Goal: Task Accomplishment & Management: Use online tool/utility

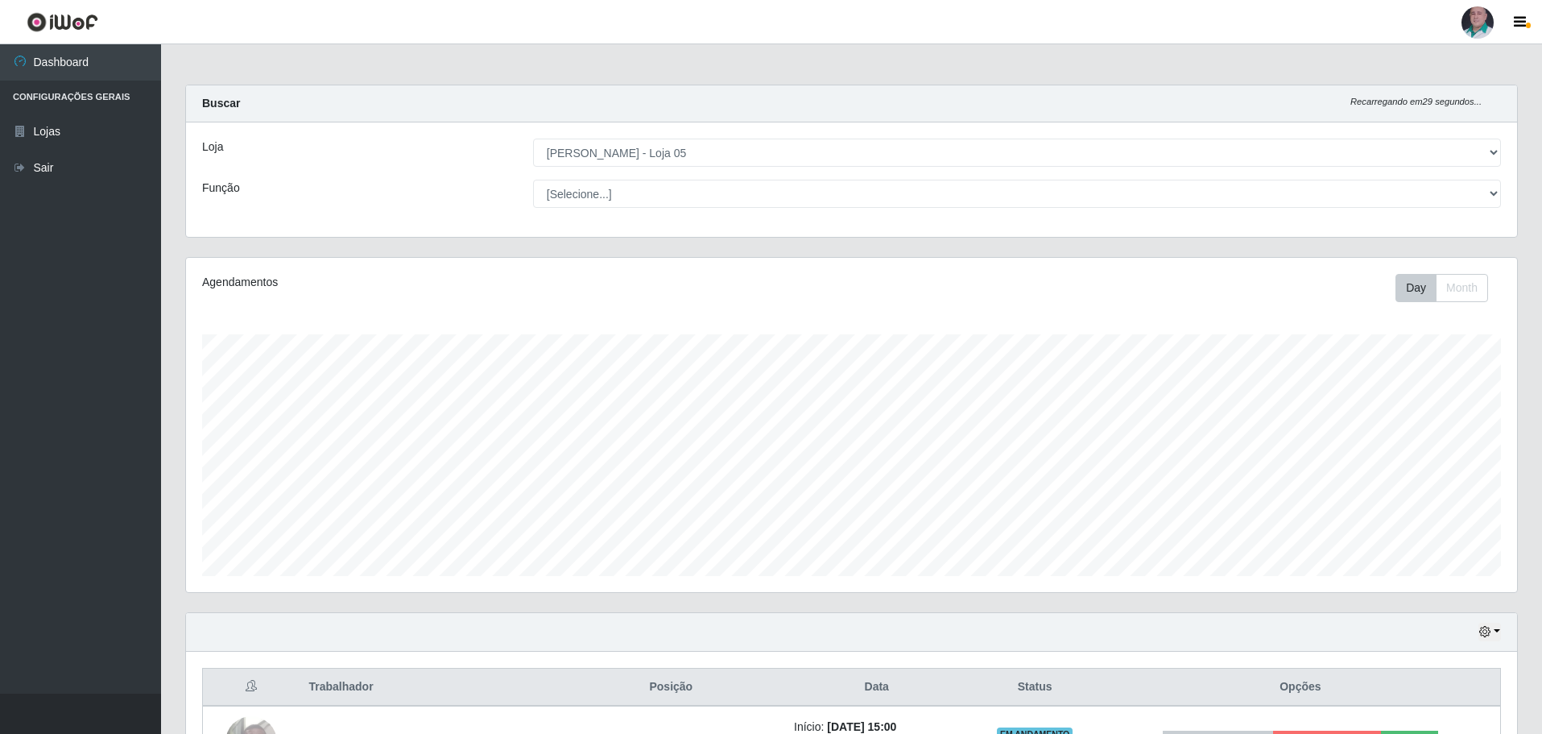
select select "252"
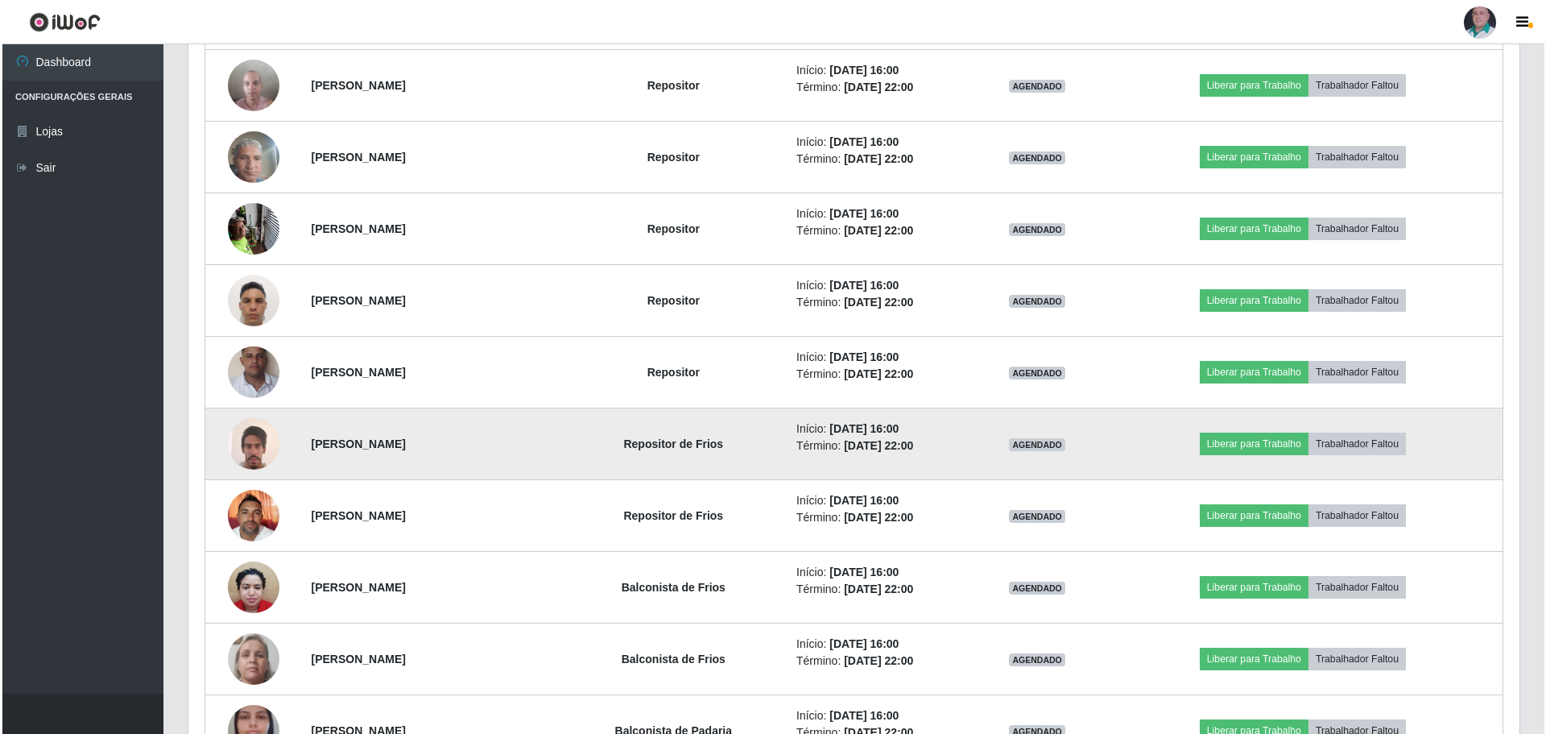
scroll to position [801, 0]
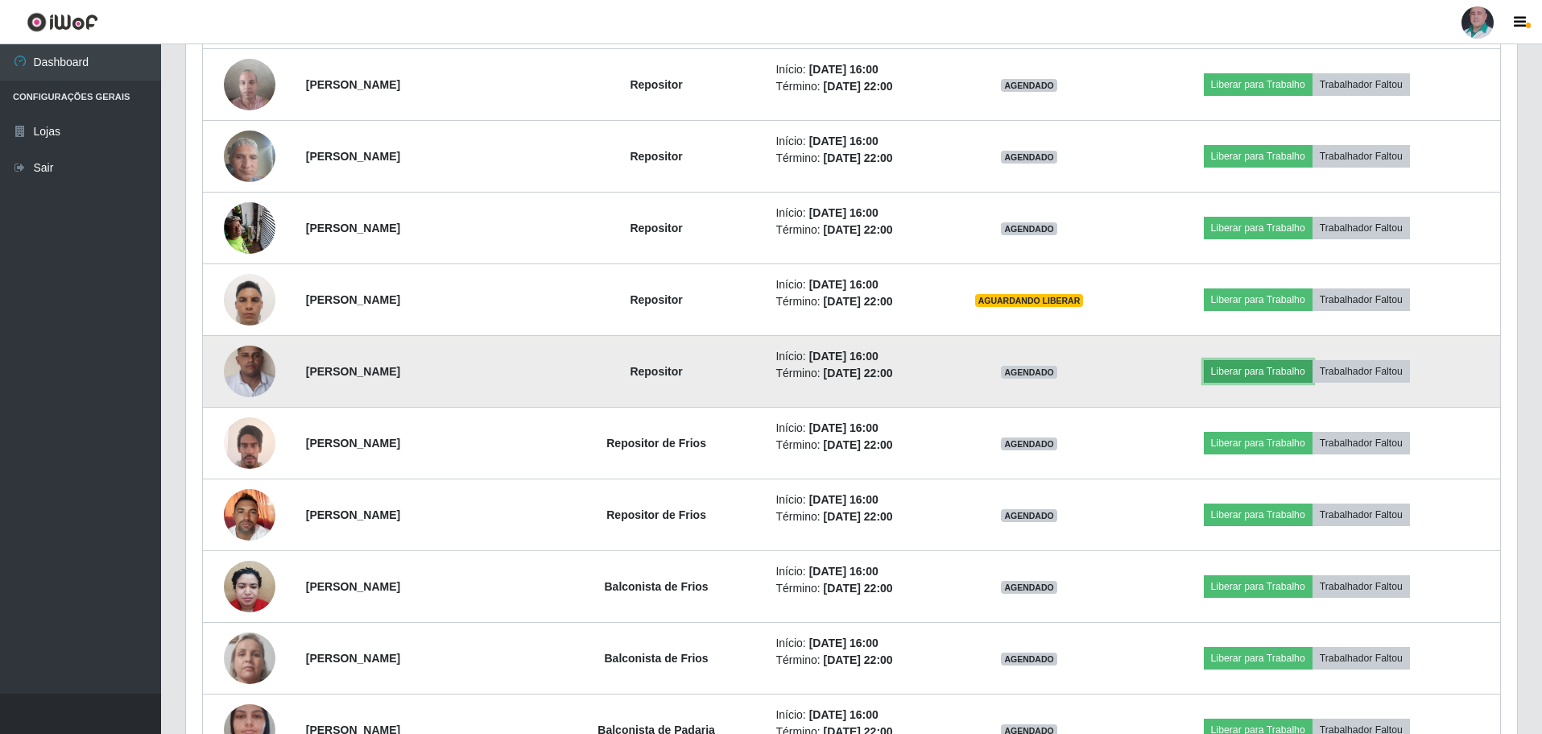
click at [1289, 367] on button "Liberar para Trabalho" at bounding box center [1258, 371] width 109 height 23
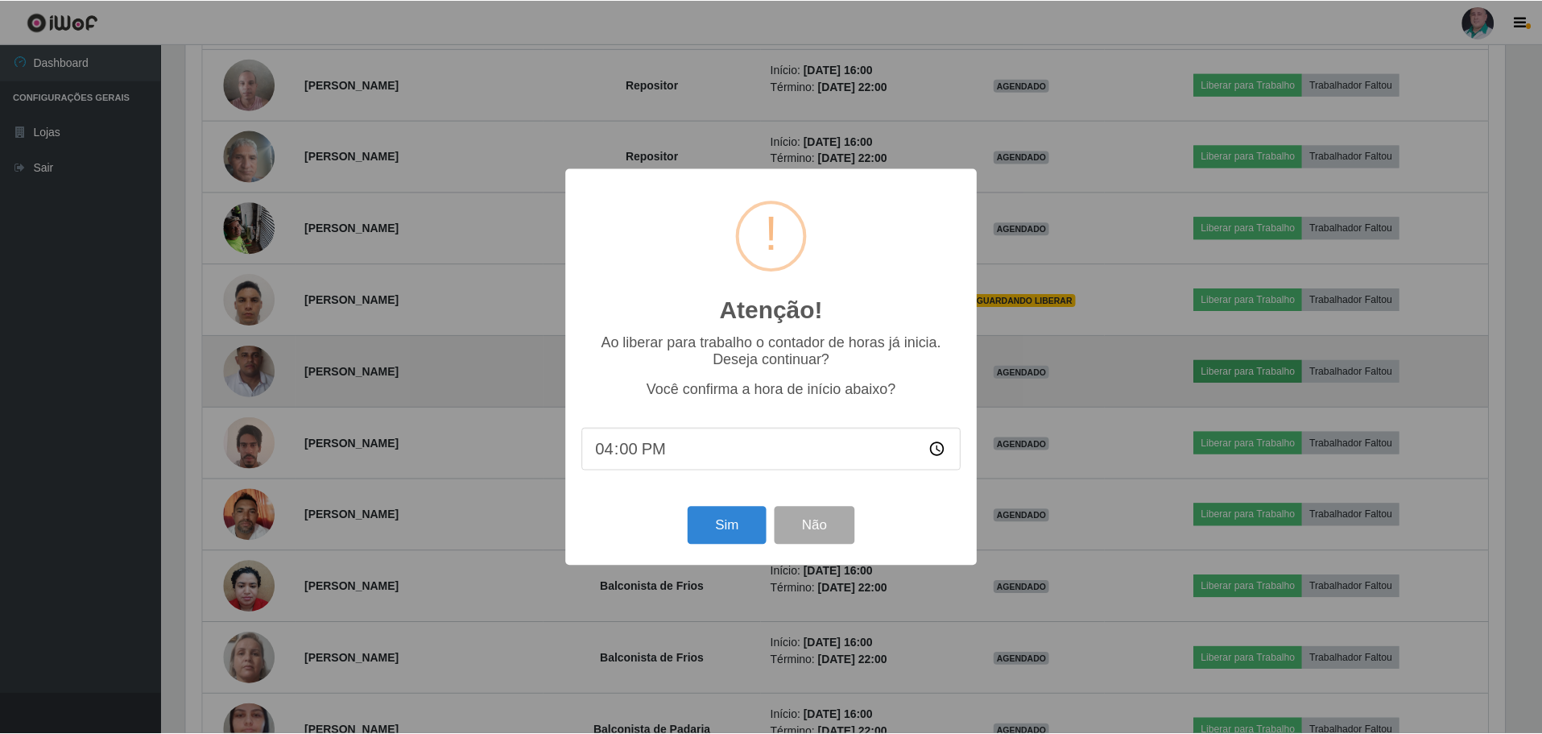
scroll to position [334, 1323]
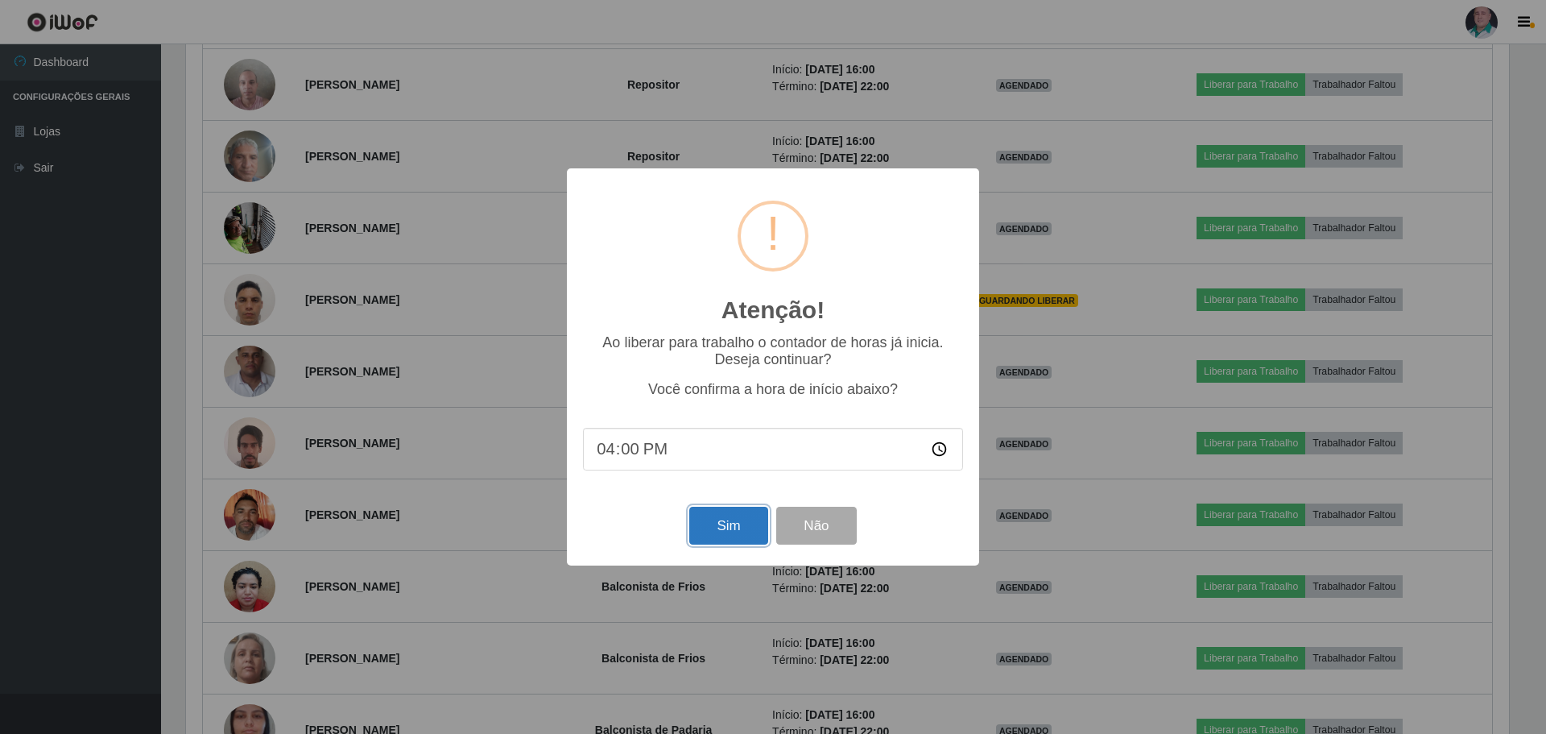
click at [714, 532] on button "Sim" at bounding box center [728, 526] width 78 height 38
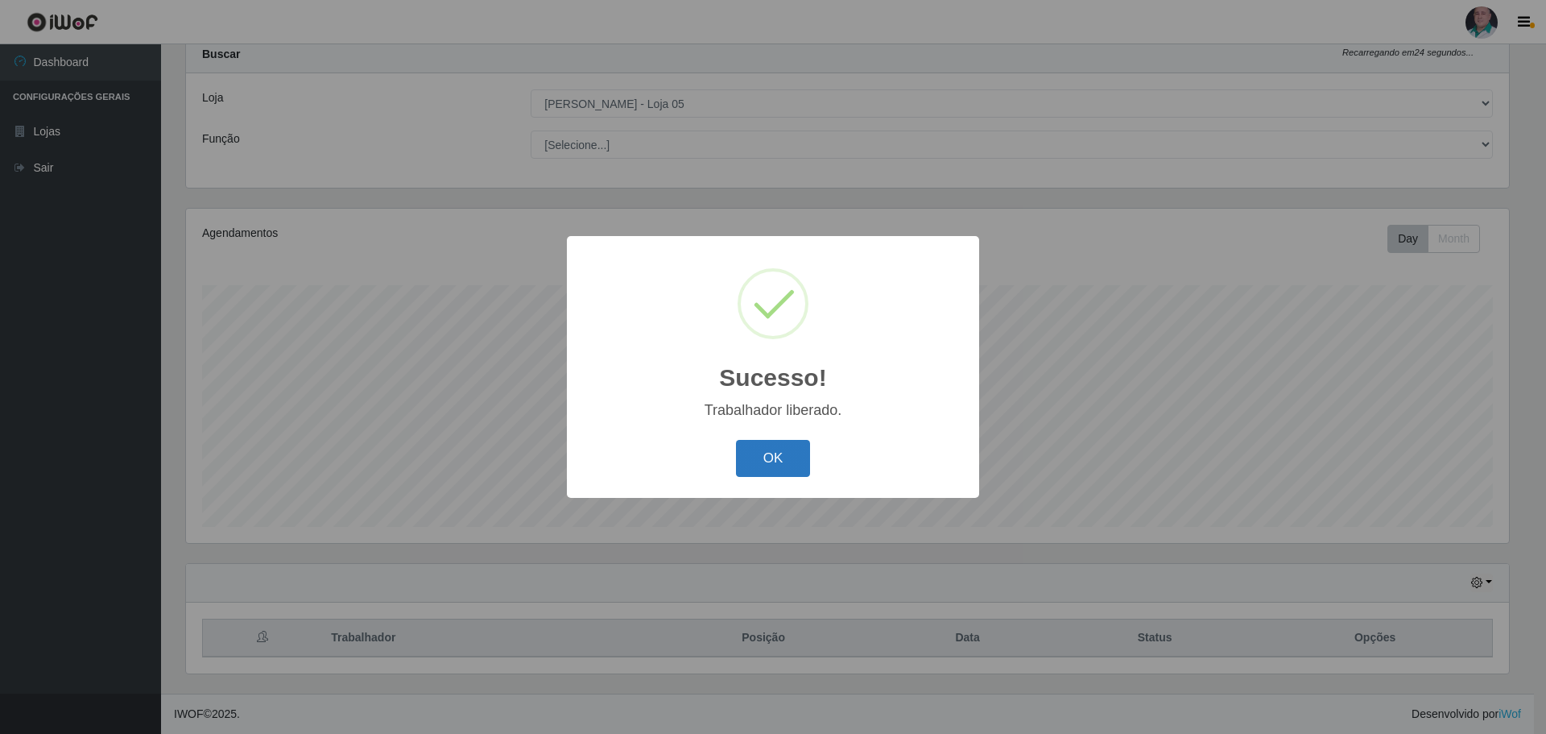
click at [745, 461] on button "OK" at bounding box center [773, 459] width 75 height 38
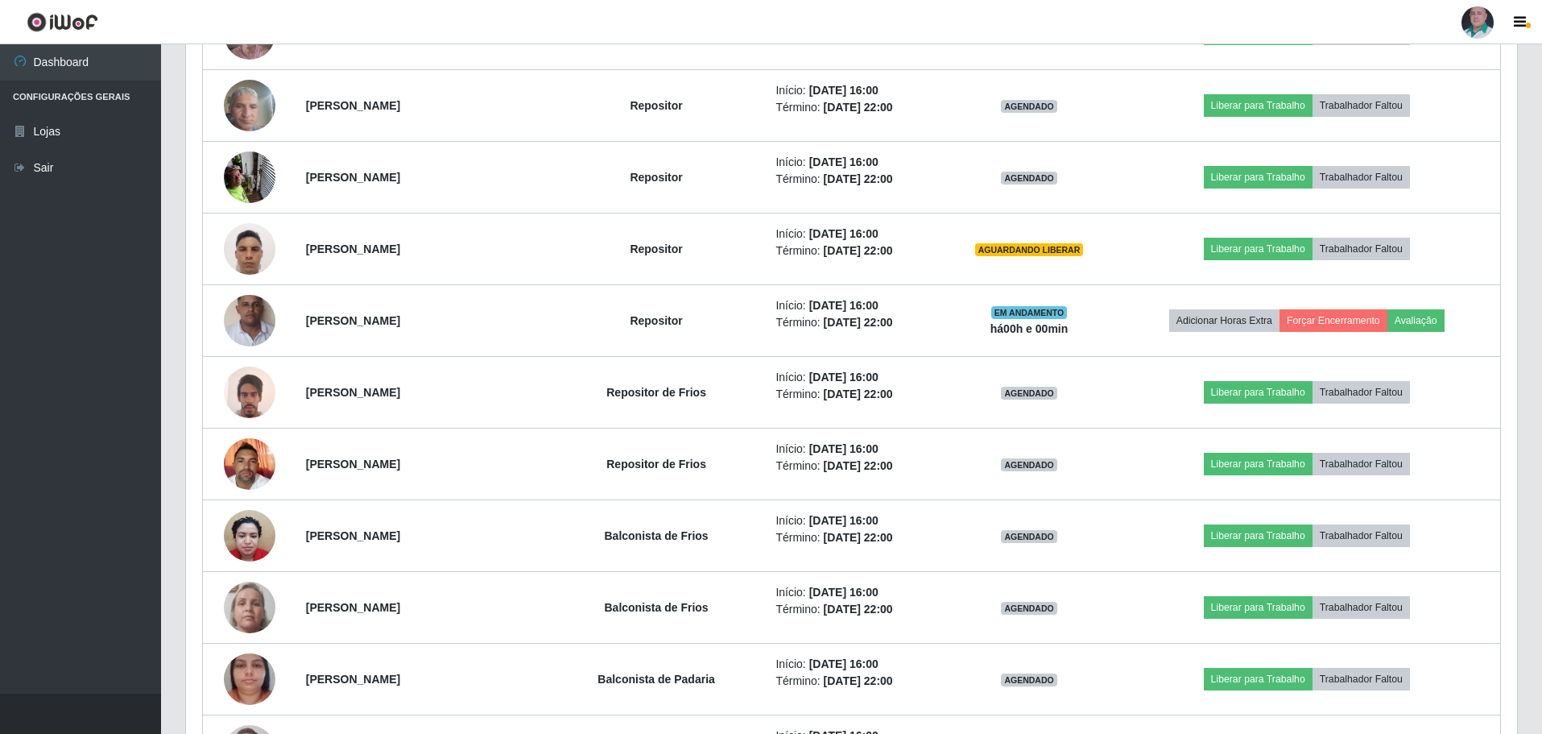
scroll to position [855, 0]
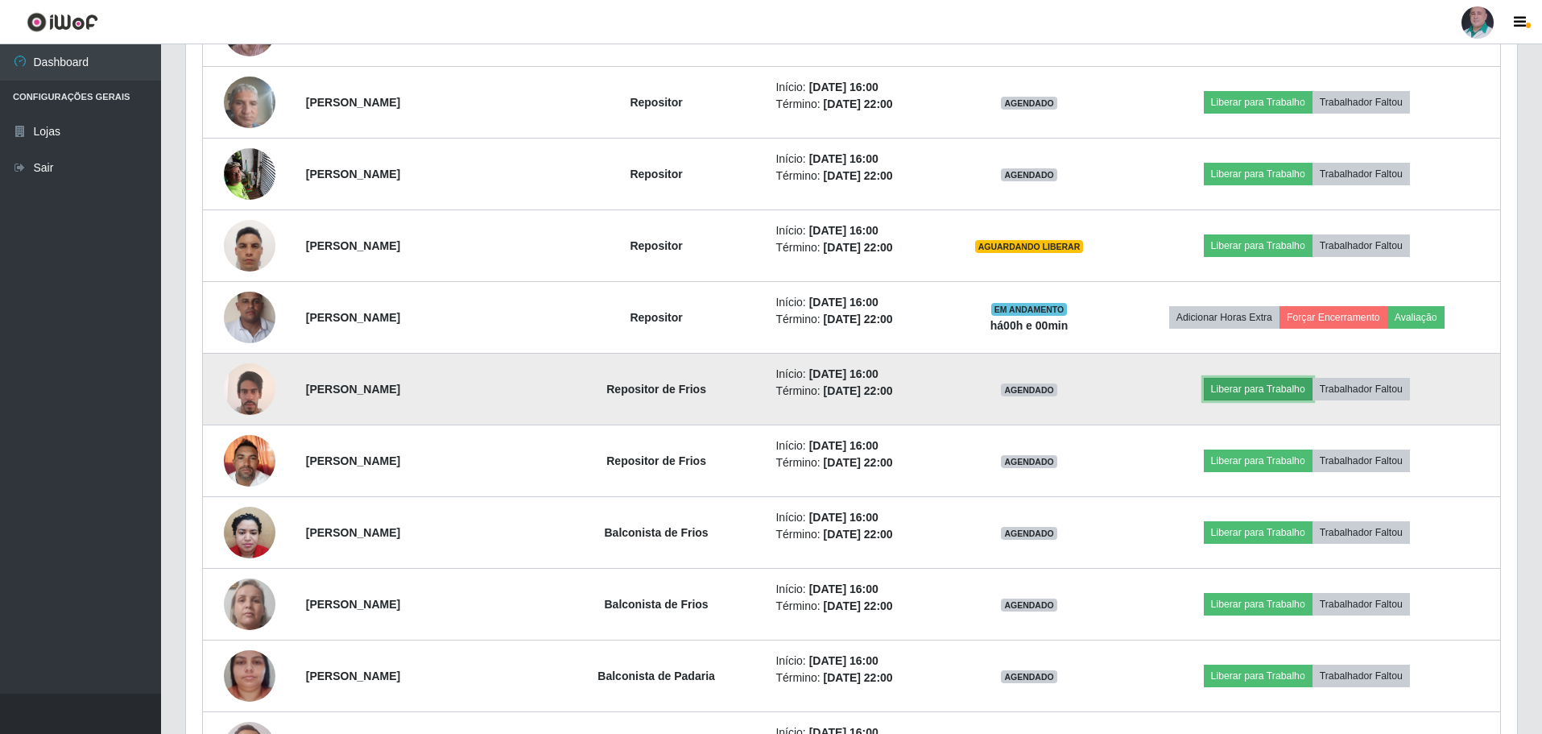
click at [1260, 391] on button "Liberar para Trabalho" at bounding box center [1258, 389] width 109 height 23
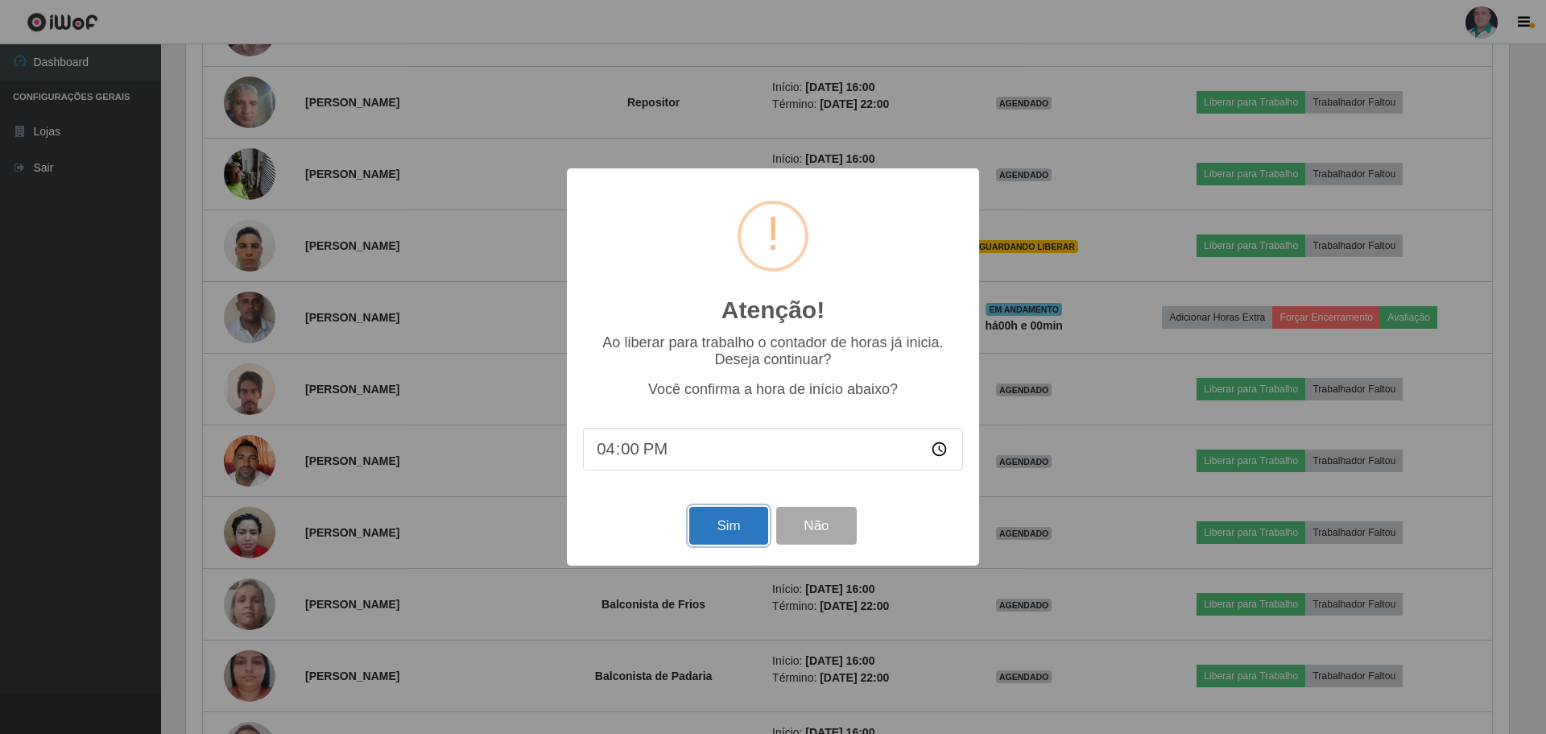
click at [722, 539] on button "Sim" at bounding box center [728, 526] width 78 height 38
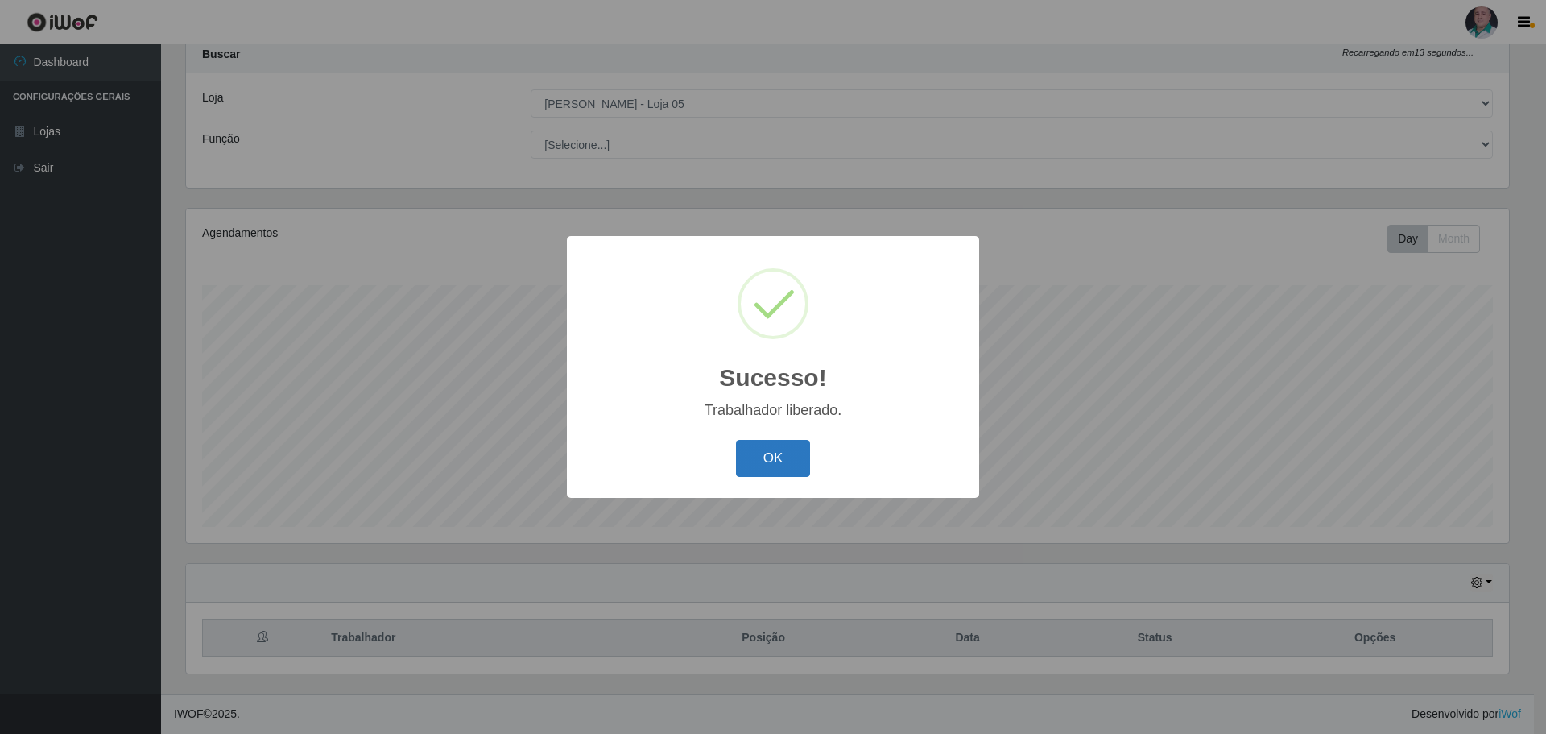
click at [762, 458] on button "OK" at bounding box center [773, 459] width 75 height 38
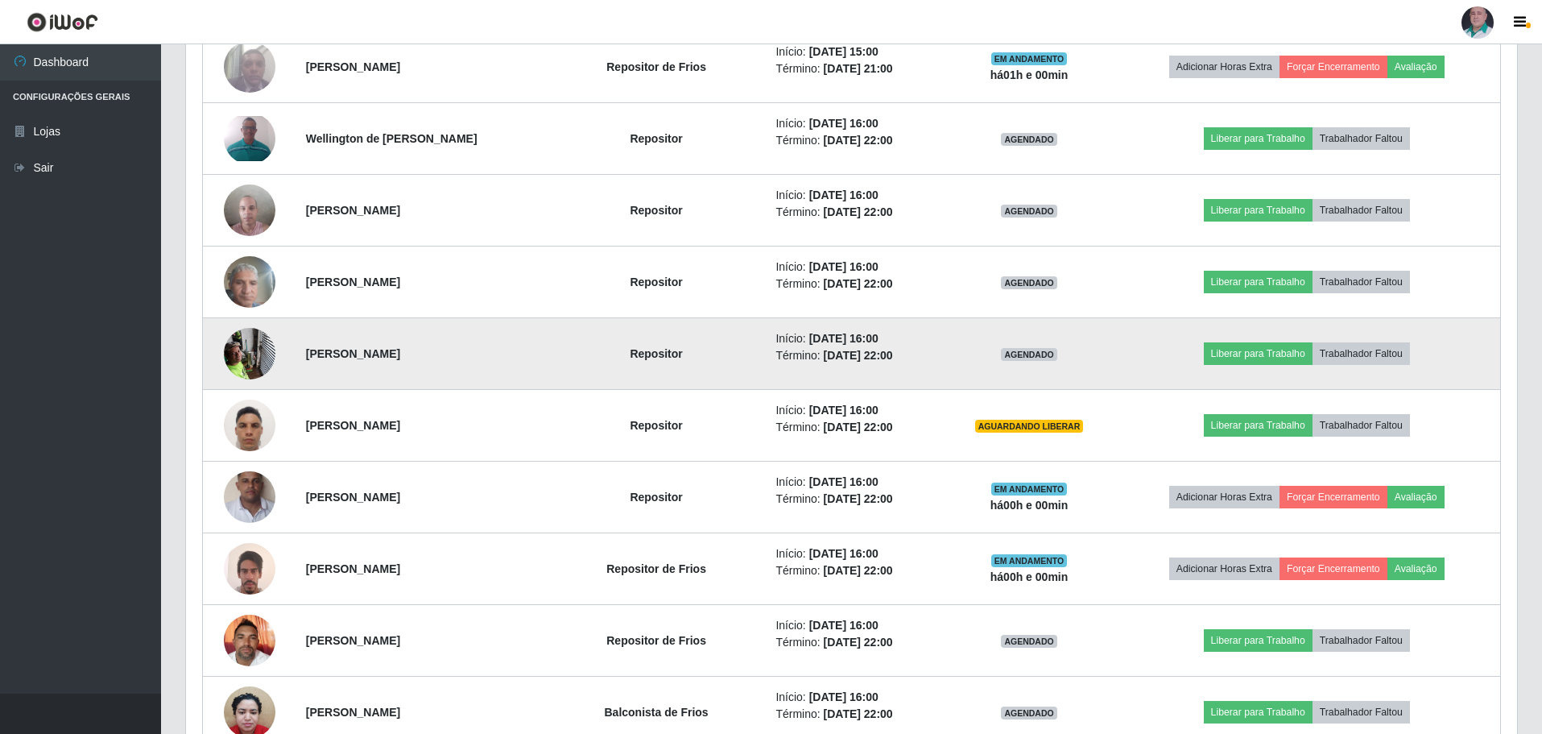
scroll to position [0, 0]
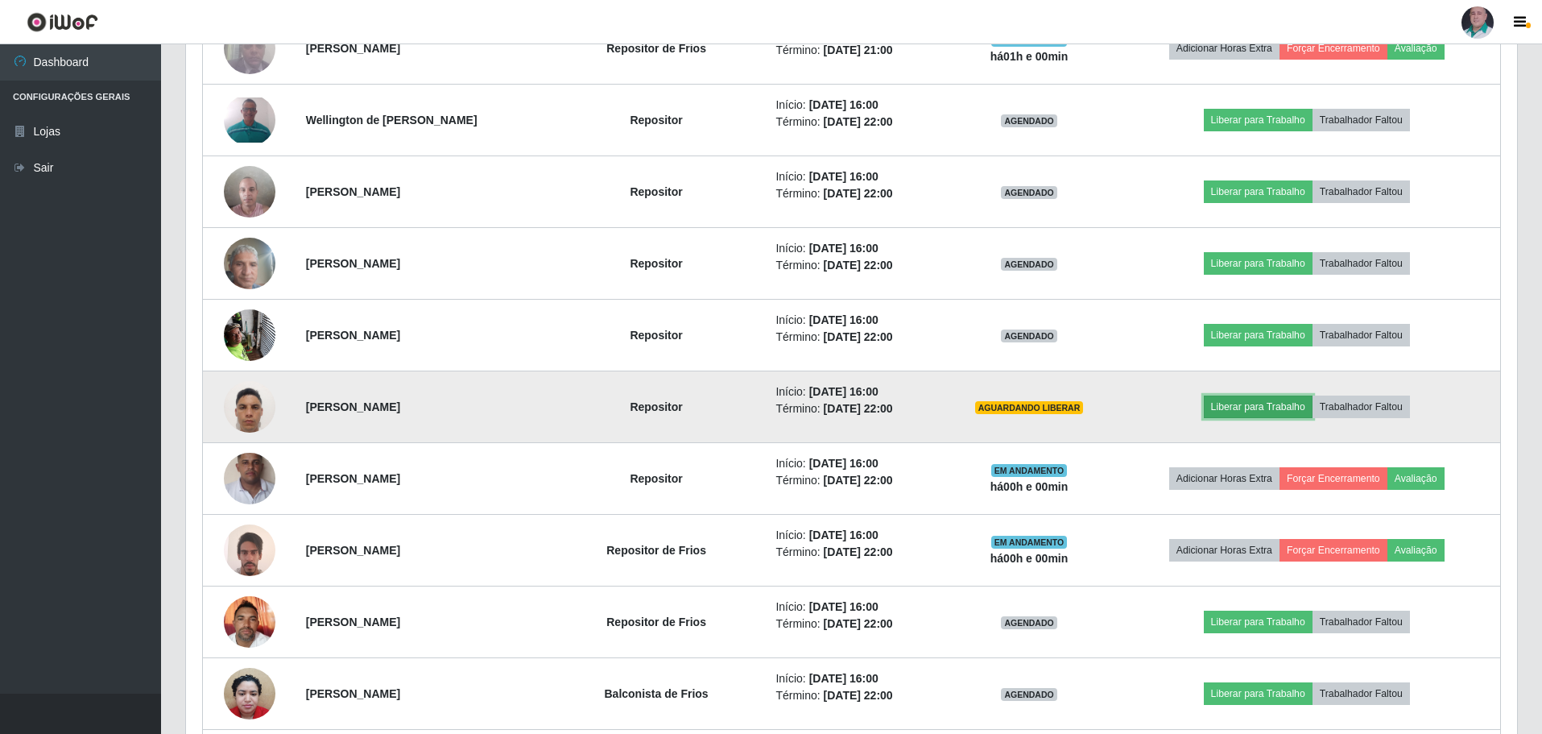
click at [1266, 402] on button "Liberar para Trabalho" at bounding box center [1258, 406] width 109 height 23
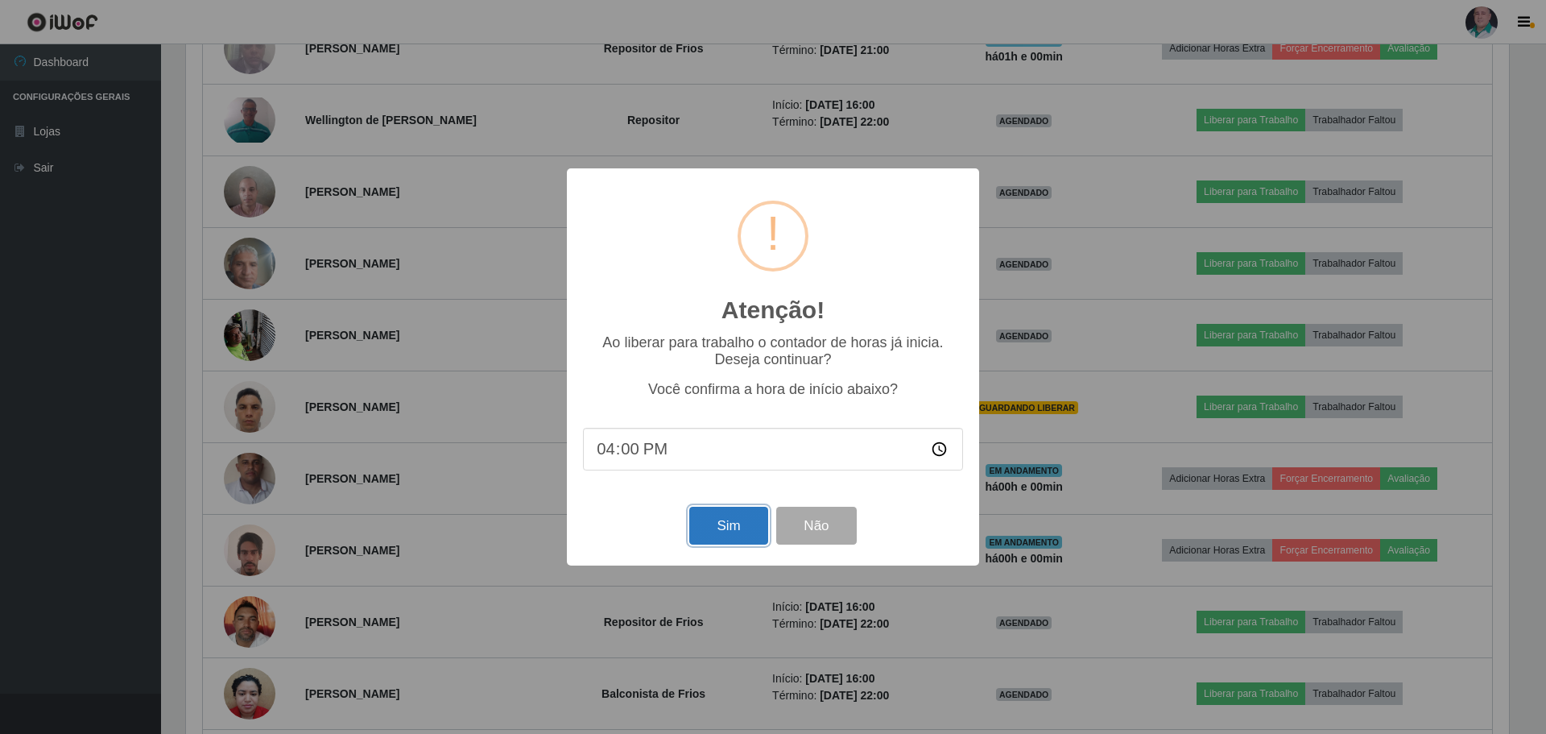
click at [743, 522] on button "Sim" at bounding box center [728, 526] width 78 height 38
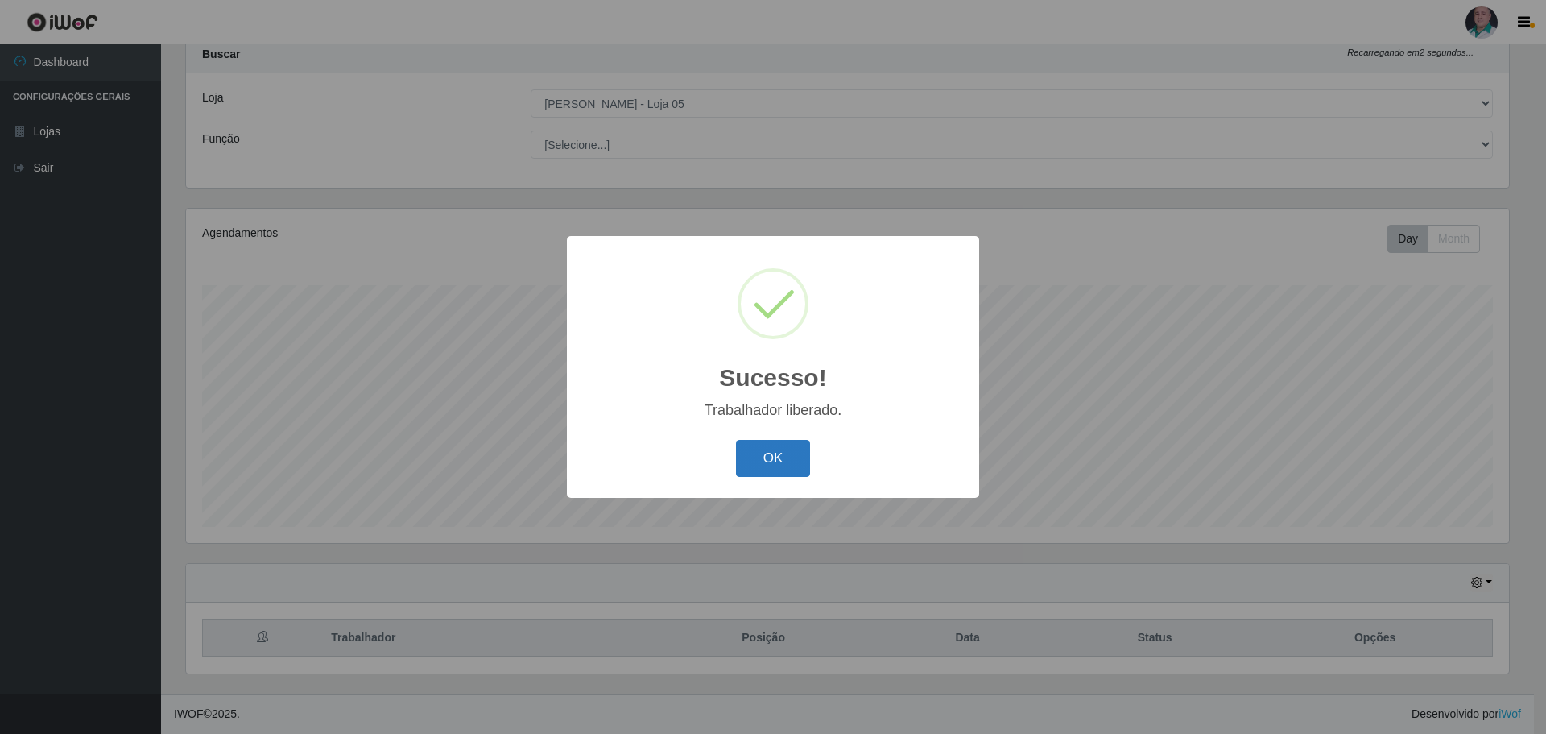
click at [772, 453] on button "OK" at bounding box center [773, 459] width 75 height 38
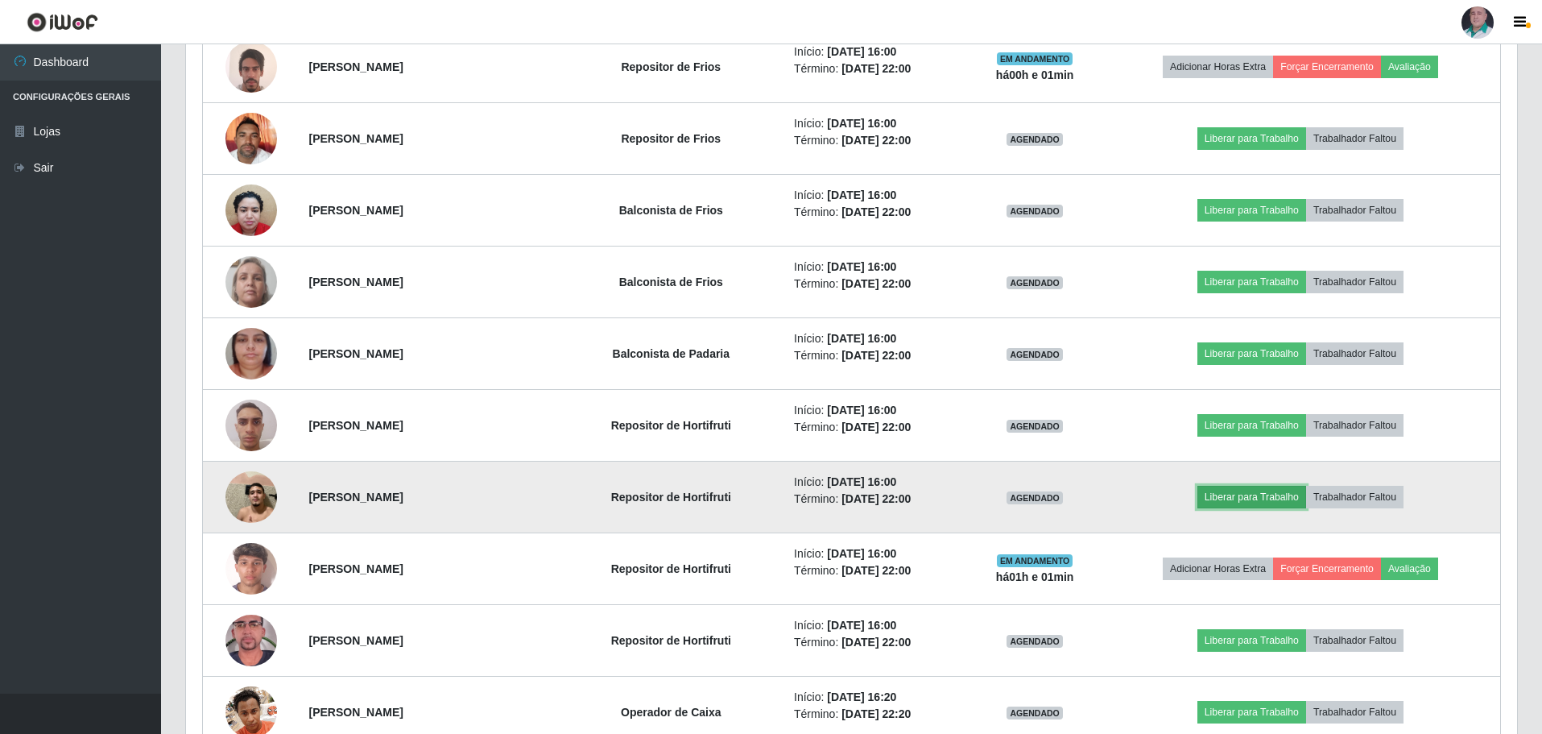
click at [1248, 493] on button "Liberar para Trabalho" at bounding box center [1252, 497] width 109 height 23
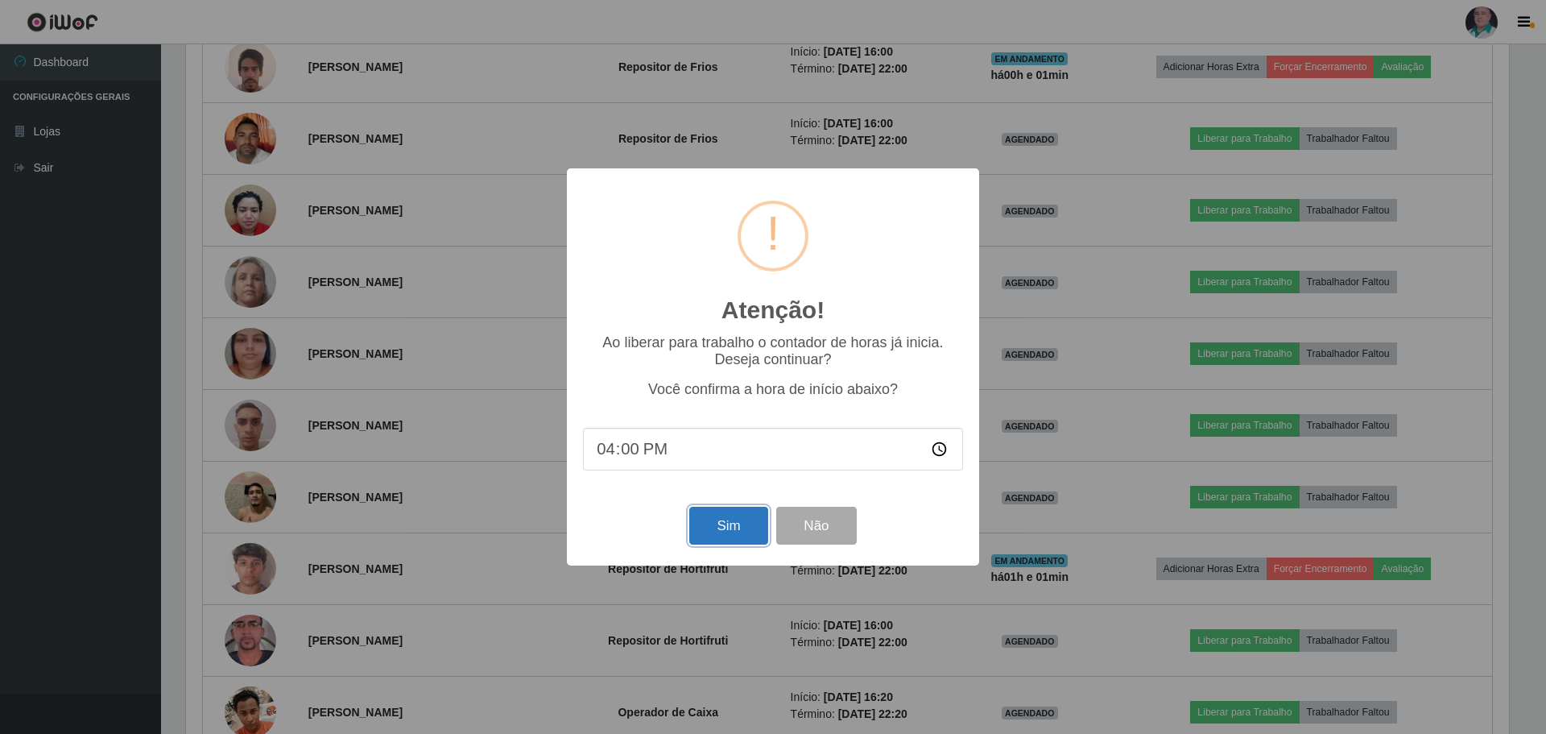
click at [724, 532] on button "Sim" at bounding box center [728, 526] width 78 height 38
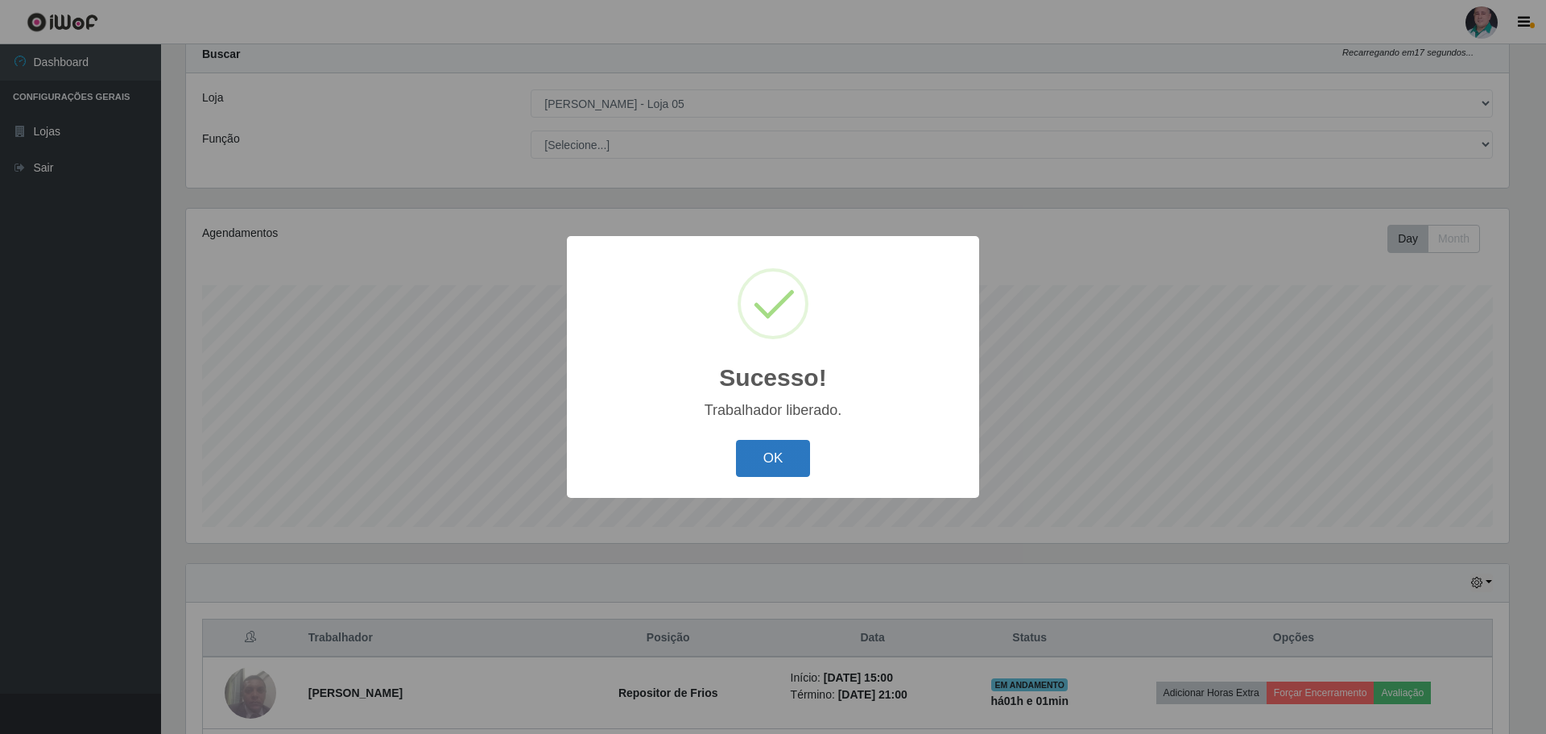
click at [749, 457] on button "OK" at bounding box center [773, 459] width 75 height 38
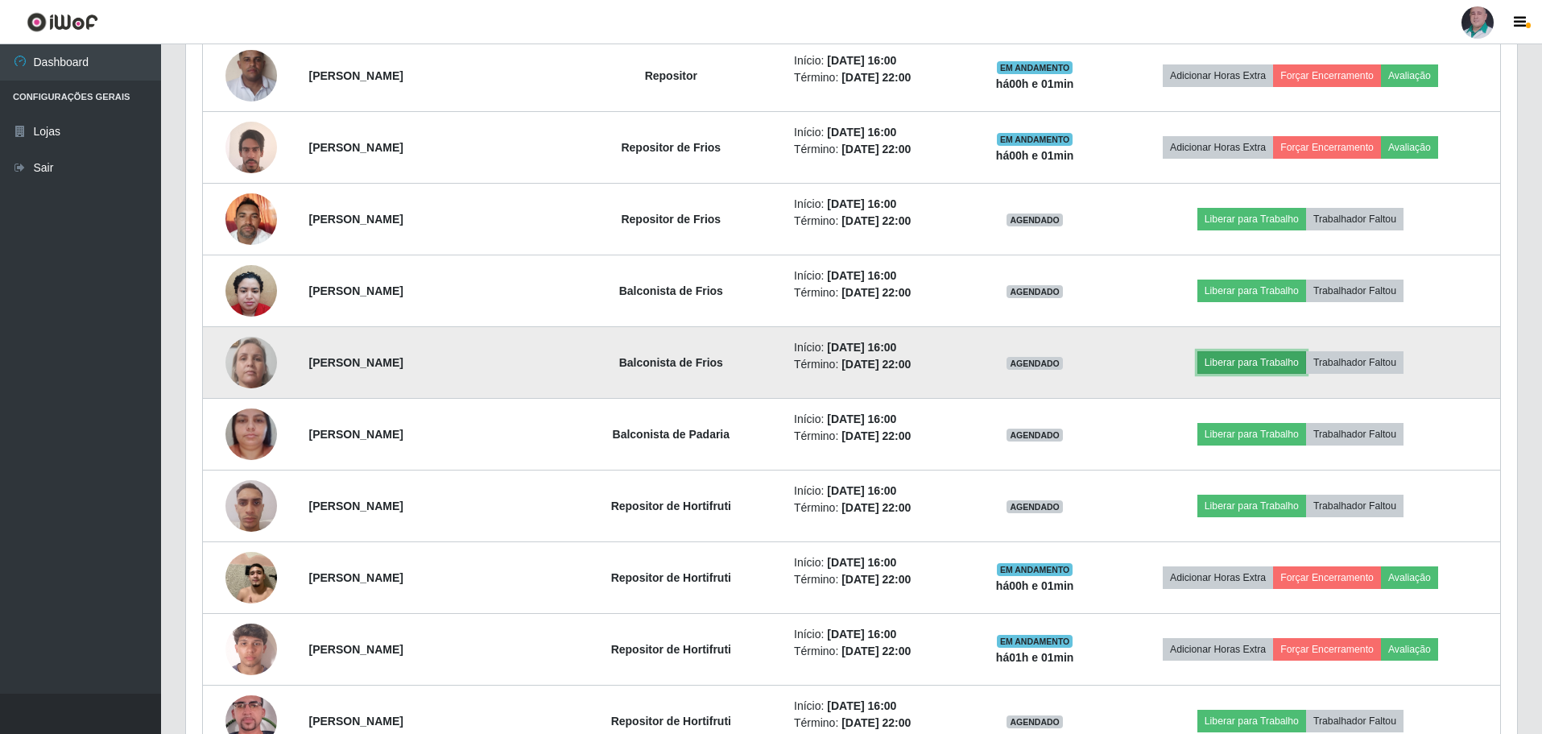
click at [1259, 362] on button "Liberar para Trabalho" at bounding box center [1252, 362] width 109 height 23
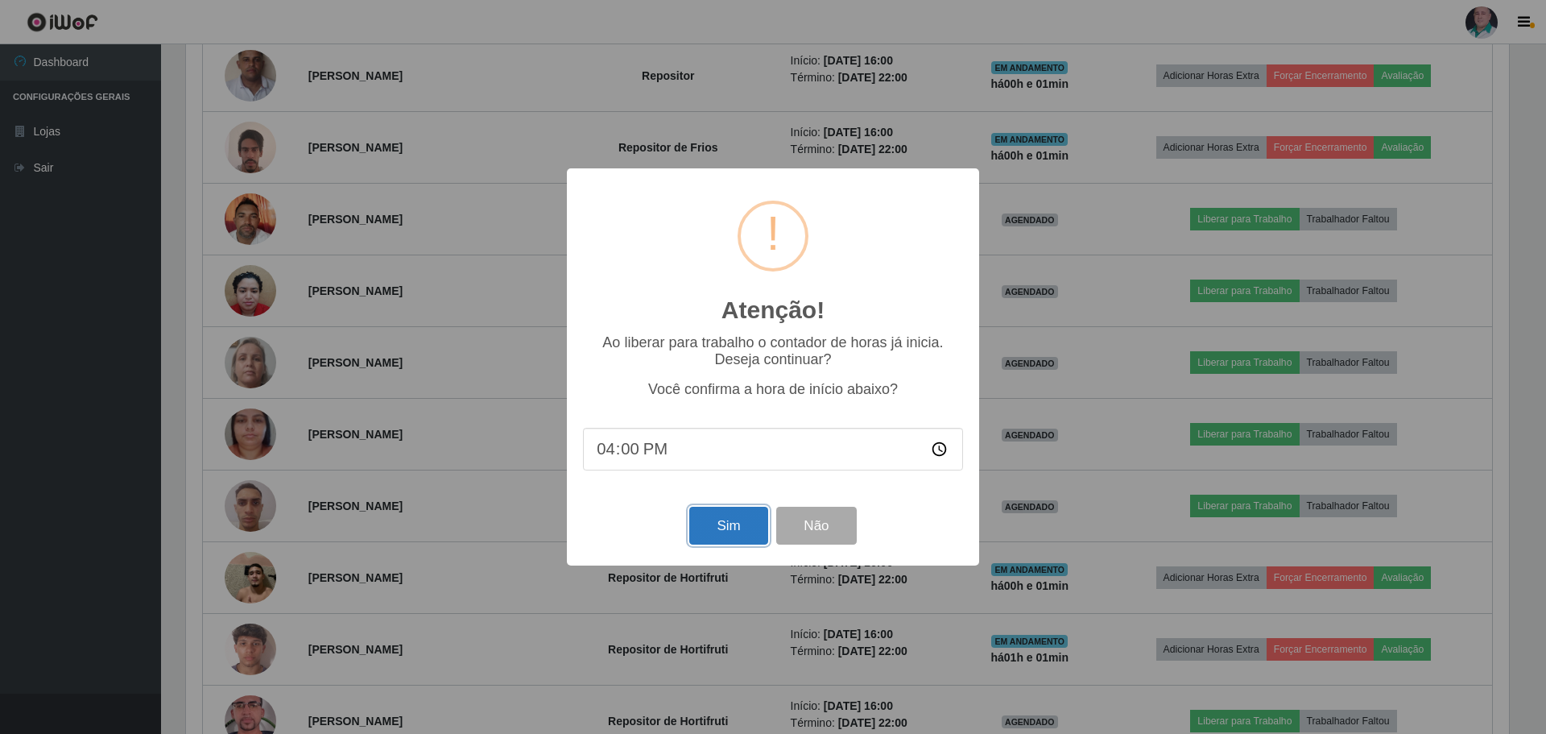
click at [737, 522] on button "Sim" at bounding box center [728, 526] width 78 height 38
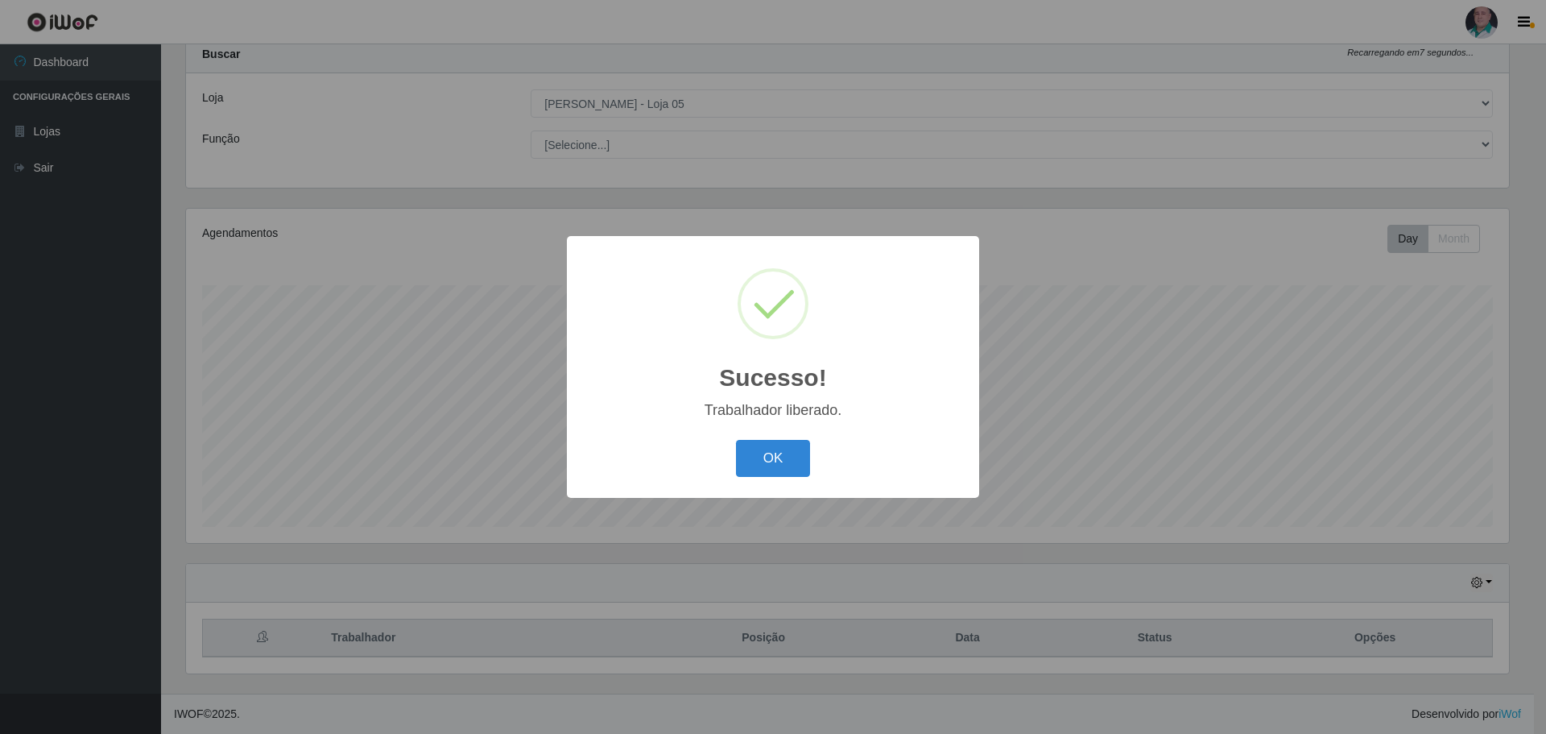
click at [799, 455] on button "OK" at bounding box center [773, 459] width 75 height 38
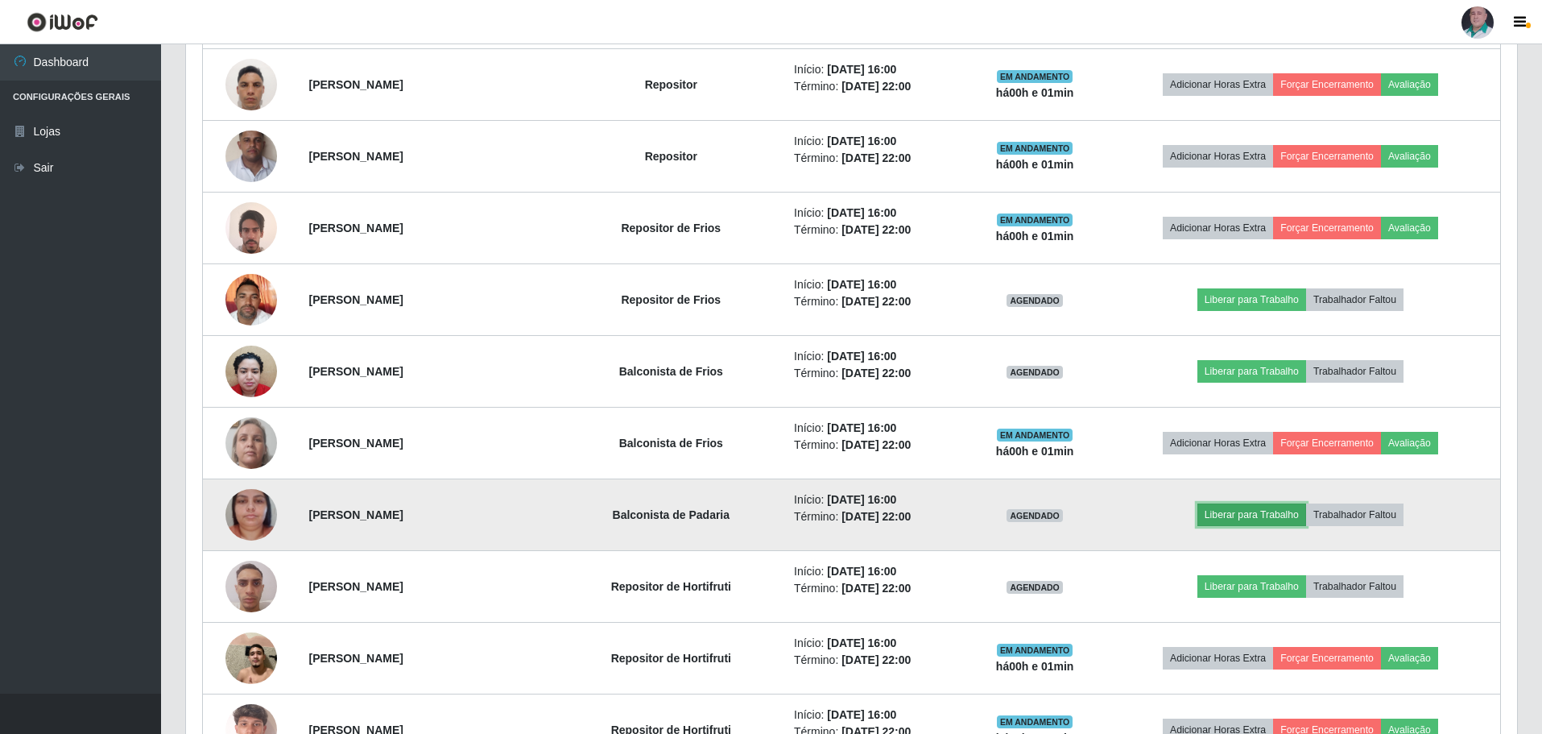
click at [1241, 516] on button "Liberar para Trabalho" at bounding box center [1252, 514] width 109 height 23
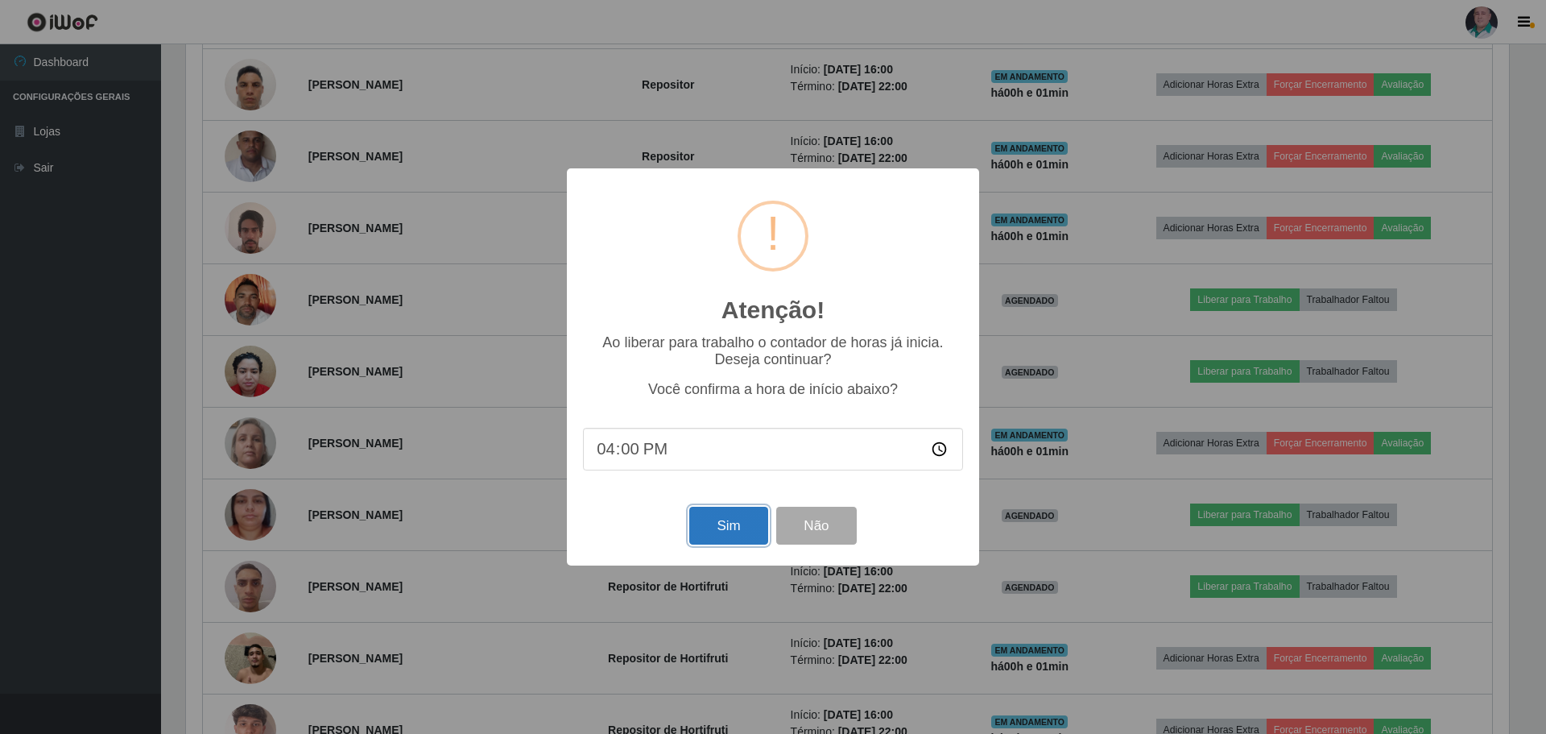
click at [720, 527] on button "Sim" at bounding box center [728, 526] width 78 height 38
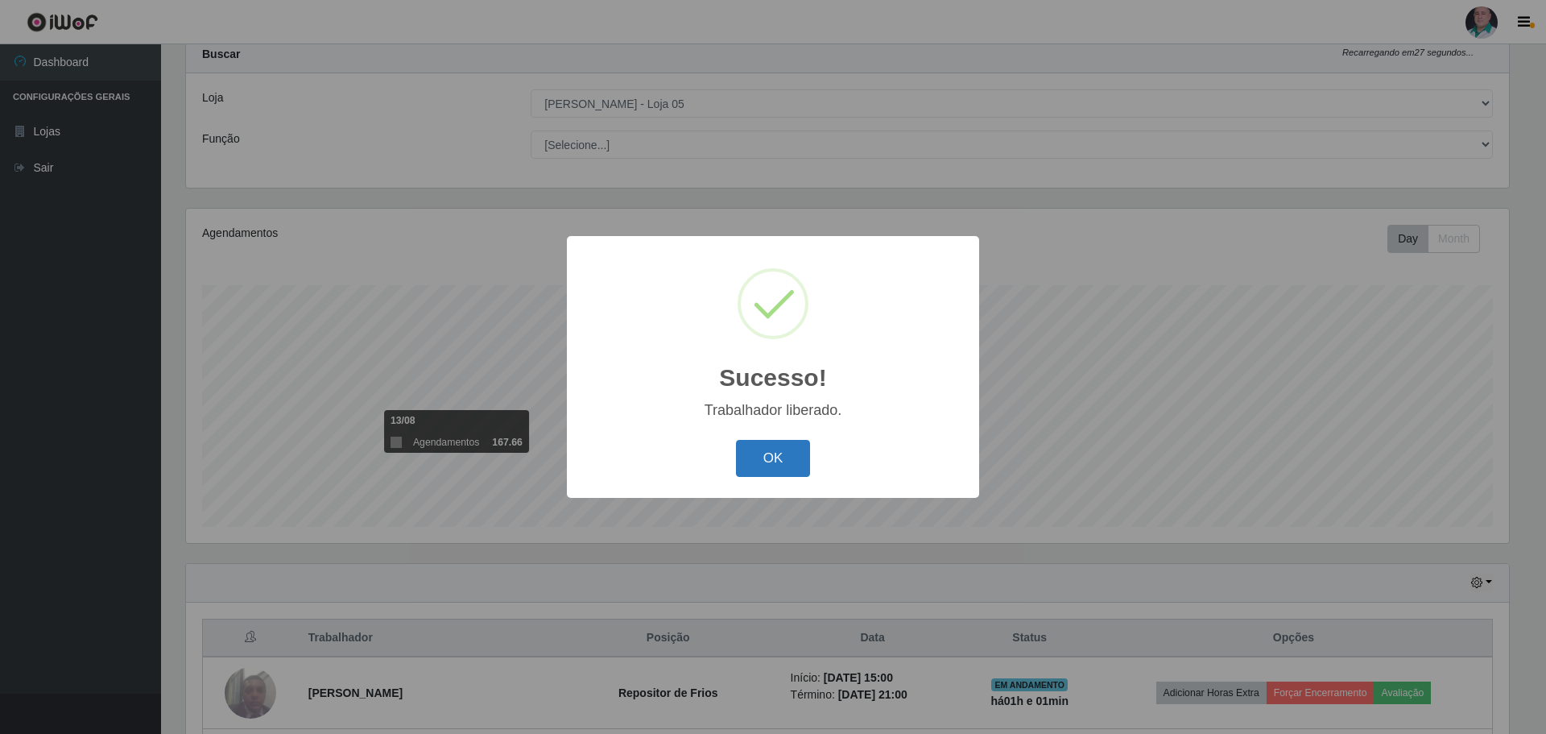
click at [769, 470] on button "OK" at bounding box center [773, 459] width 75 height 38
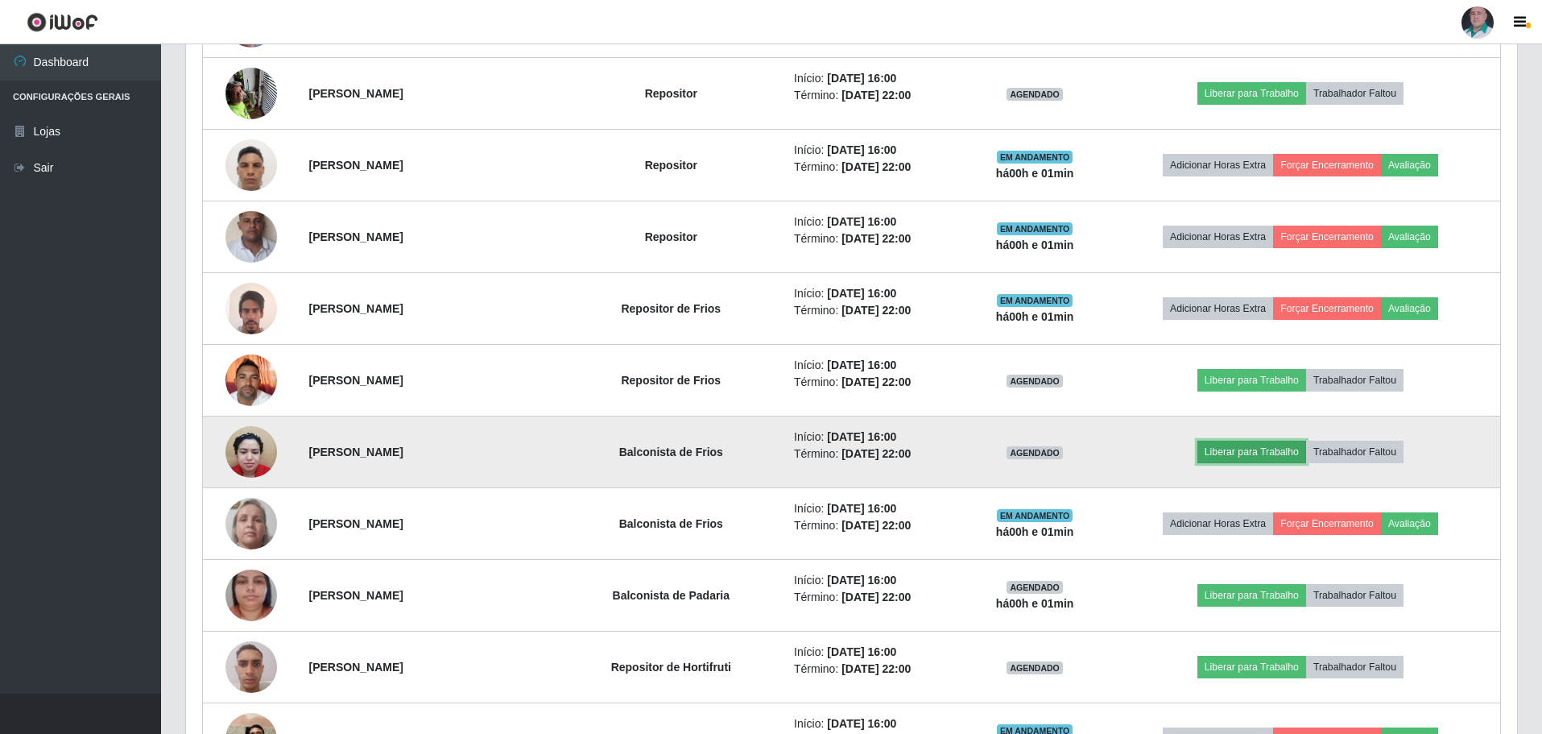
click at [1254, 449] on button "Liberar para Trabalho" at bounding box center [1252, 452] width 109 height 23
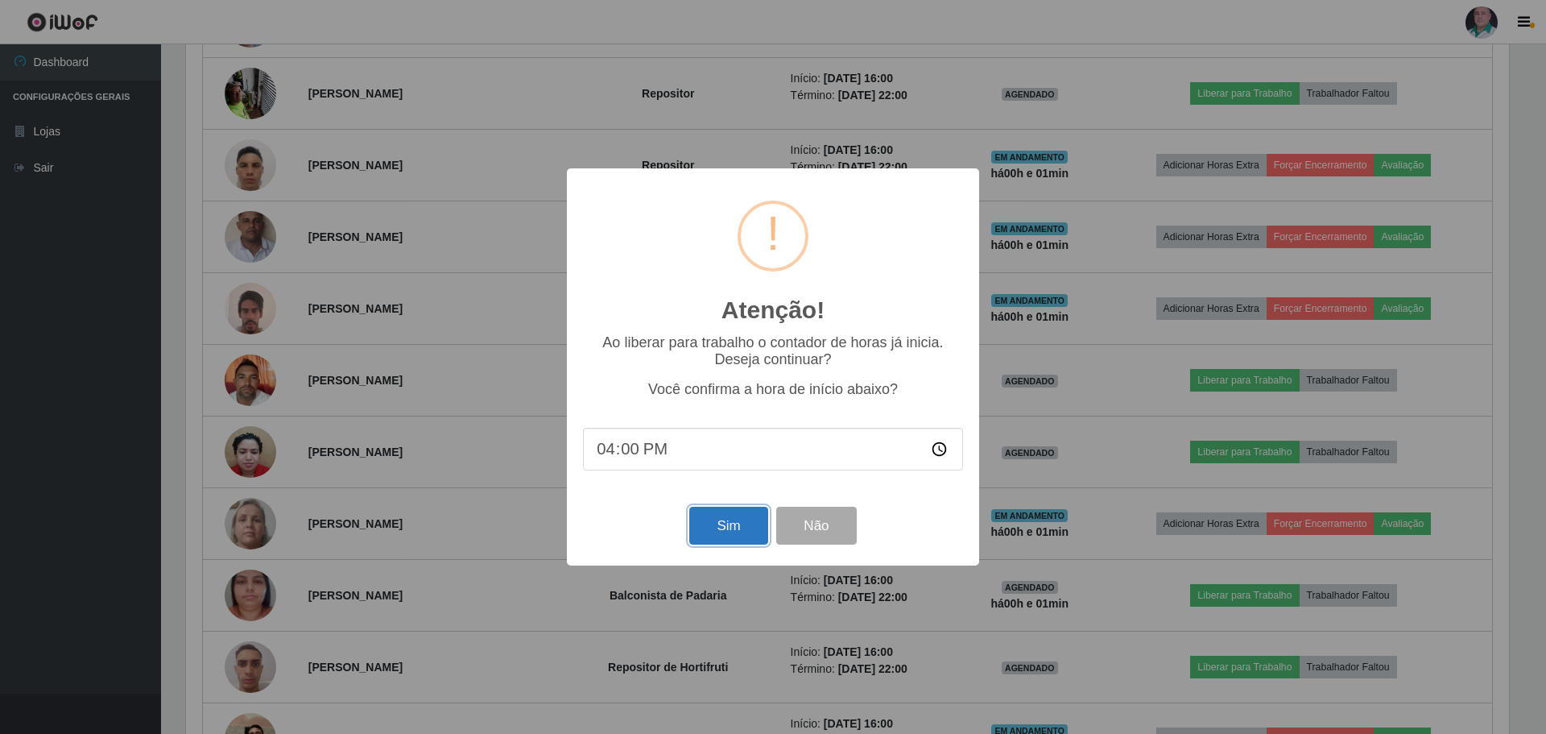
click at [702, 521] on button "Sim" at bounding box center [728, 526] width 78 height 38
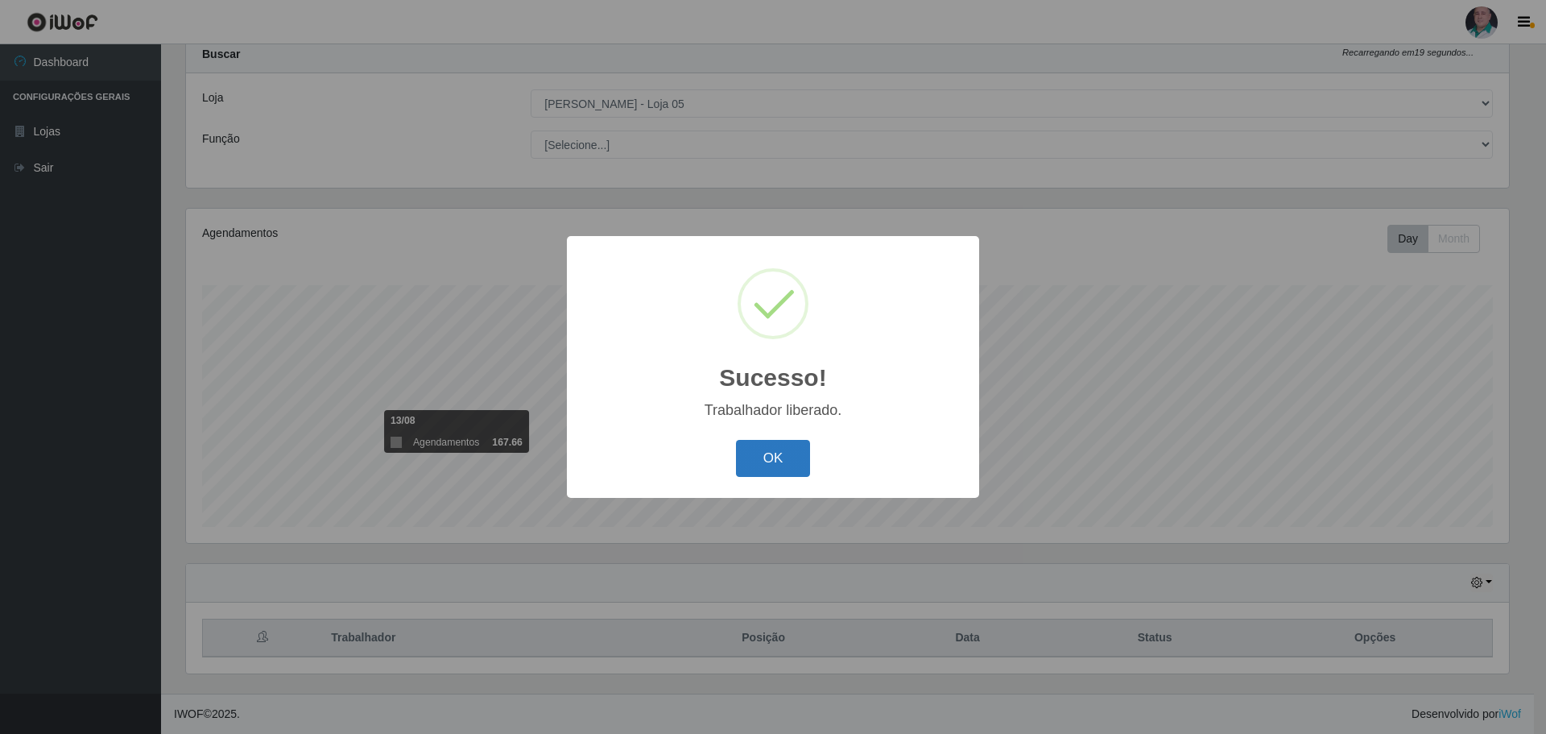
click at [769, 463] on button "OK" at bounding box center [773, 459] width 75 height 38
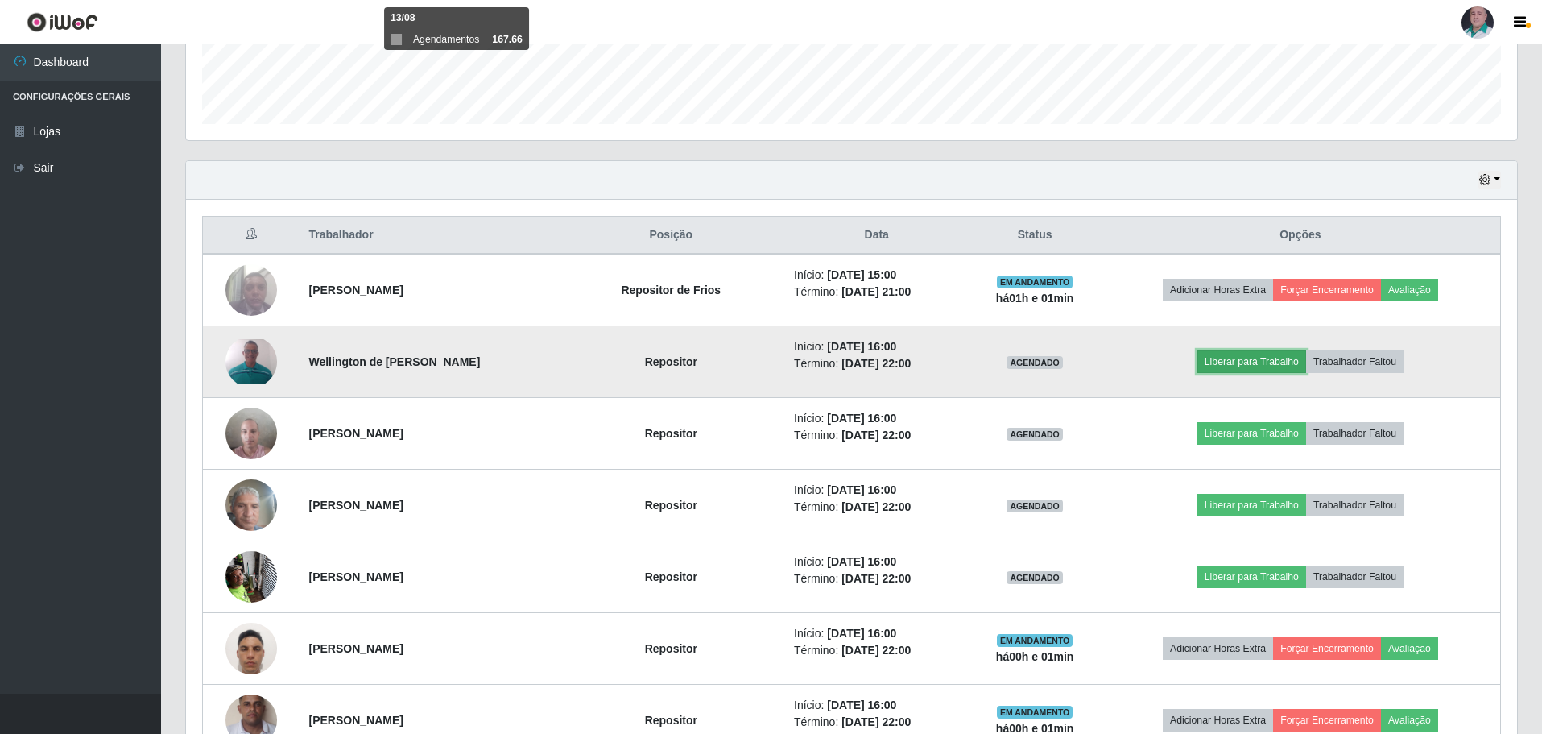
click at [1253, 366] on button "Liberar para Trabalho" at bounding box center [1252, 361] width 109 height 23
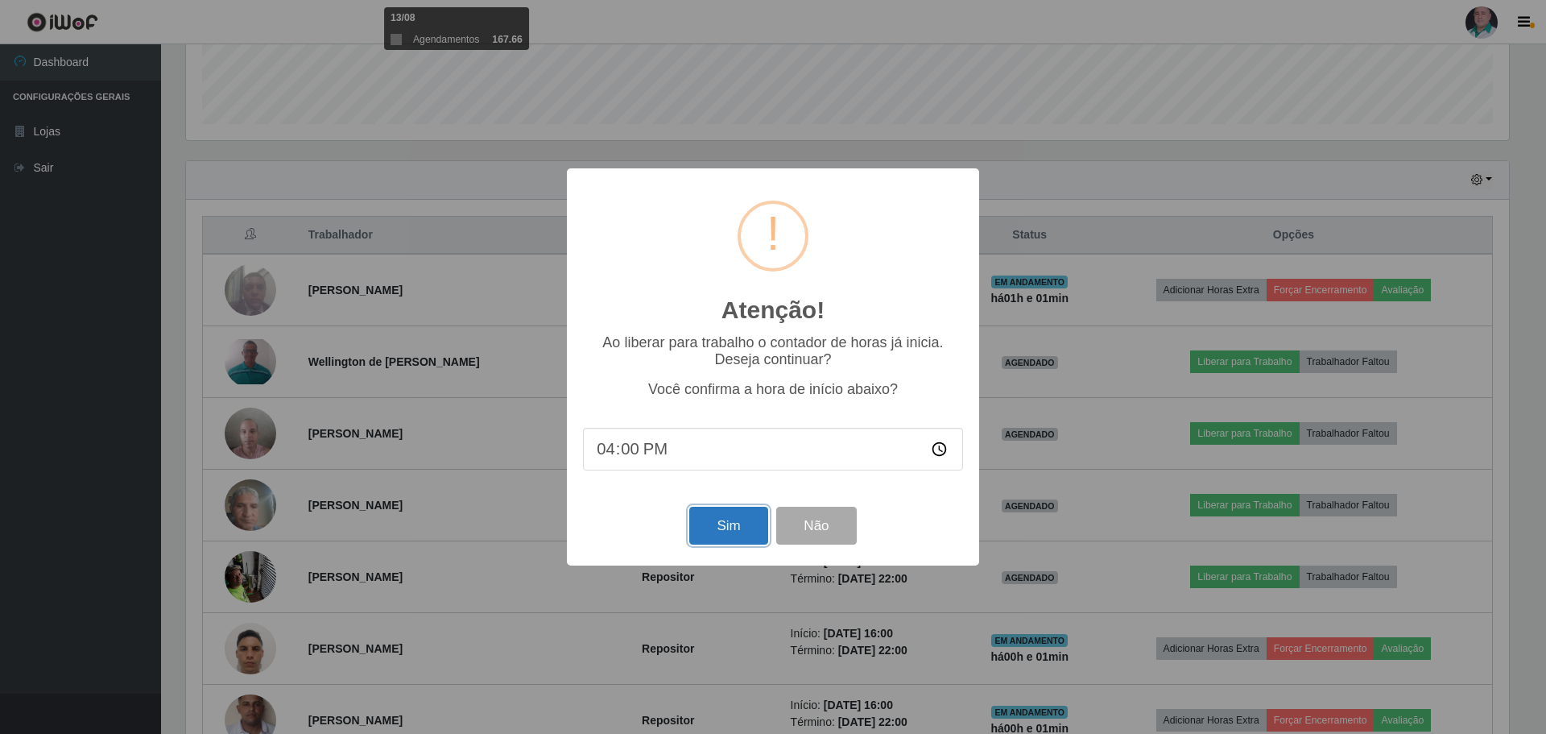
click at [733, 521] on button "Sim" at bounding box center [728, 526] width 78 height 38
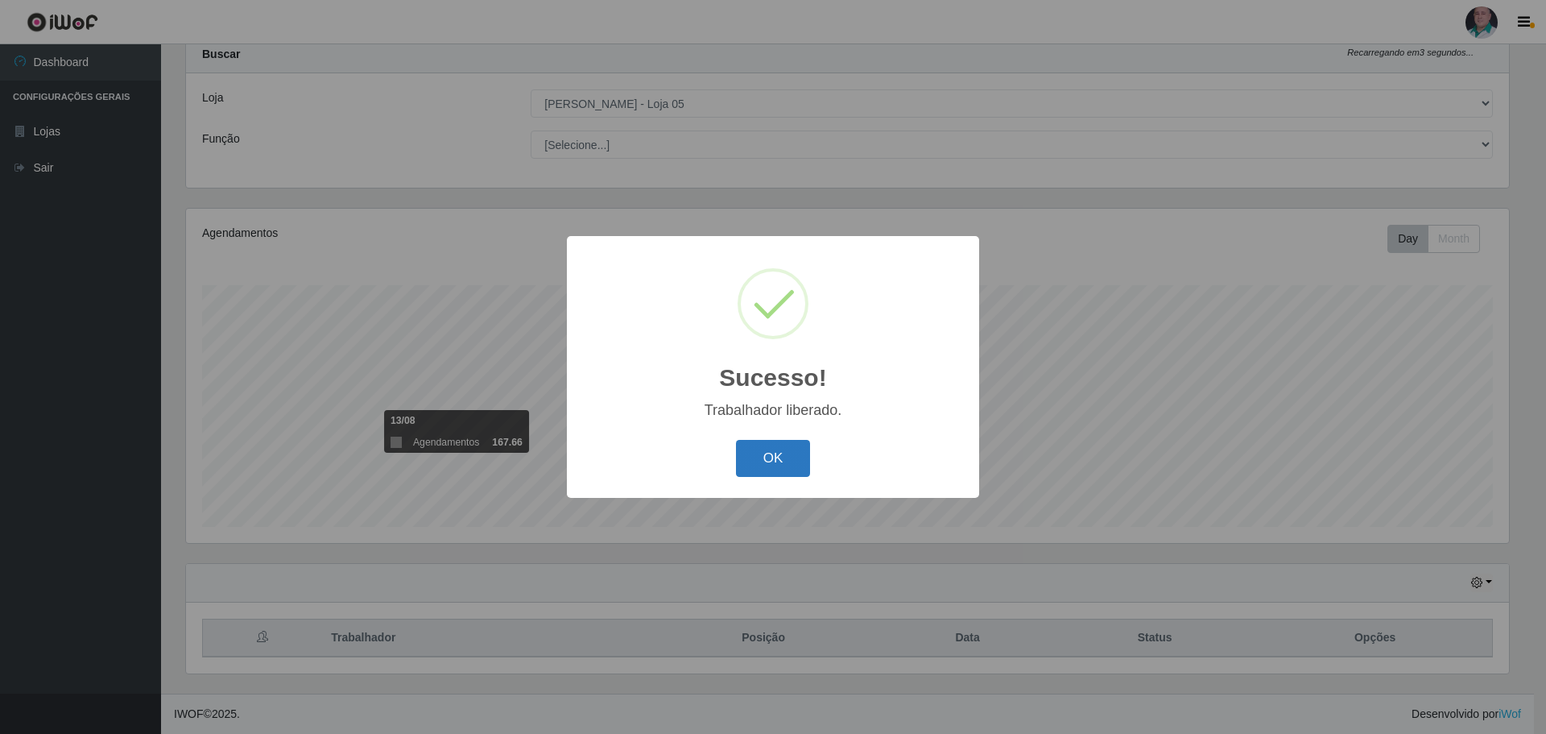
click at [773, 466] on button "OK" at bounding box center [773, 459] width 75 height 38
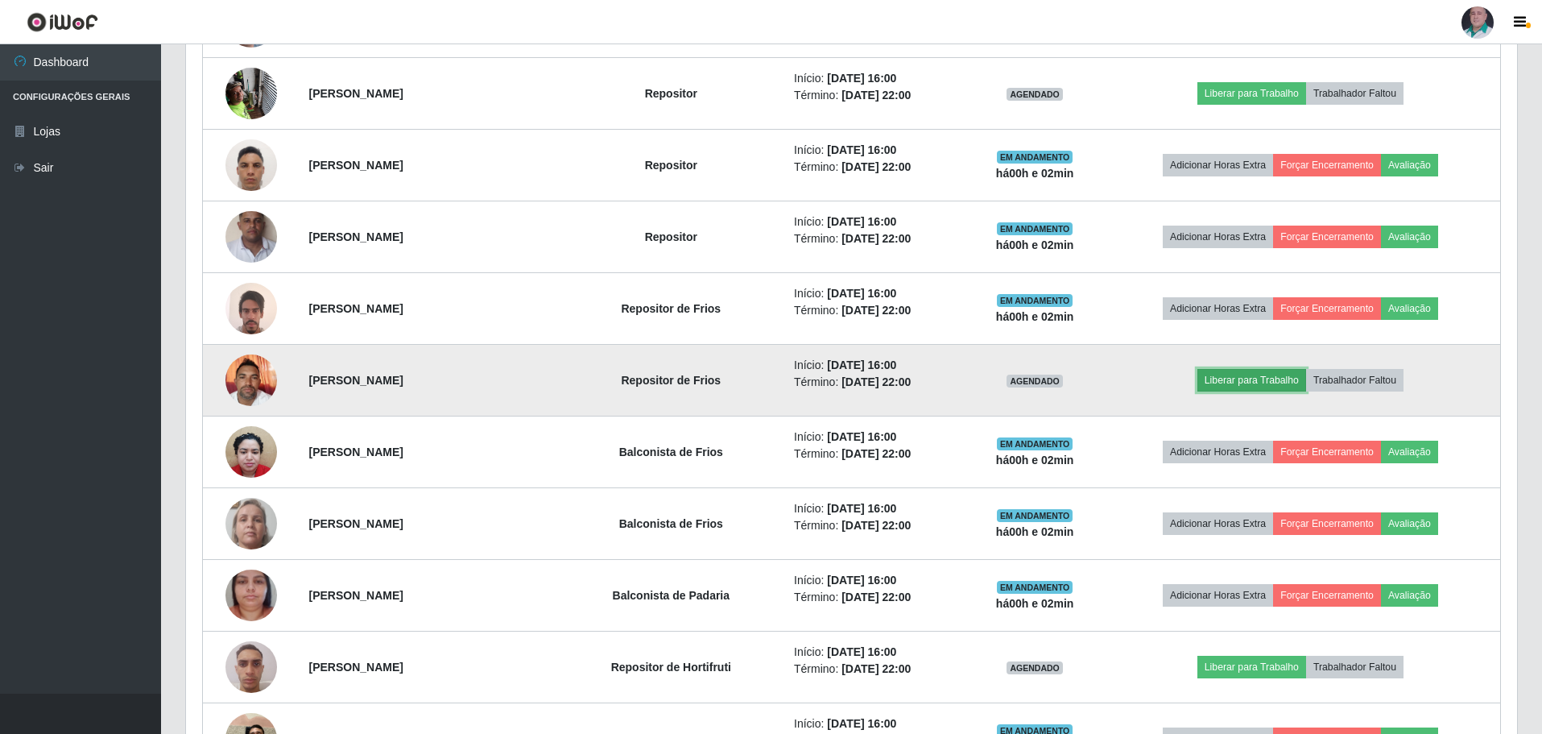
click at [1250, 379] on button "Liberar para Trabalho" at bounding box center [1252, 380] width 109 height 23
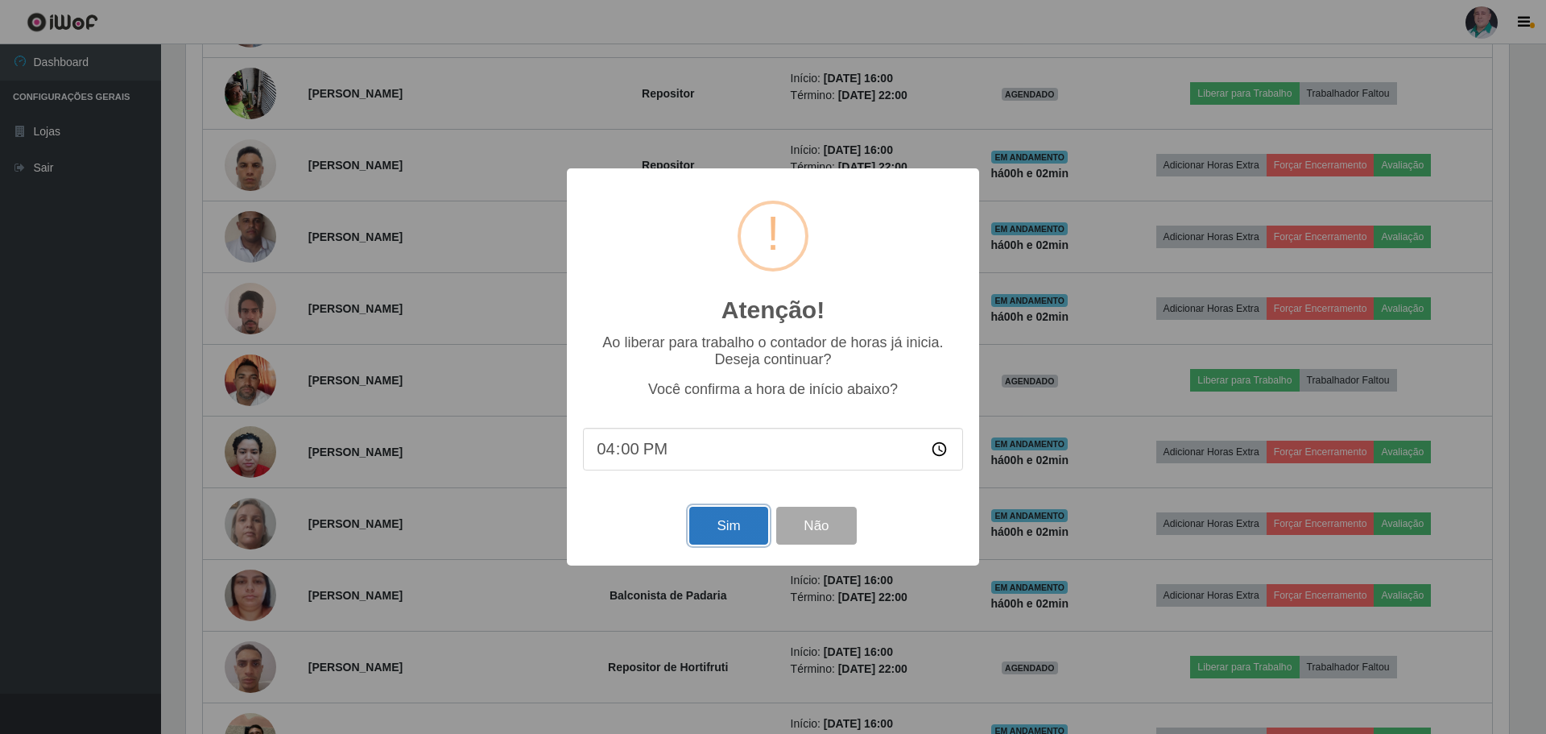
click at [749, 527] on button "Sim" at bounding box center [728, 526] width 78 height 38
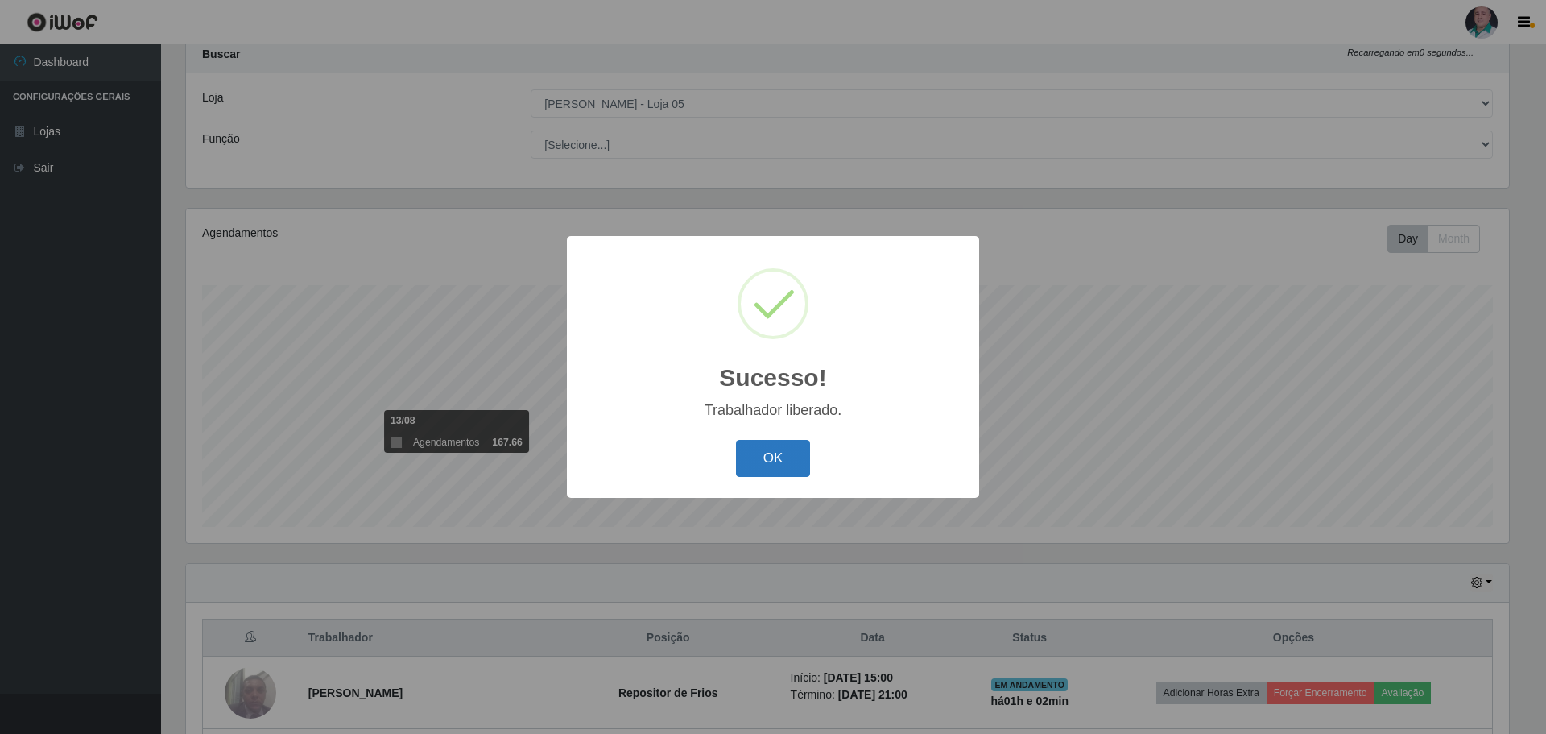
click at [753, 465] on button "OK" at bounding box center [773, 459] width 75 height 38
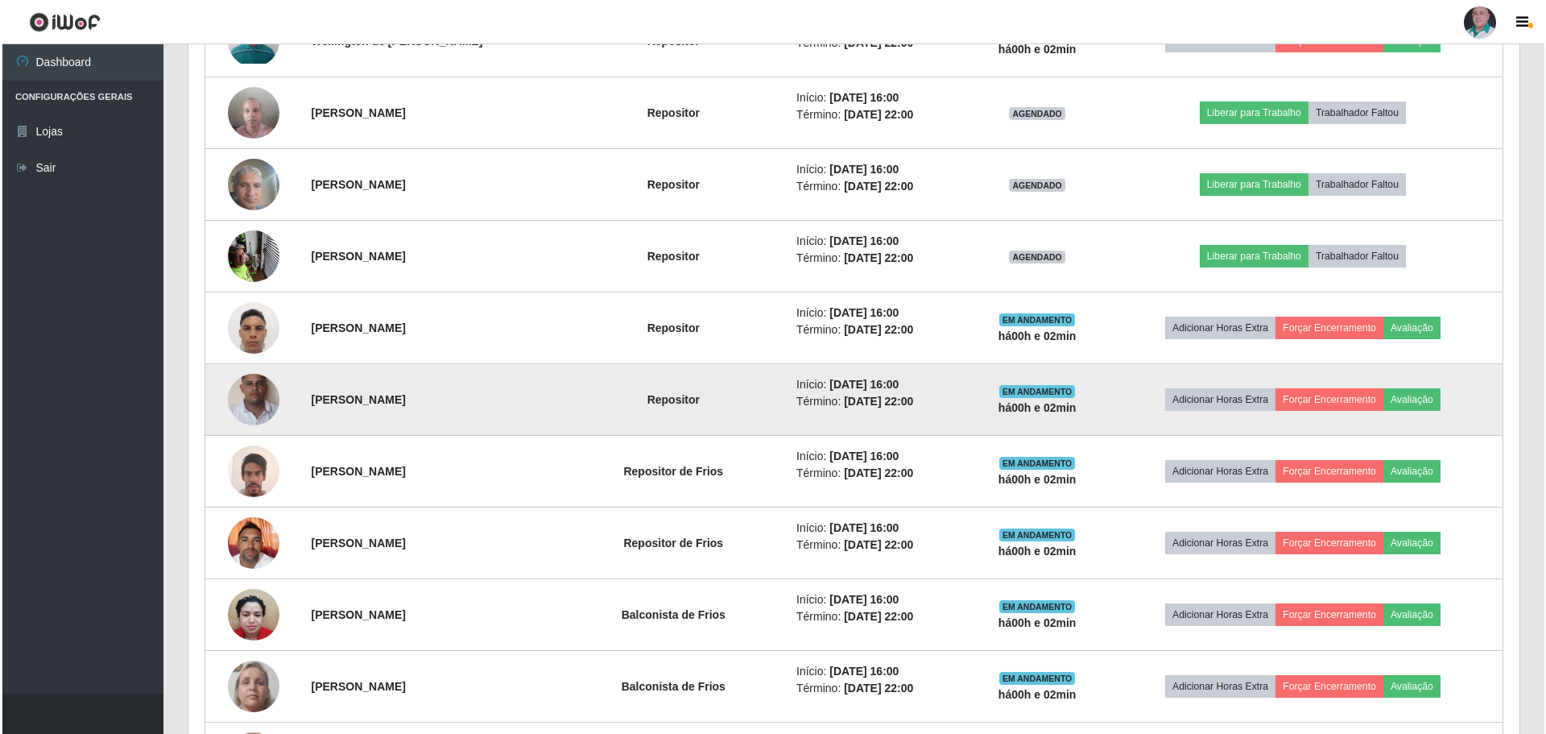
scroll to position [693, 0]
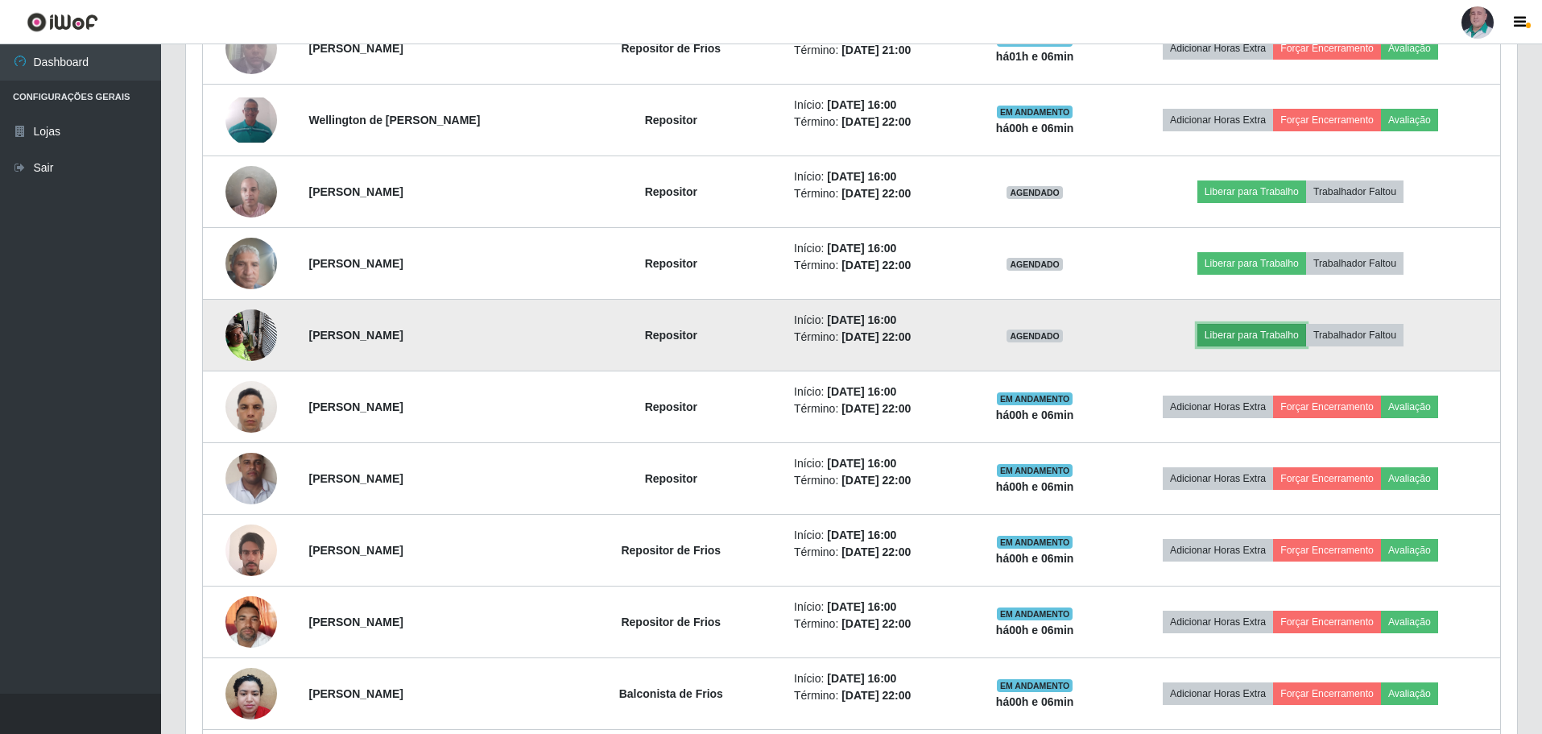
click at [1252, 329] on button "Liberar para Trabalho" at bounding box center [1252, 335] width 109 height 23
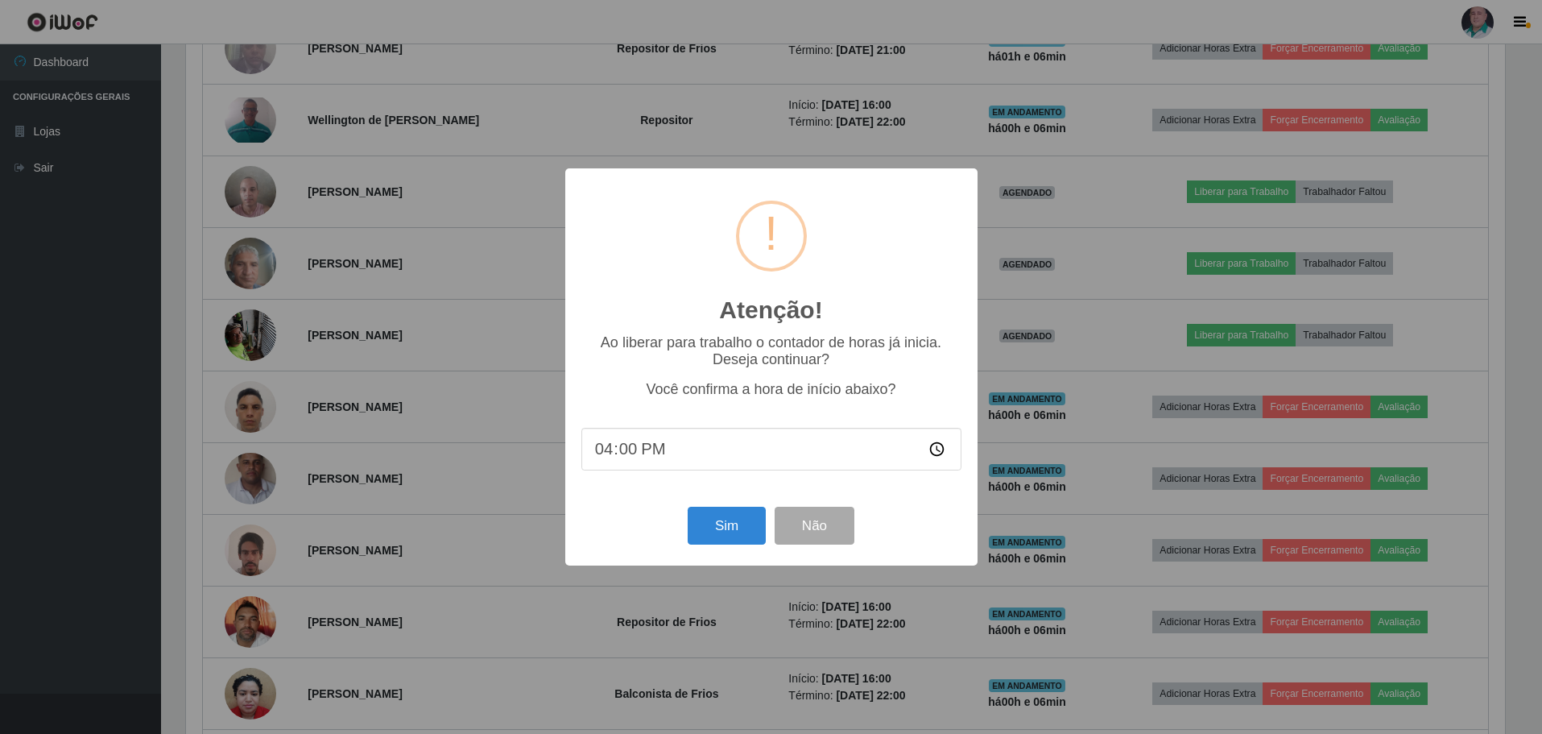
scroll to position [334, 1323]
click at [735, 521] on button "Sim" at bounding box center [728, 526] width 78 height 38
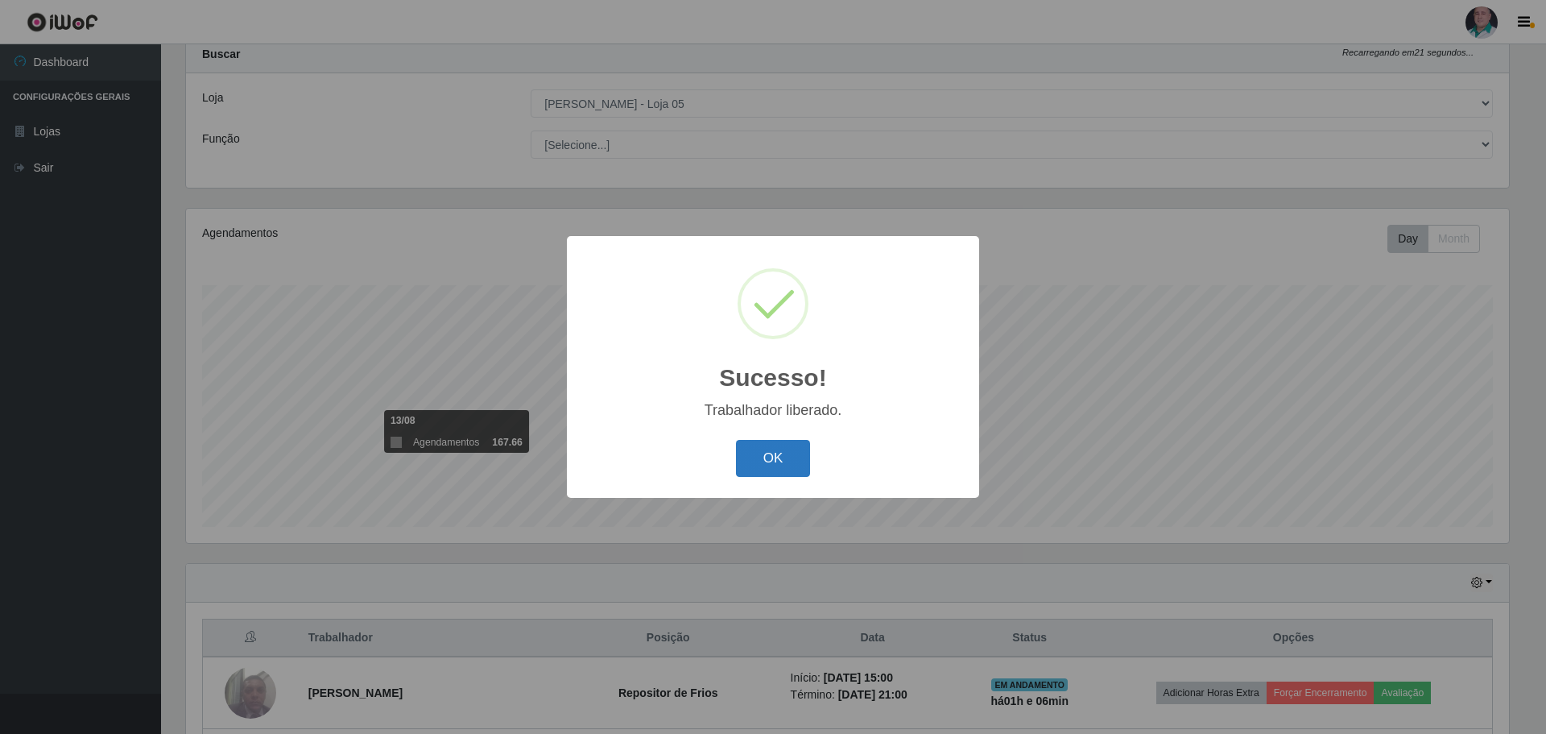
click at [786, 450] on button "OK" at bounding box center [773, 459] width 75 height 38
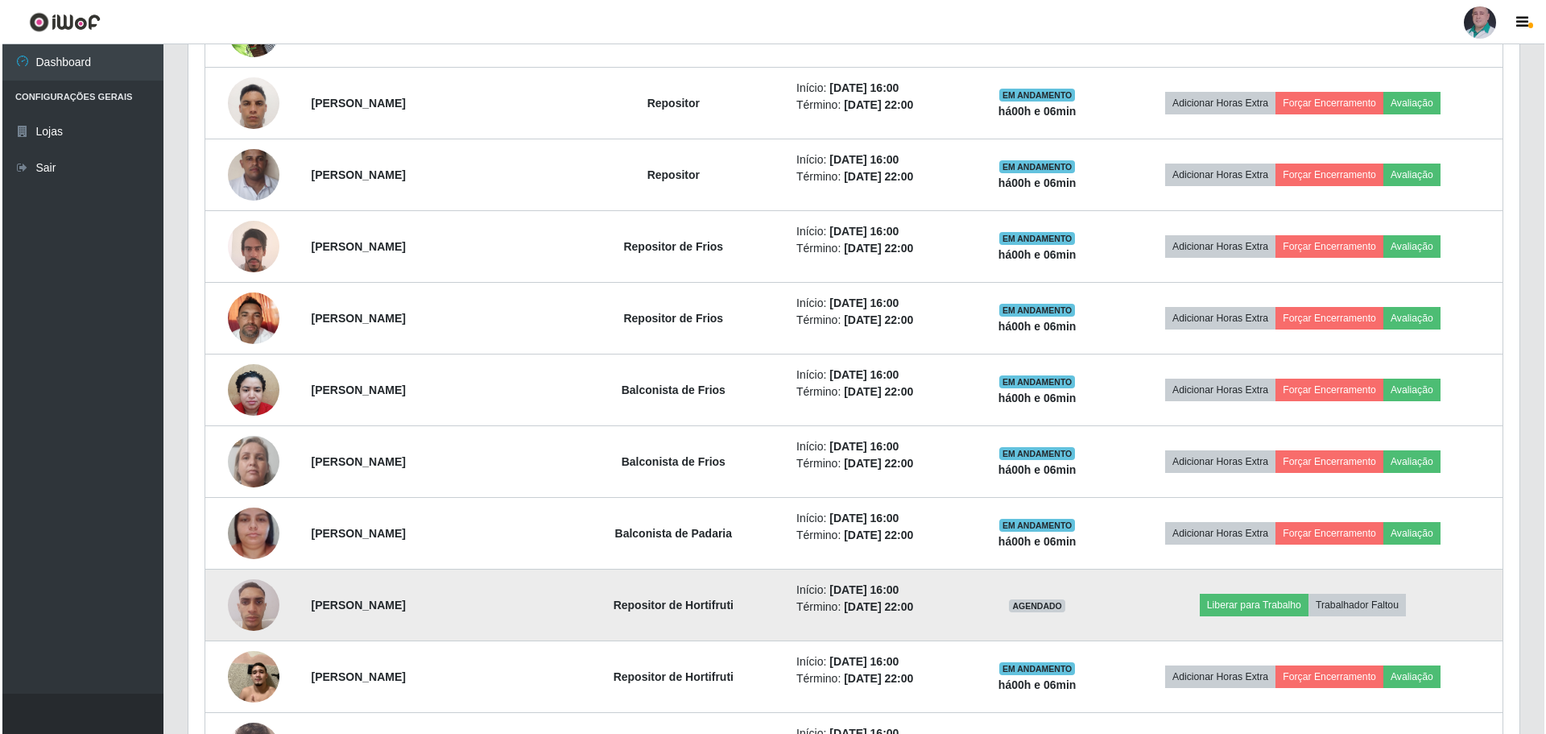
scroll to position [1096, 0]
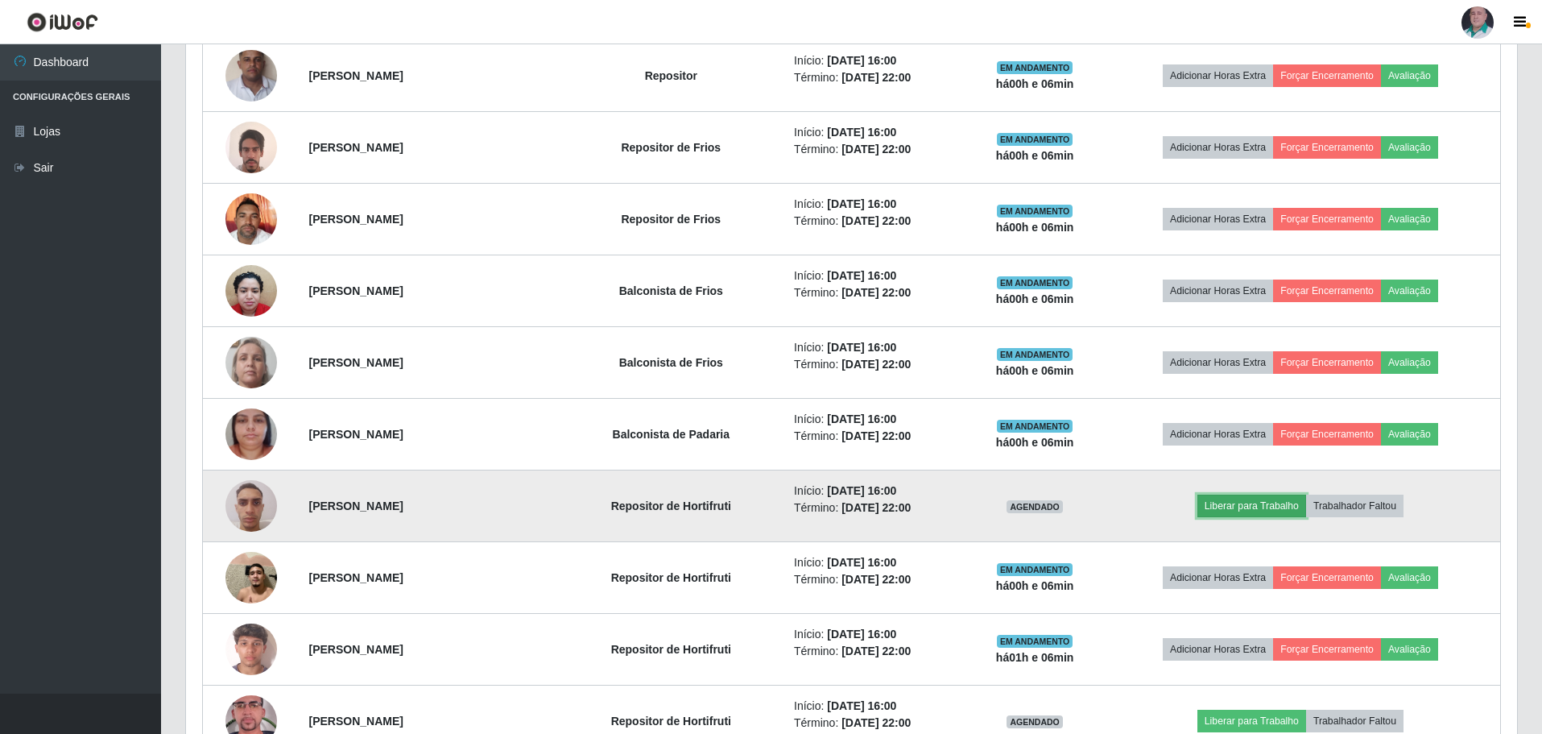
click at [1238, 505] on button "Liberar para Trabalho" at bounding box center [1252, 506] width 109 height 23
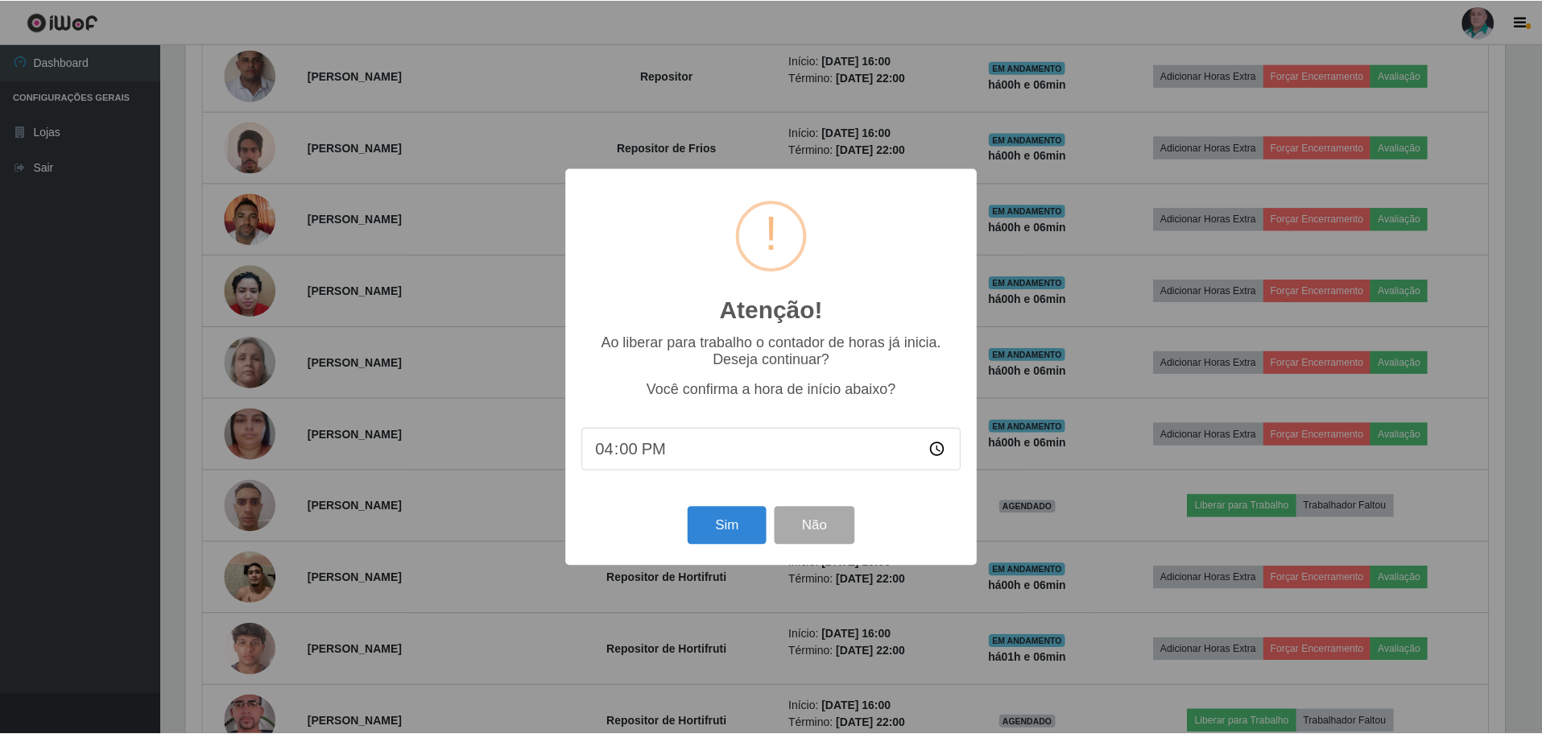
scroll to position [334, 1323]
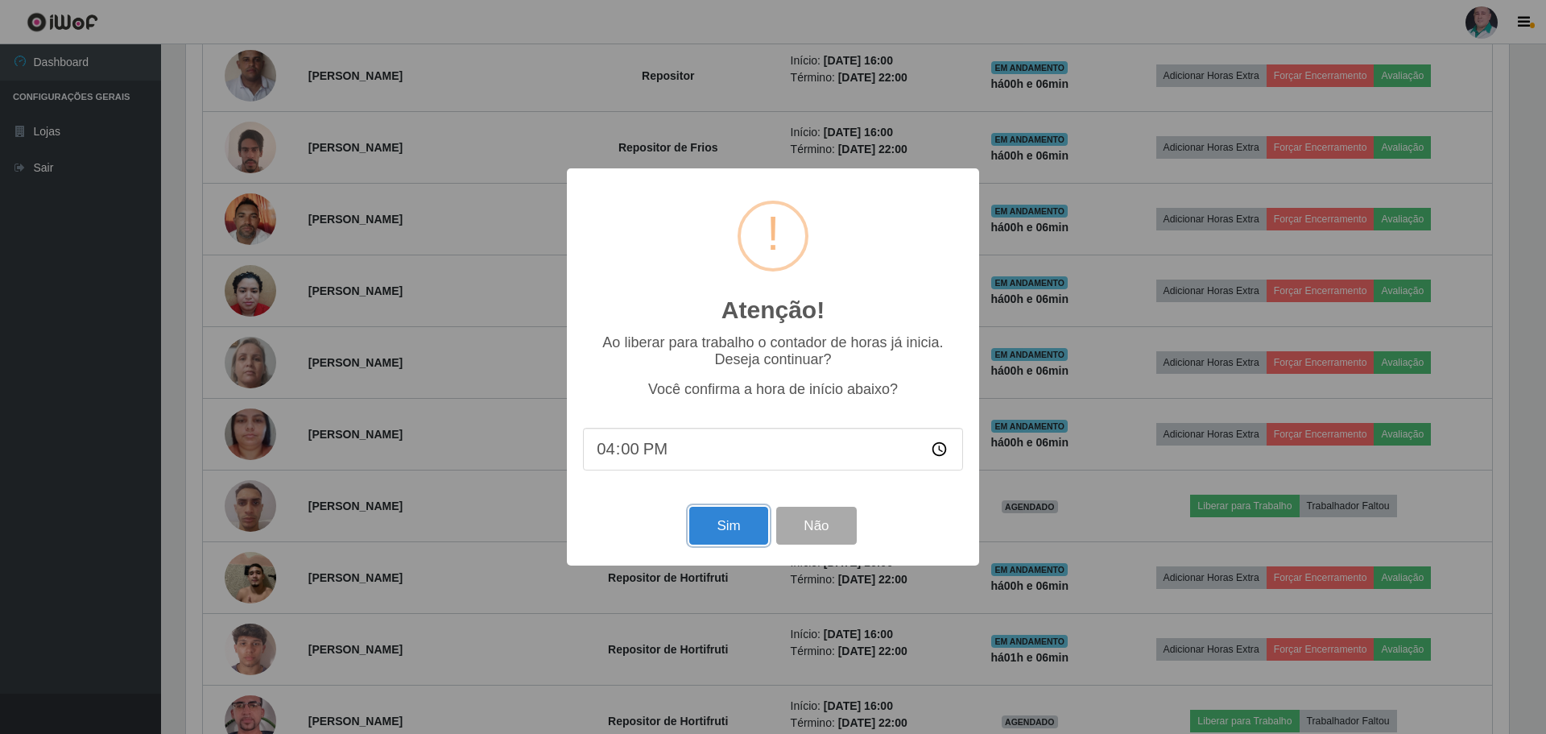
click at [737, 533] on button "Sim" at bounding box center [728, 526] width 78 height 38
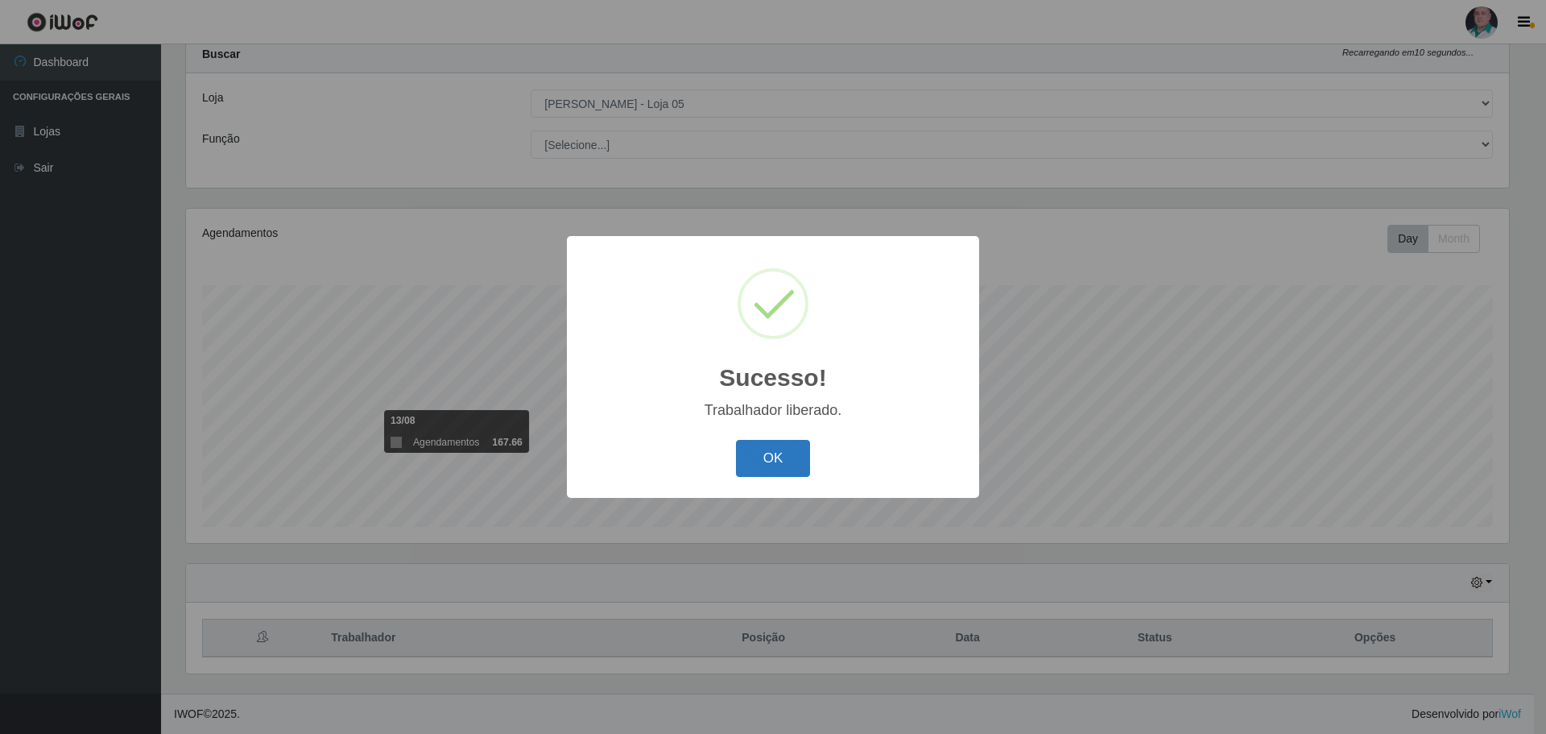
click at [776, 462] on button "OK" at bounding box center [773, 459] width 75 height 38
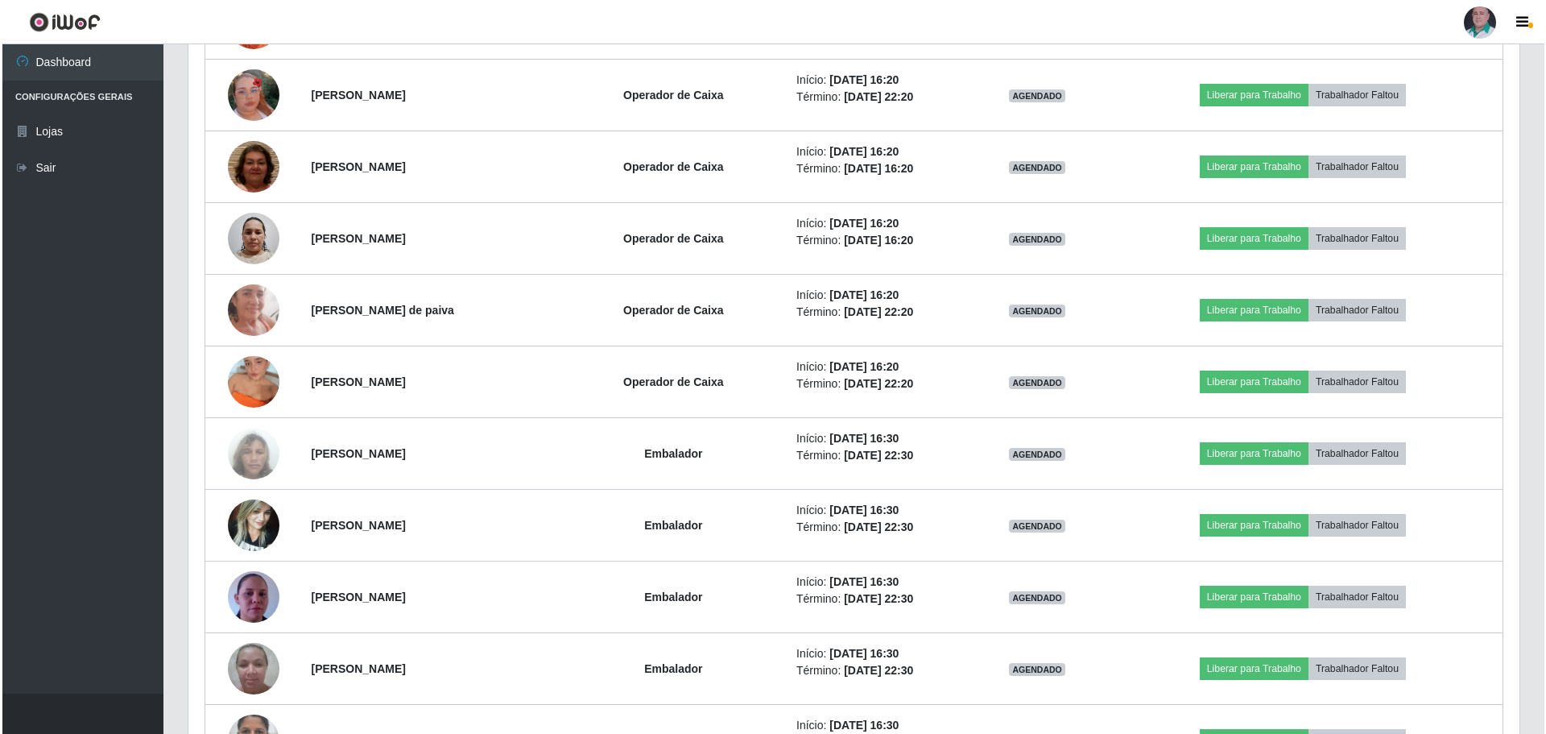
scroll to position [1902, 0]
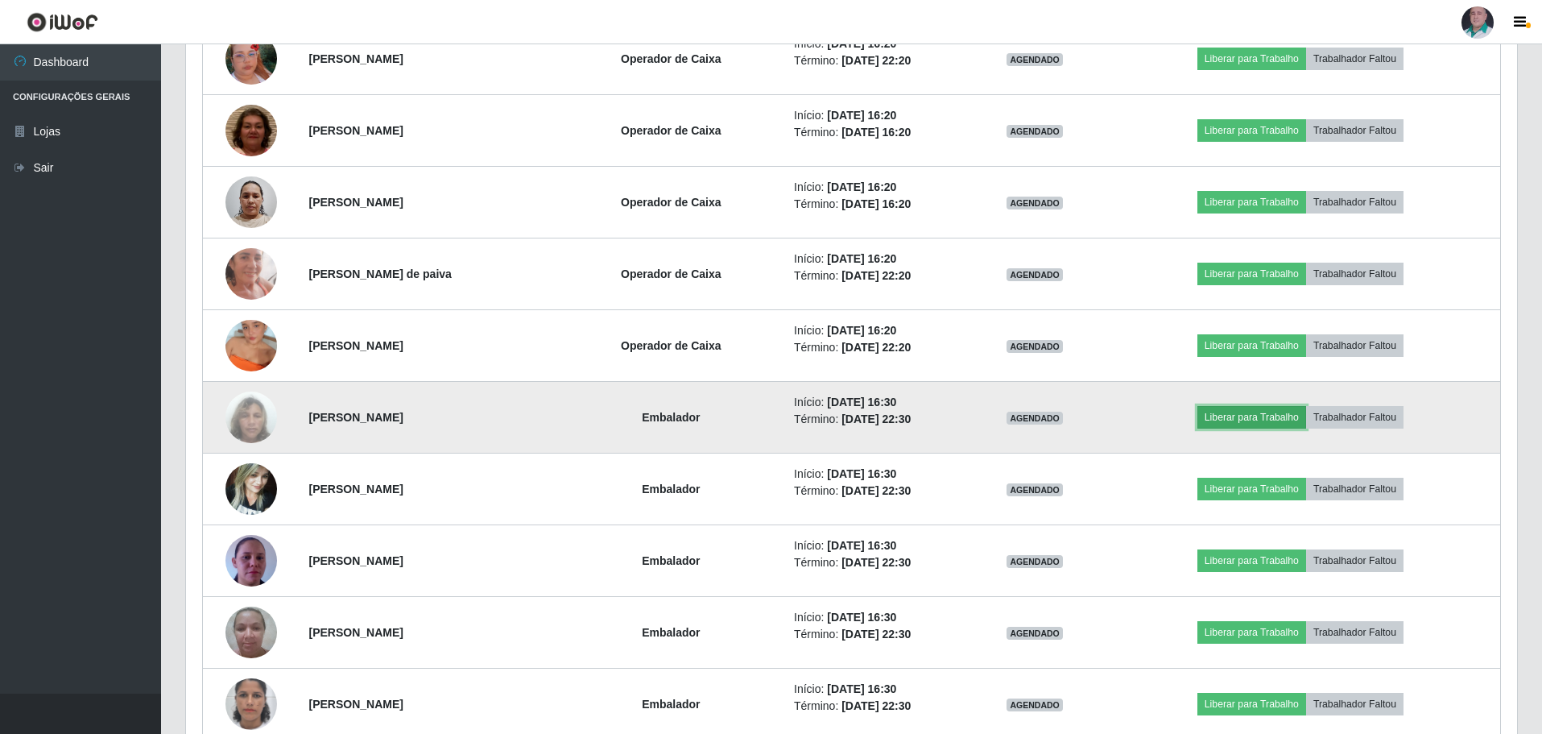
click at [1244, 419] on button "Liberar para Trabalho" at bounding box center [1252, 417] width 109 height 23
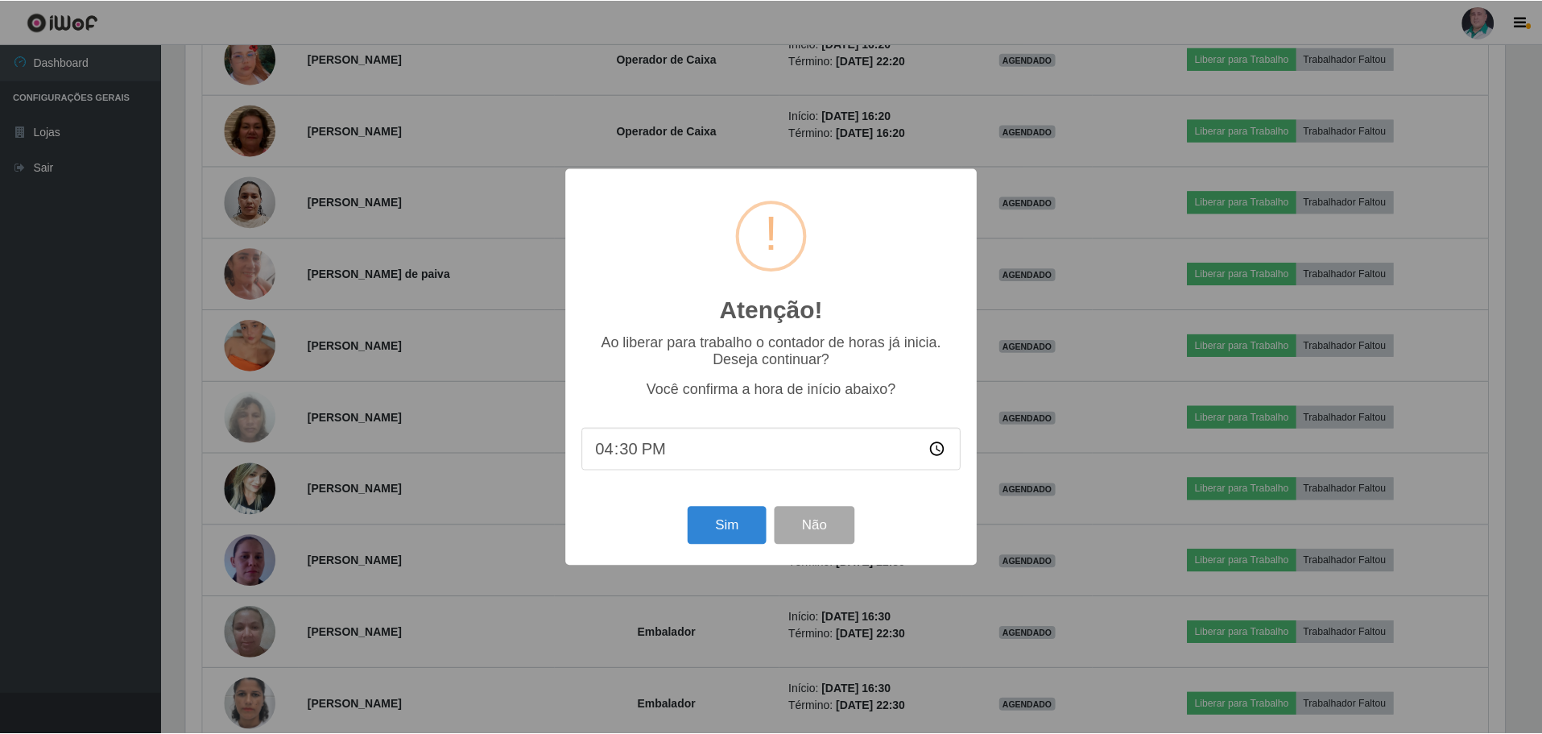
scroll to position [334, 1323]
click at [735, 537] on button "Sim" at bounding box center [728, 526] width 78 height 38
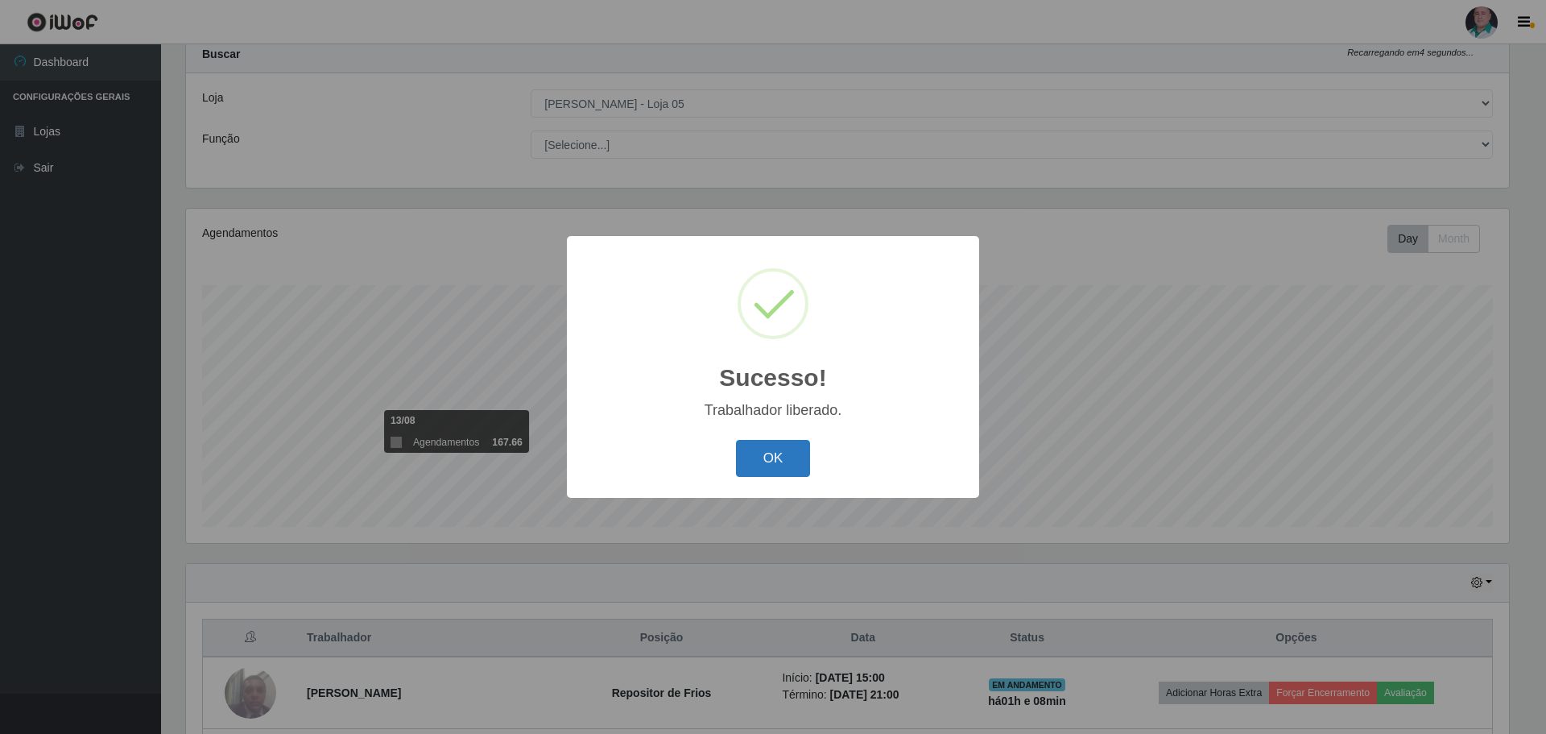
click at [758, 462] on button "OK" at bounding box center [773, 459] width 75 height 38
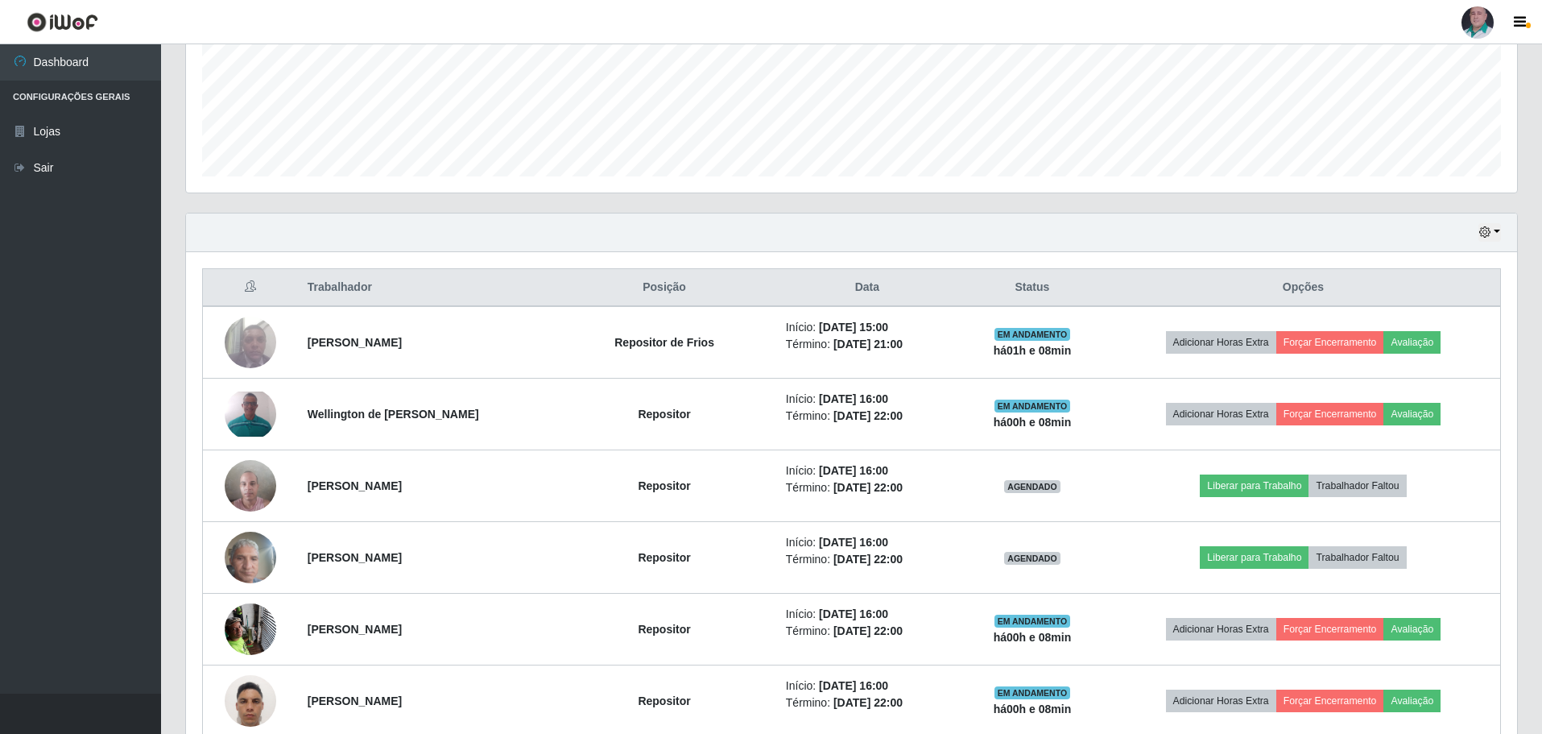
scroll to position [371, 0]
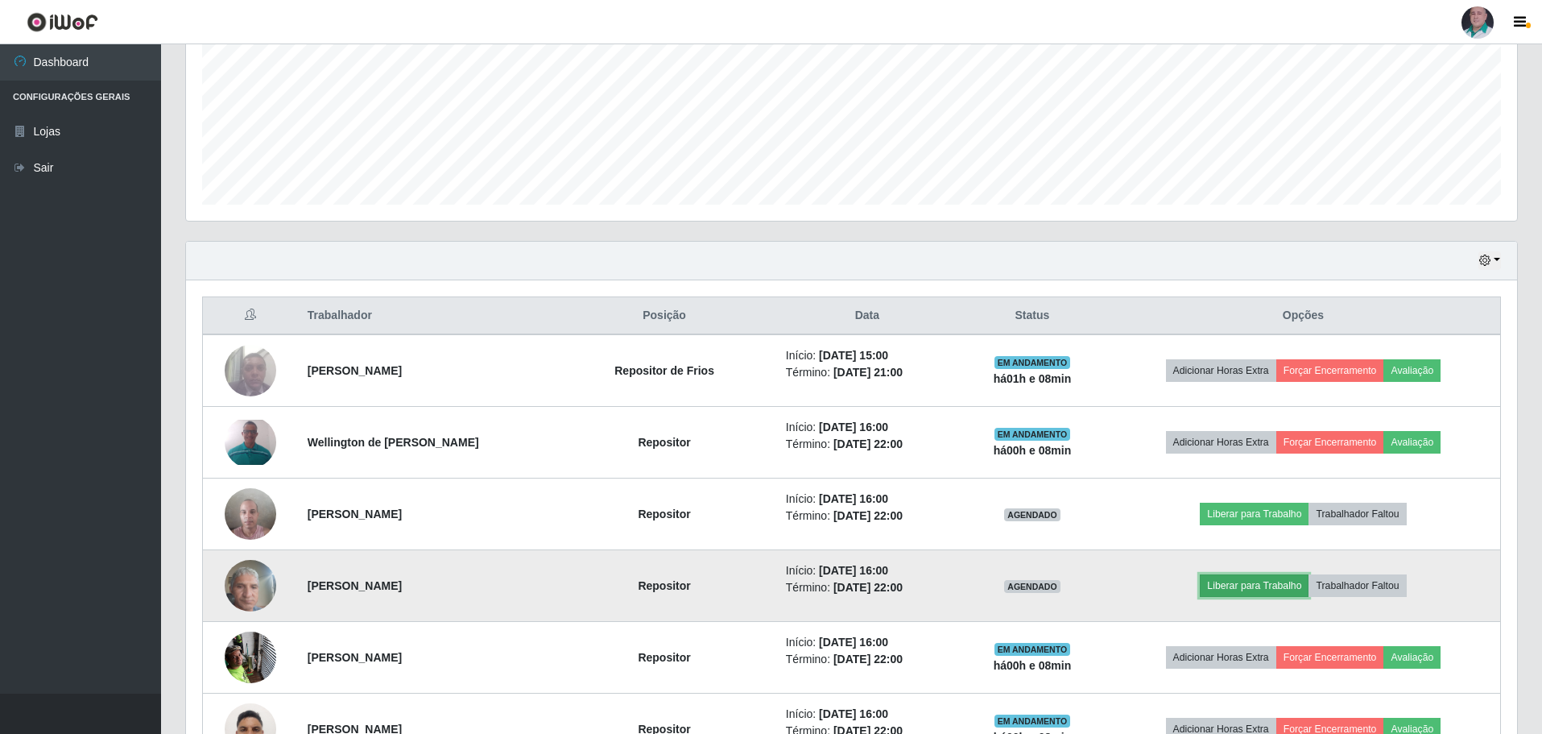
click at [1270, 580] on button "Liberar para Trabalho" at bounding box center [1254, 585] width 109 height 23
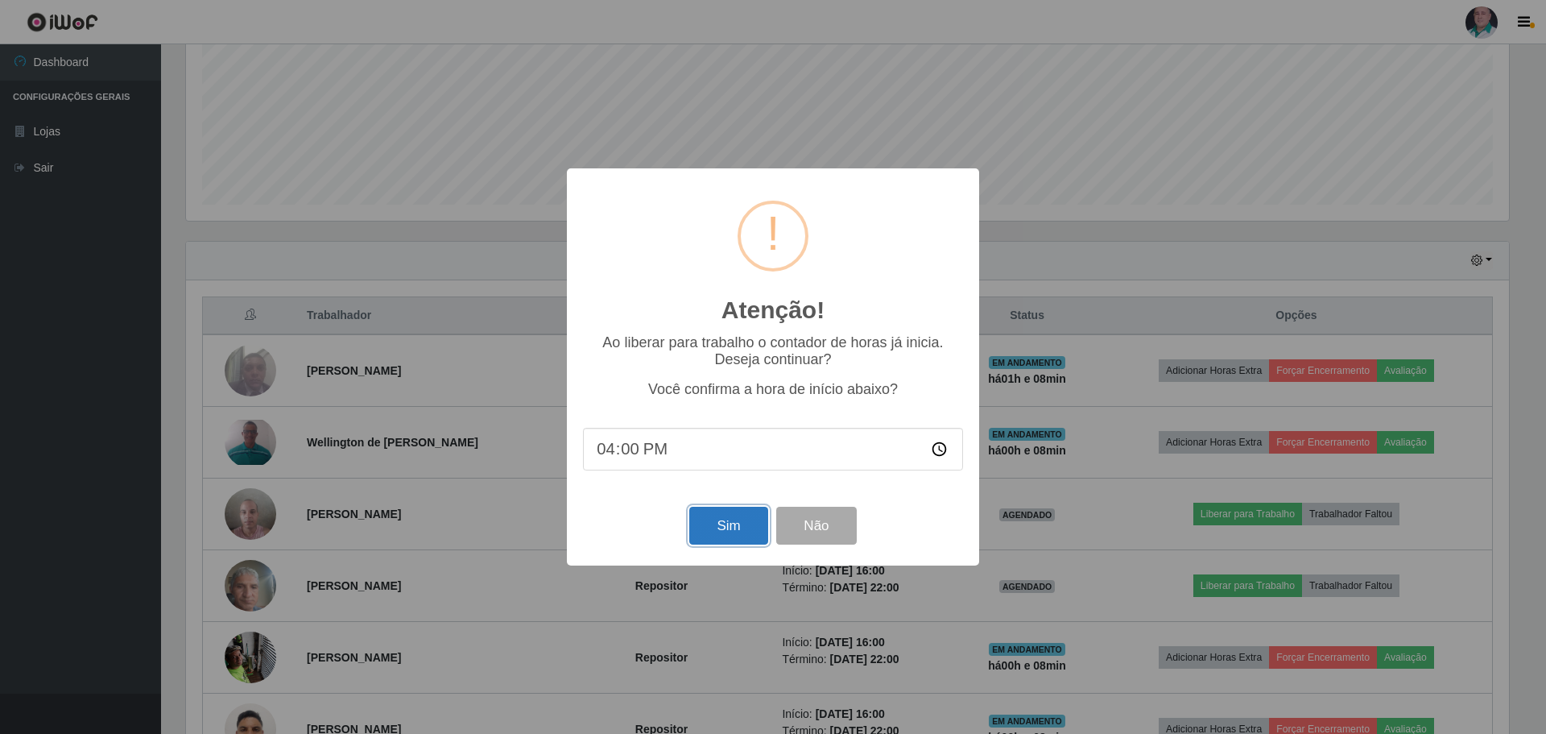
click at [714, 532] on button "Sim" at bounding box center [728, 526] width 78 height 38
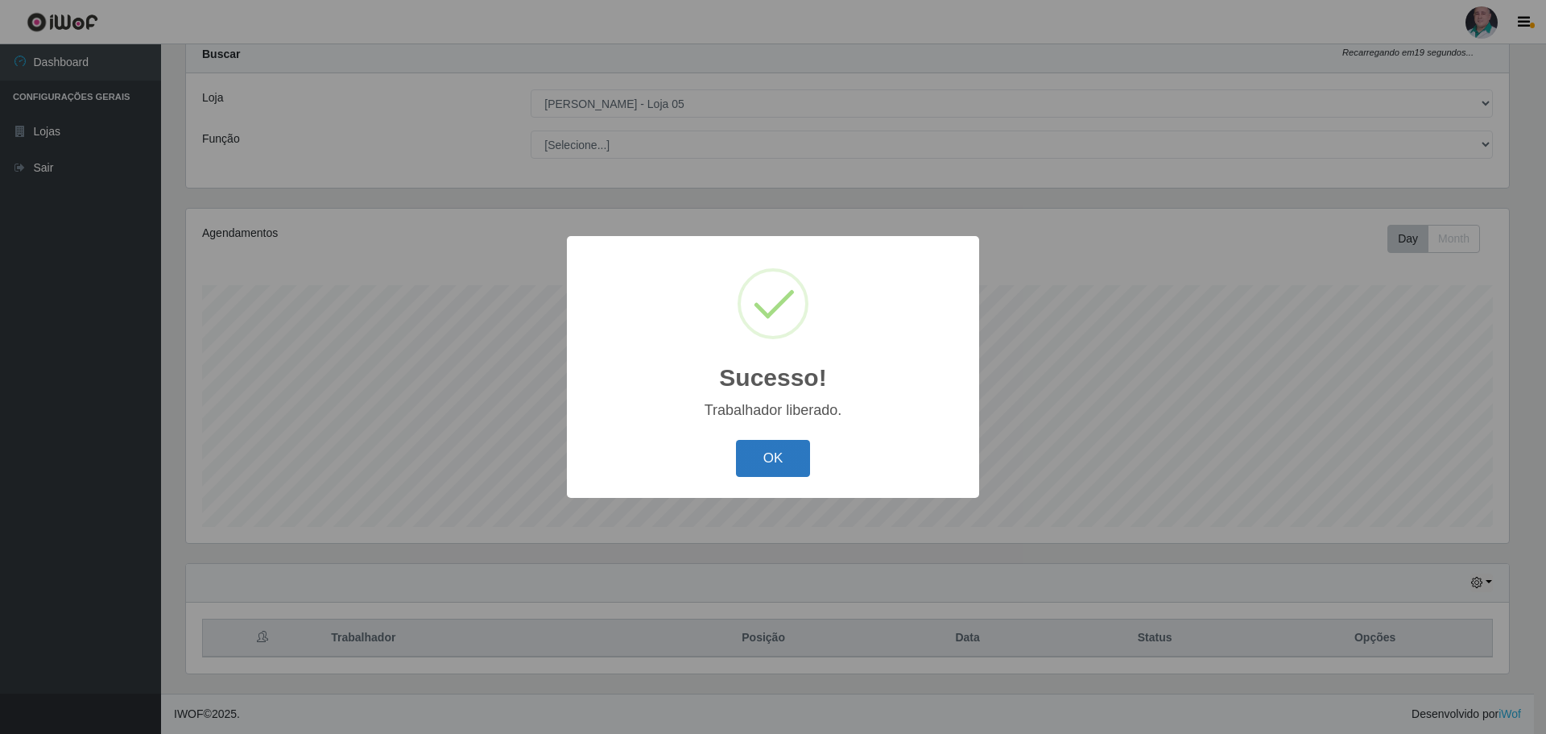
click at [779, 466] on button "OK" at bounding box center [773, 459] width 75 height 38
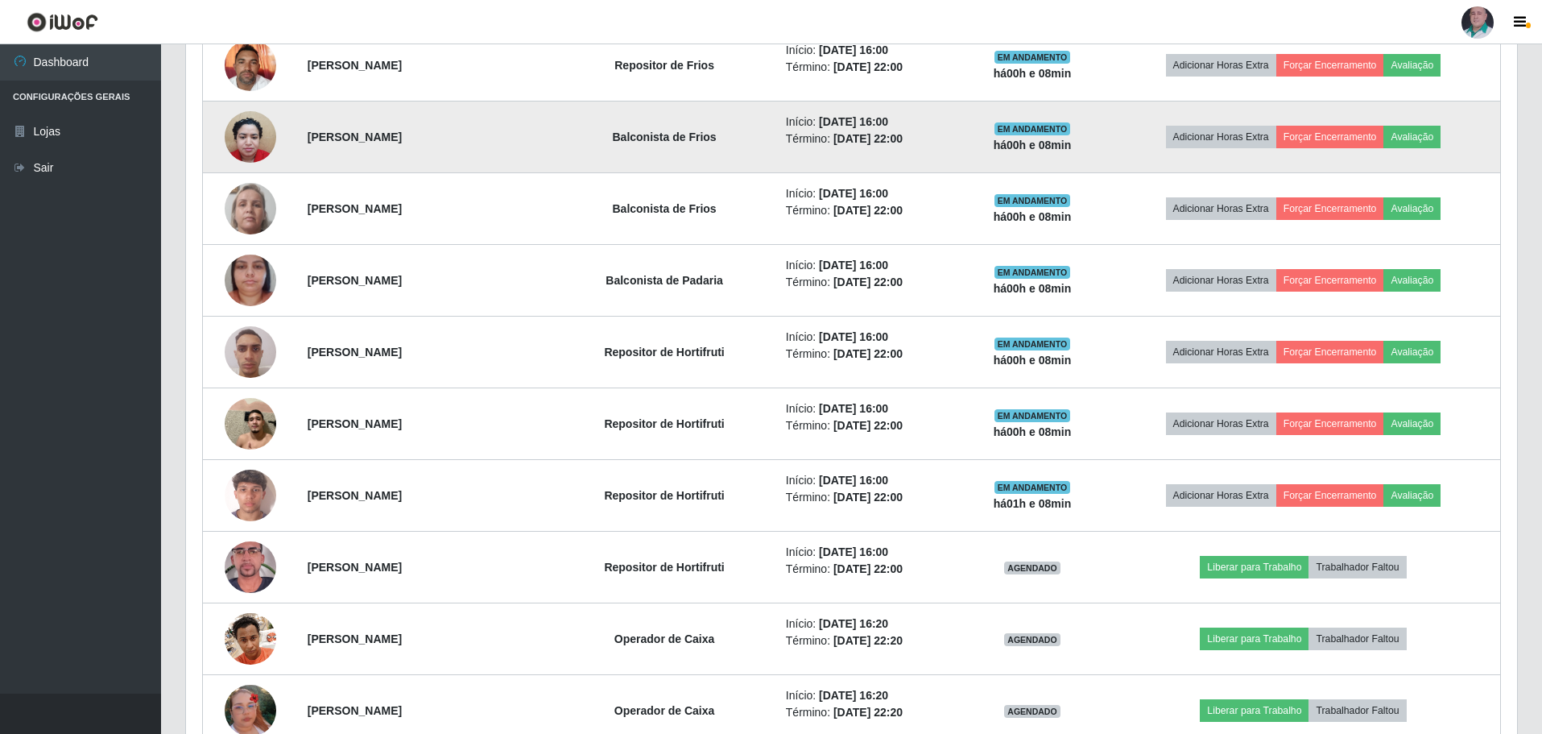
scroll to position [1338, 0]
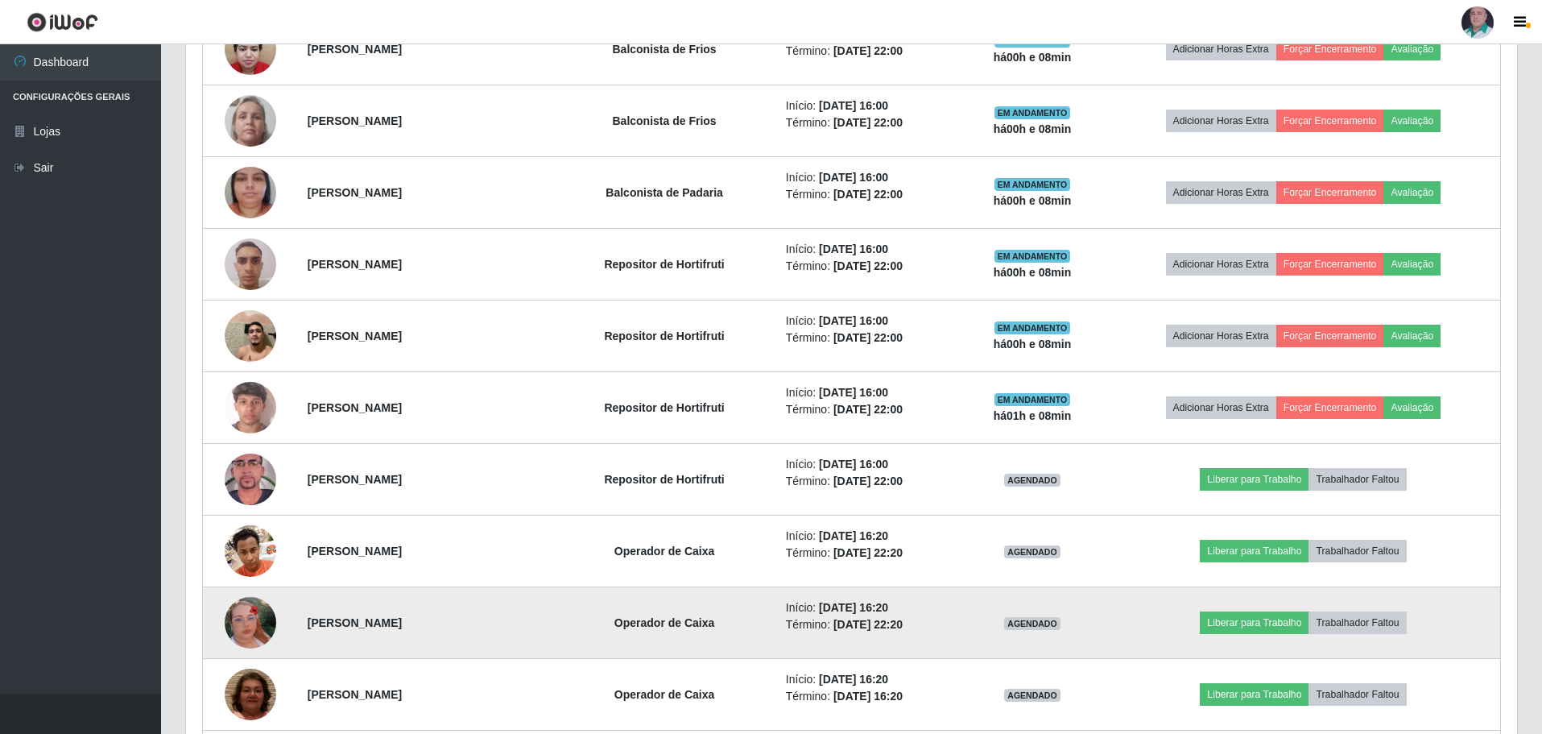
click at [261, 615] on img at bounding box center [251, 623] width 52 height 92
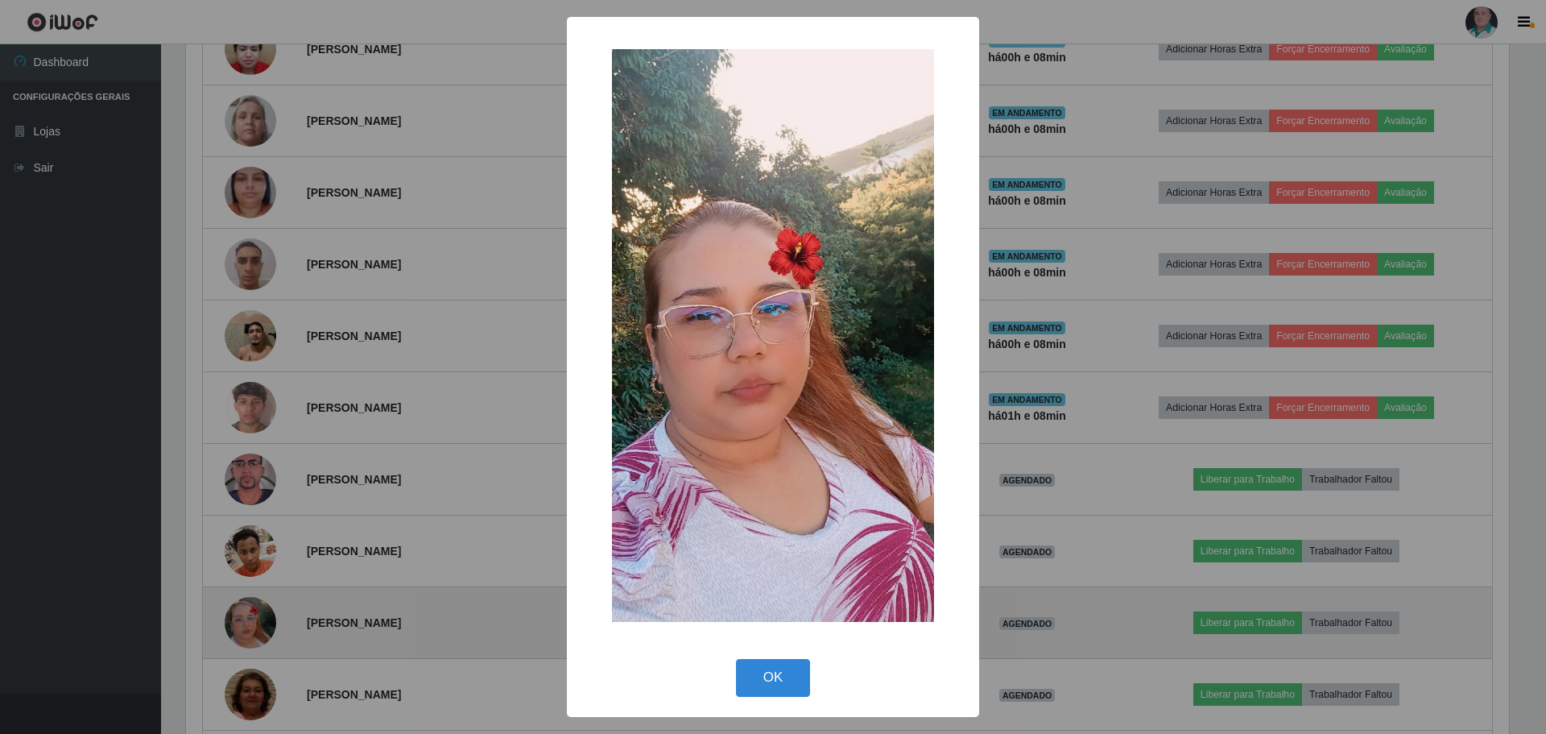
click at [261, 615] on div "× OK Cancel" at bounding box center [773, 367] width 1546 height 734
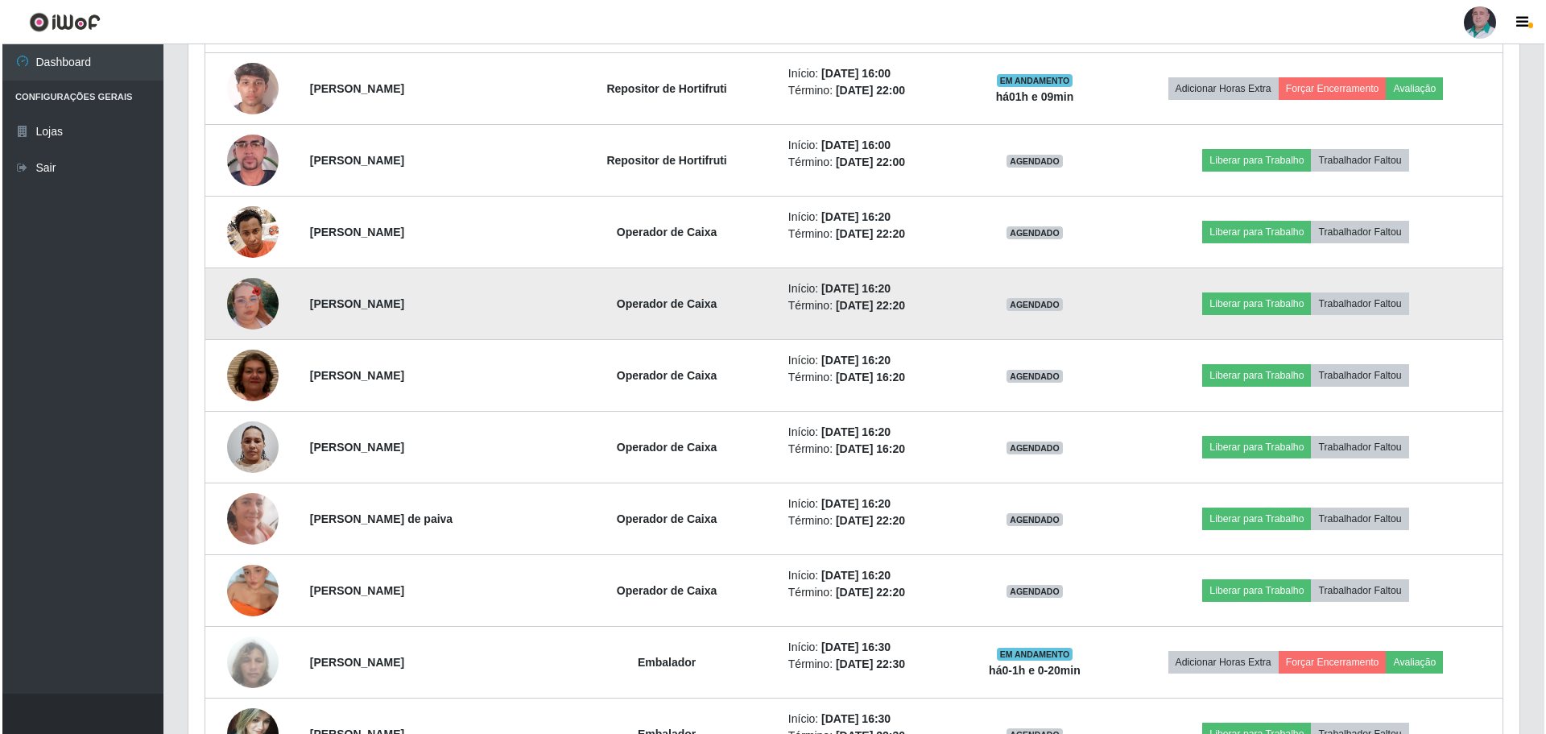
scroll to position [1660, 0]
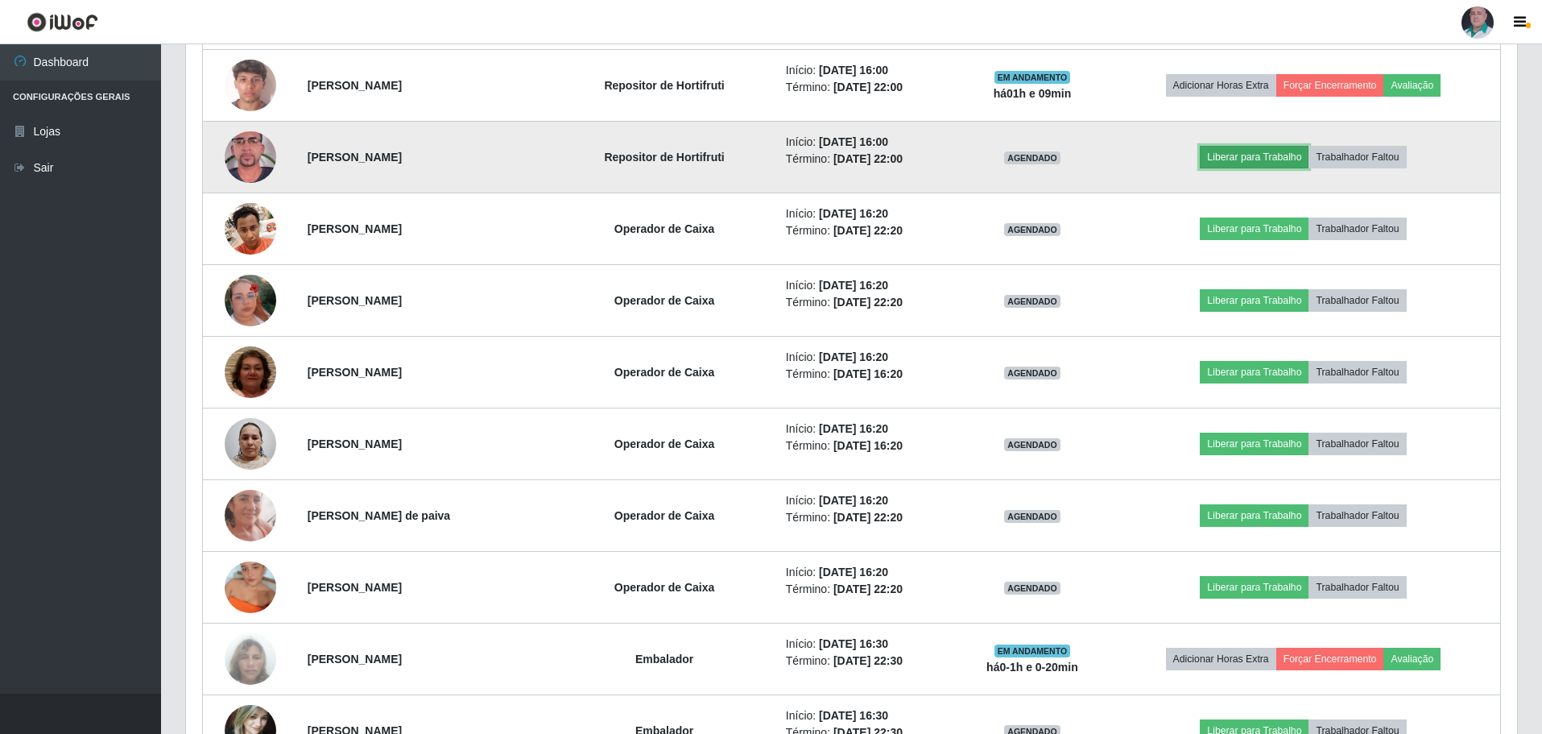
click at [1232, 158] on button "Liberar para Trabalho" at bounding box center [1254, 157] width 109 height 23
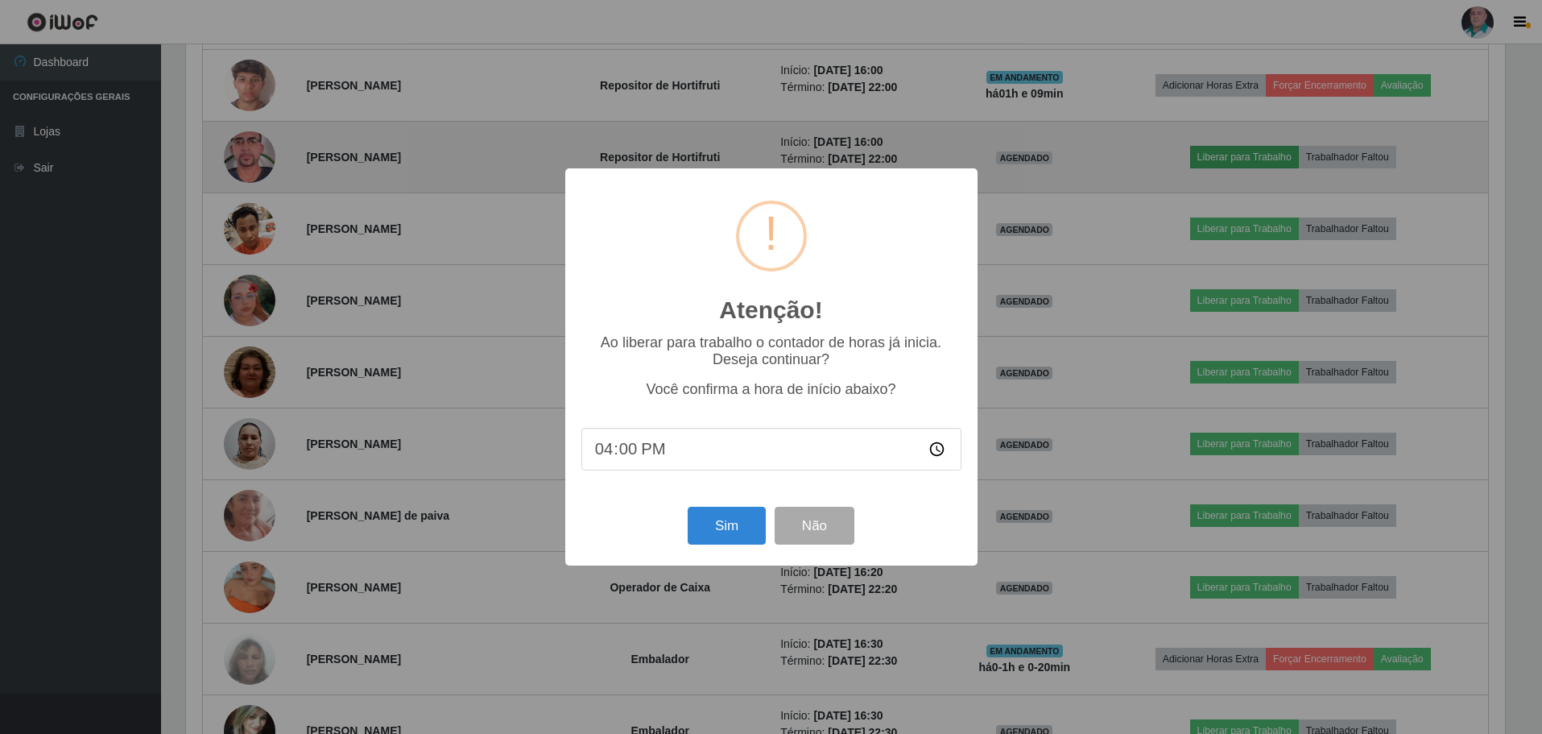
scroll to position [334, 1323]
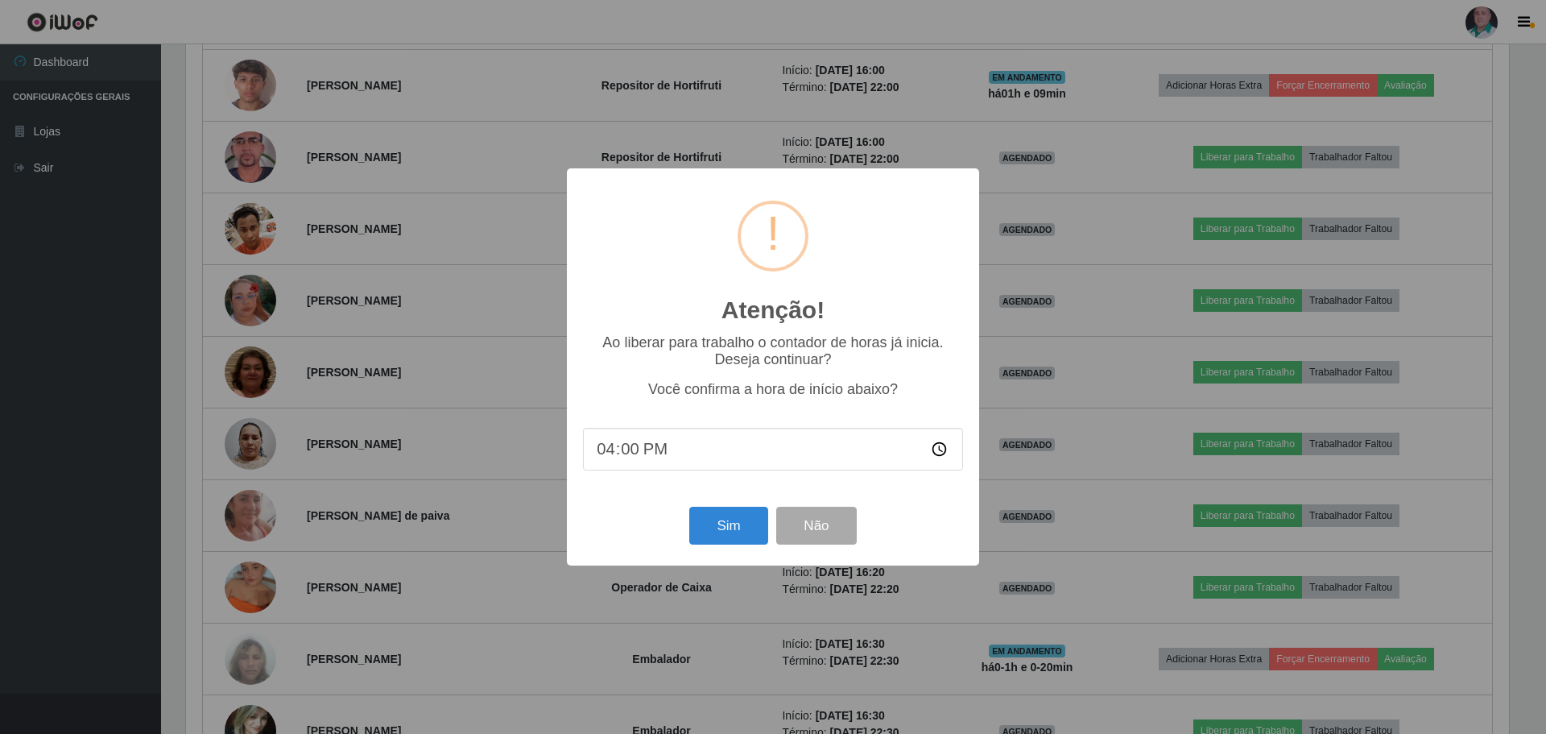
click at [640, 457] on input "16:00" at bounding box center [773, 449] width 380 height 43
click at [628, 450] on input "16:00" at bounding box center [773, 449] width 380 height 43
type input "16:10"
click at [706, 532] on button "Sim" at bounding box center [728, 526] width 78 height 38
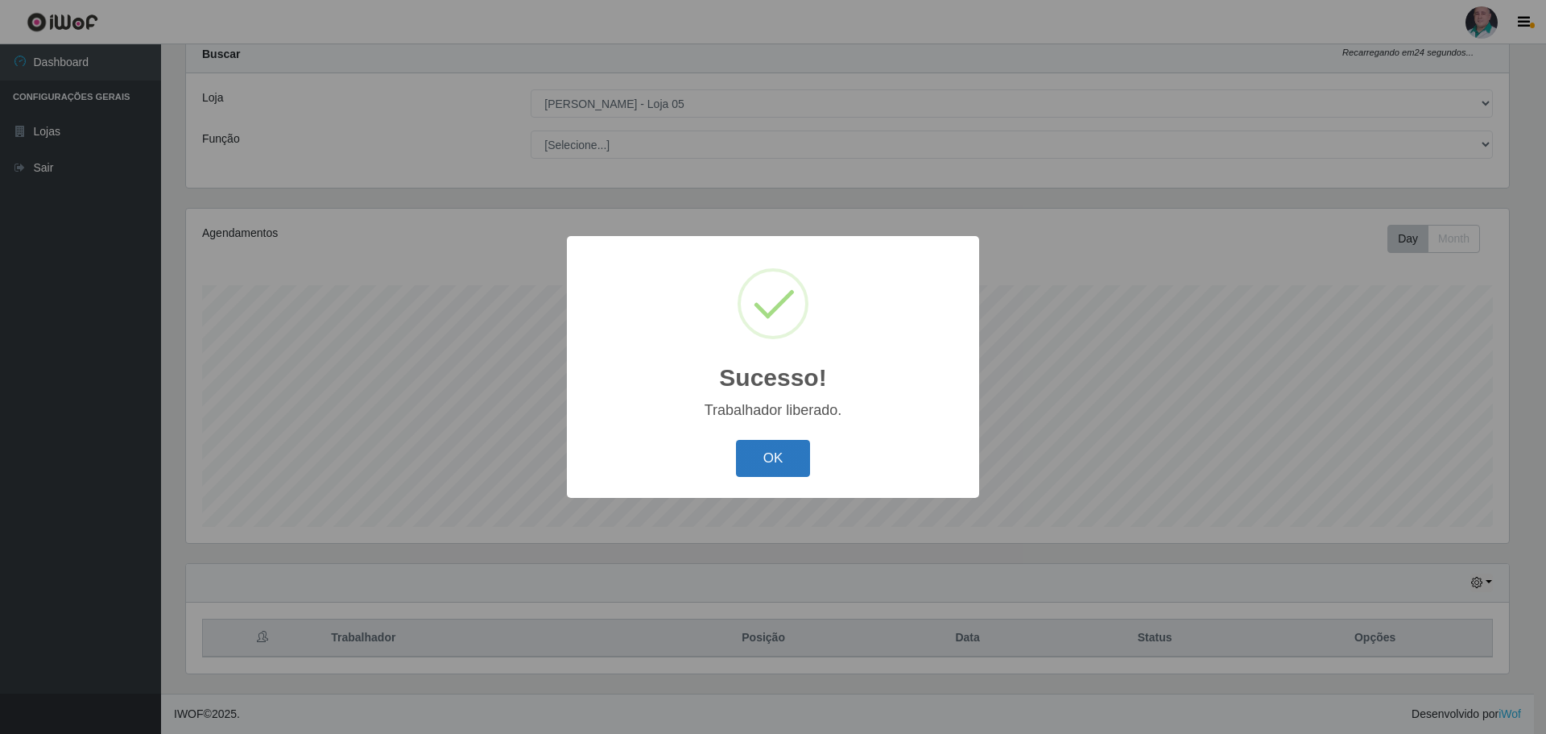
click at [749, 463] on button "OK" at bounding box center [773, 459] width 75 height 38
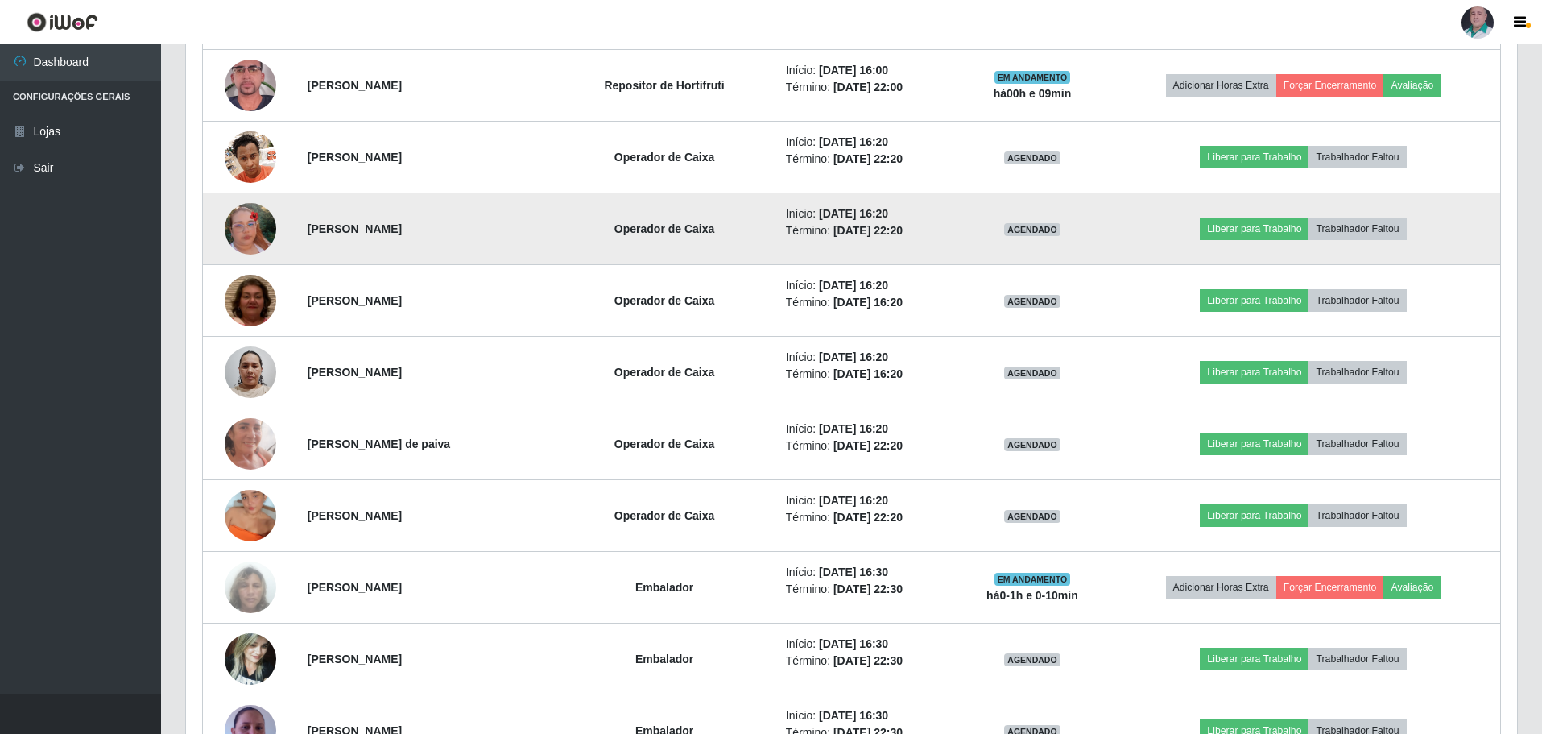
scroll to position [1691, 0]
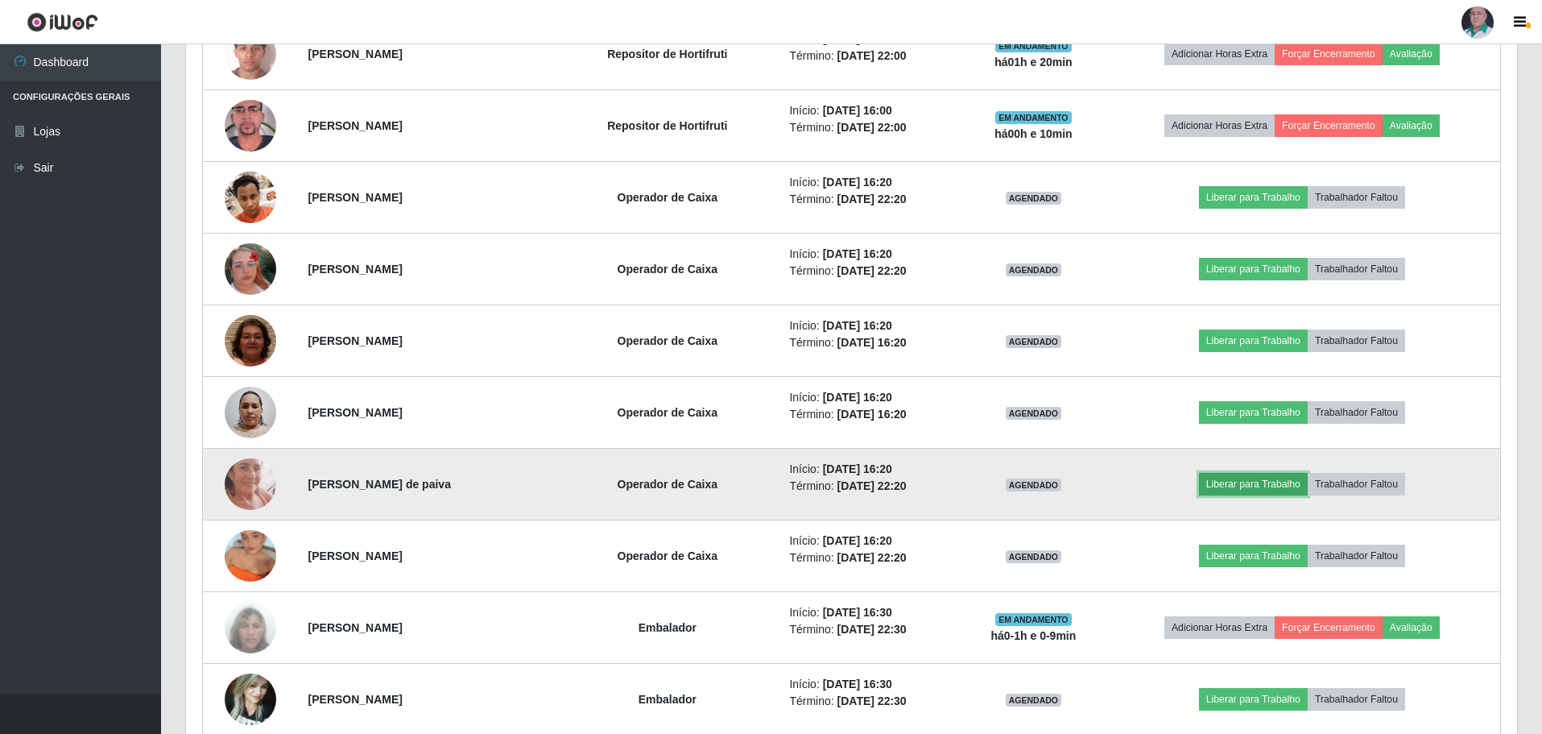
click at [1280, 478] on button "Liberar para Trabalho" at bounding box center [1253, 484] width 109 height 23
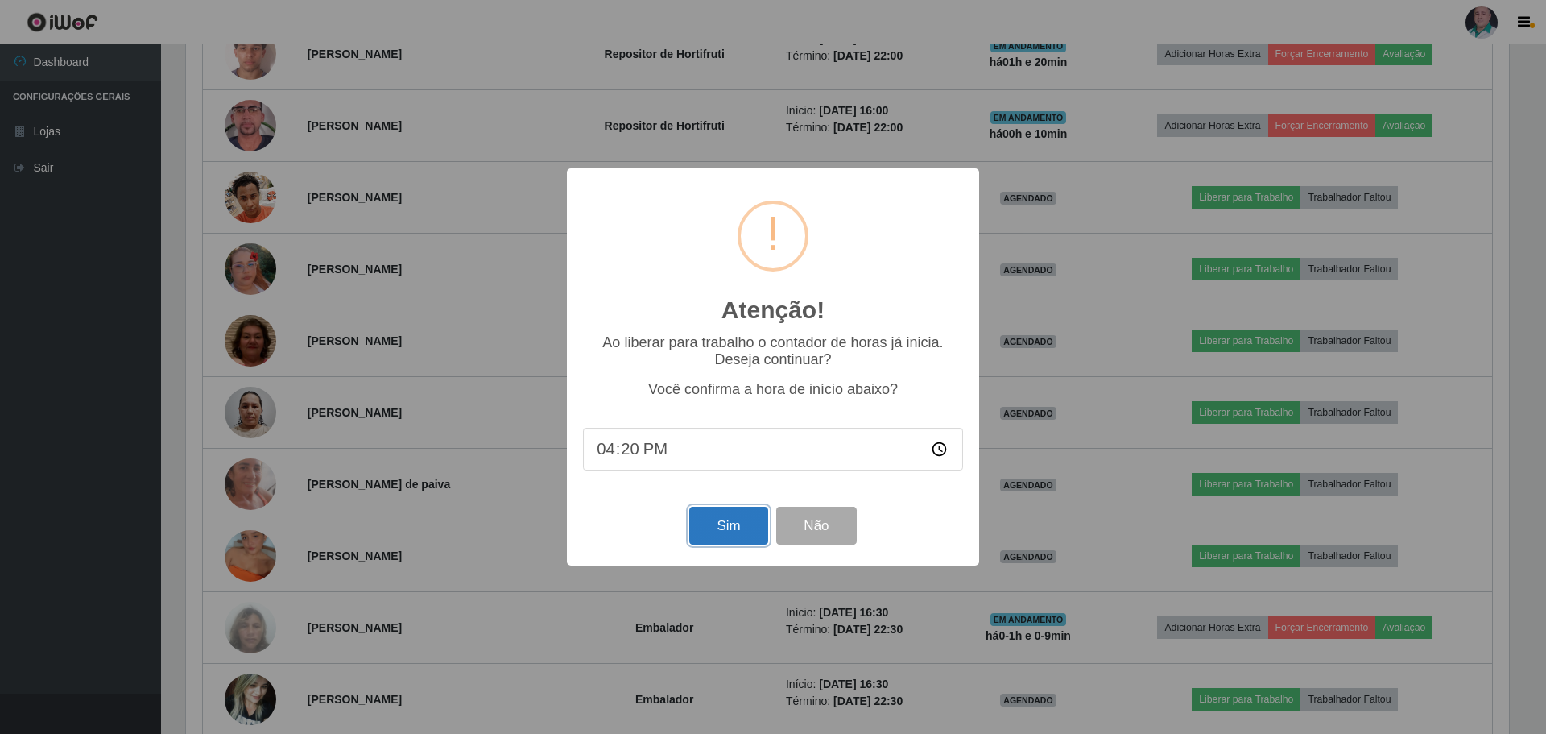
click at [725, 524] on button "Sim" at bounding box center [728, 526] width 78 height 38
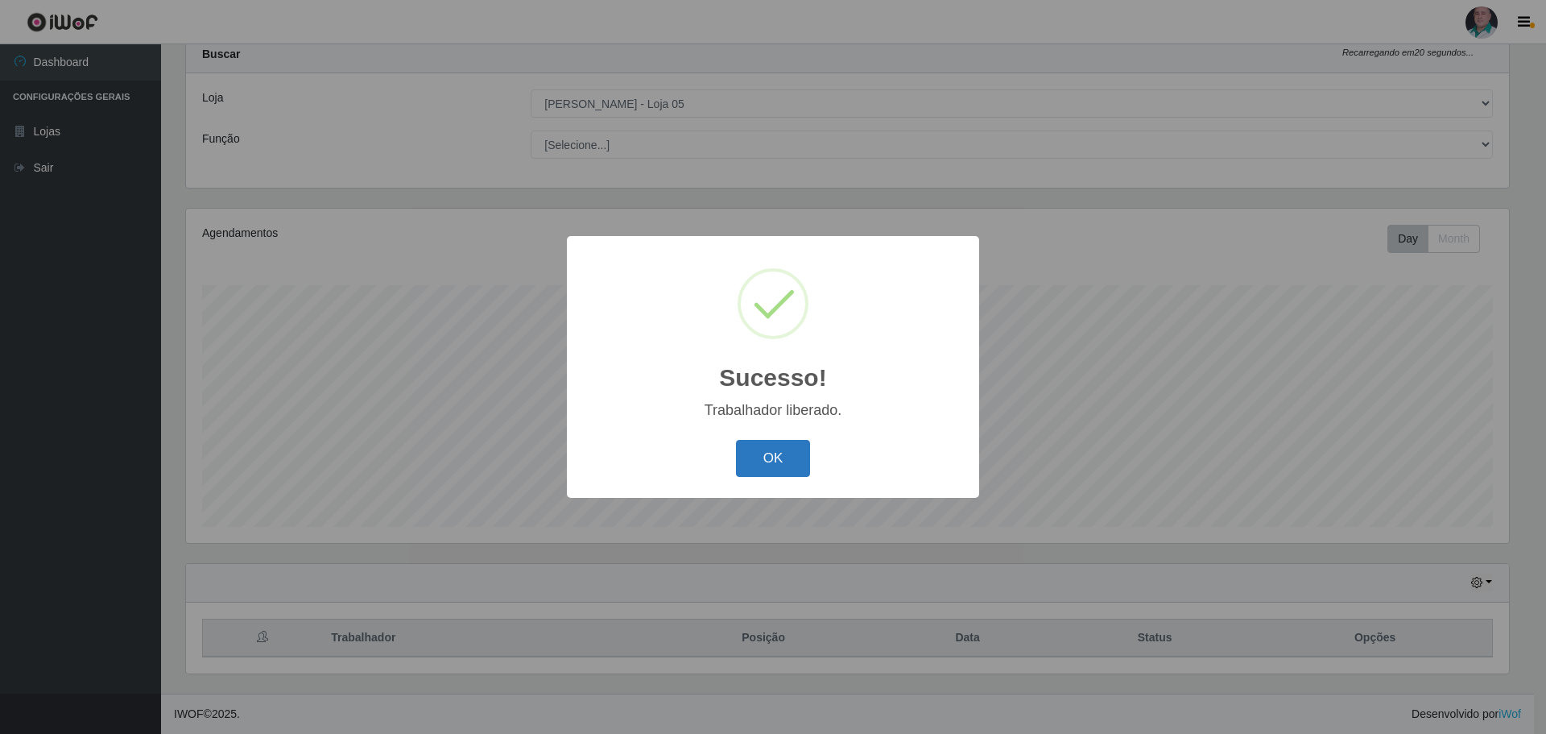
click at [764, 462] on button "OK" at bounding box center [773, 459] width 75 height 38
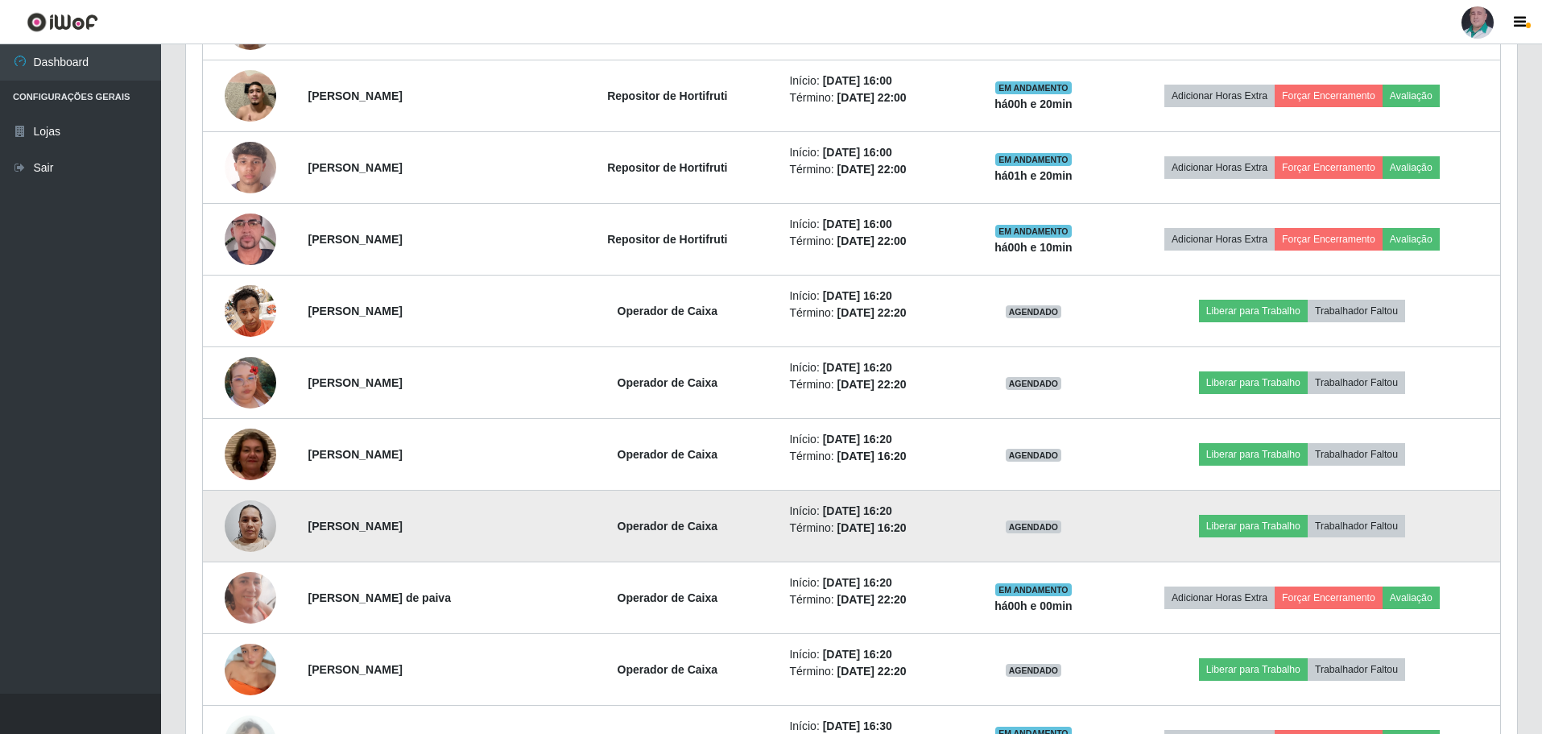
scroll to position [1579, 0]
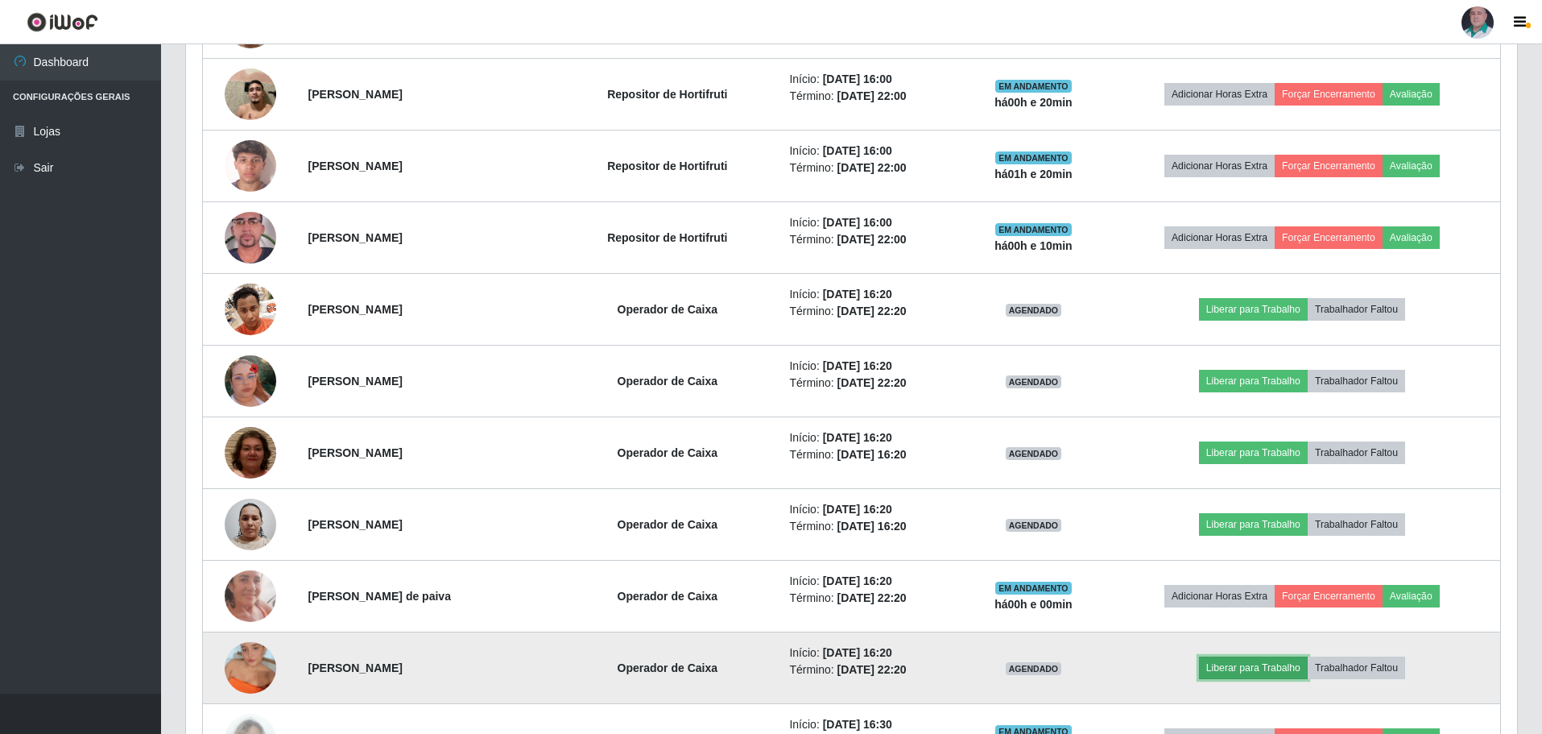
click at [1295, 673] on button "Liberar para Trabalho" at bounding box center [1253, 667] width 109 height 23
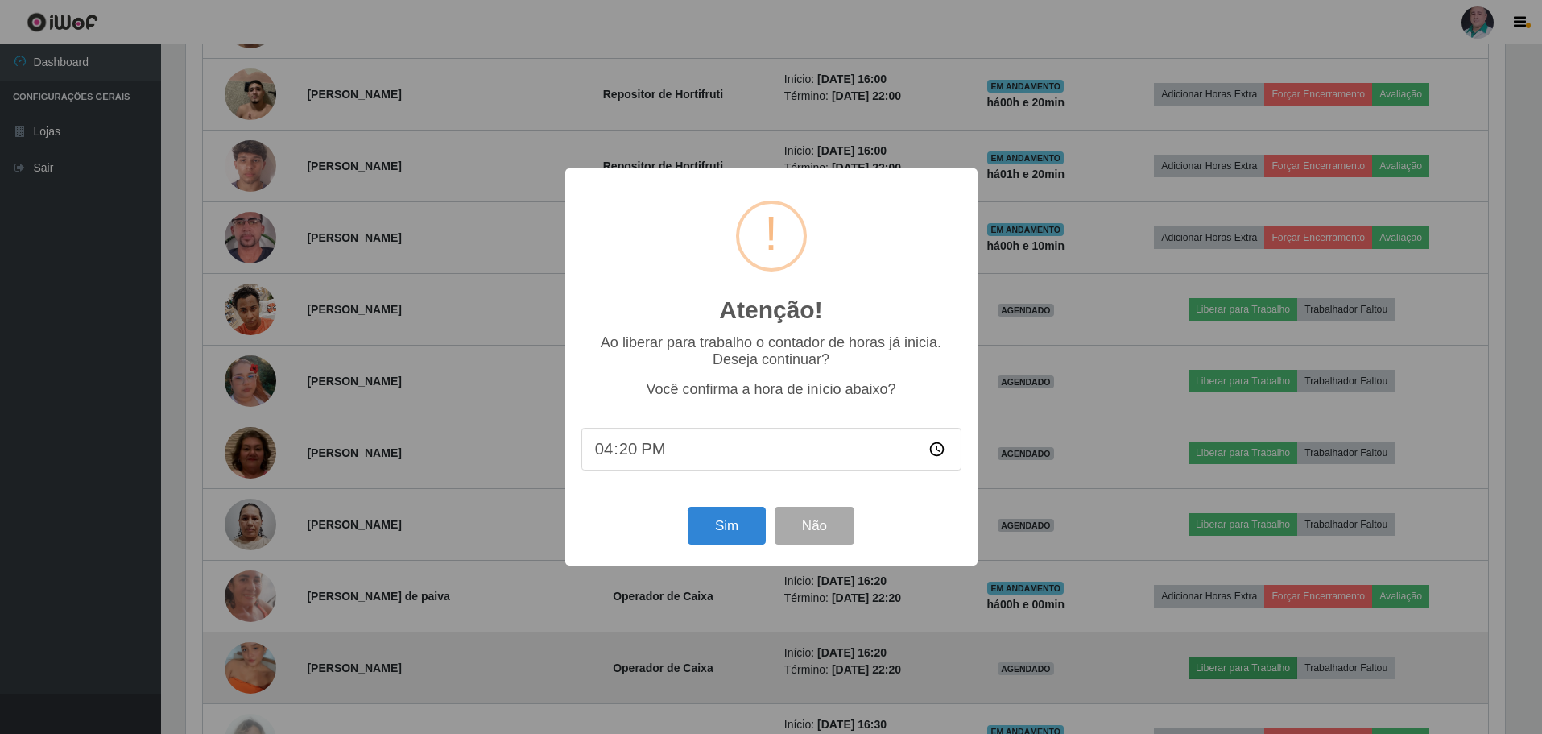
scroll to position [334, 1323]
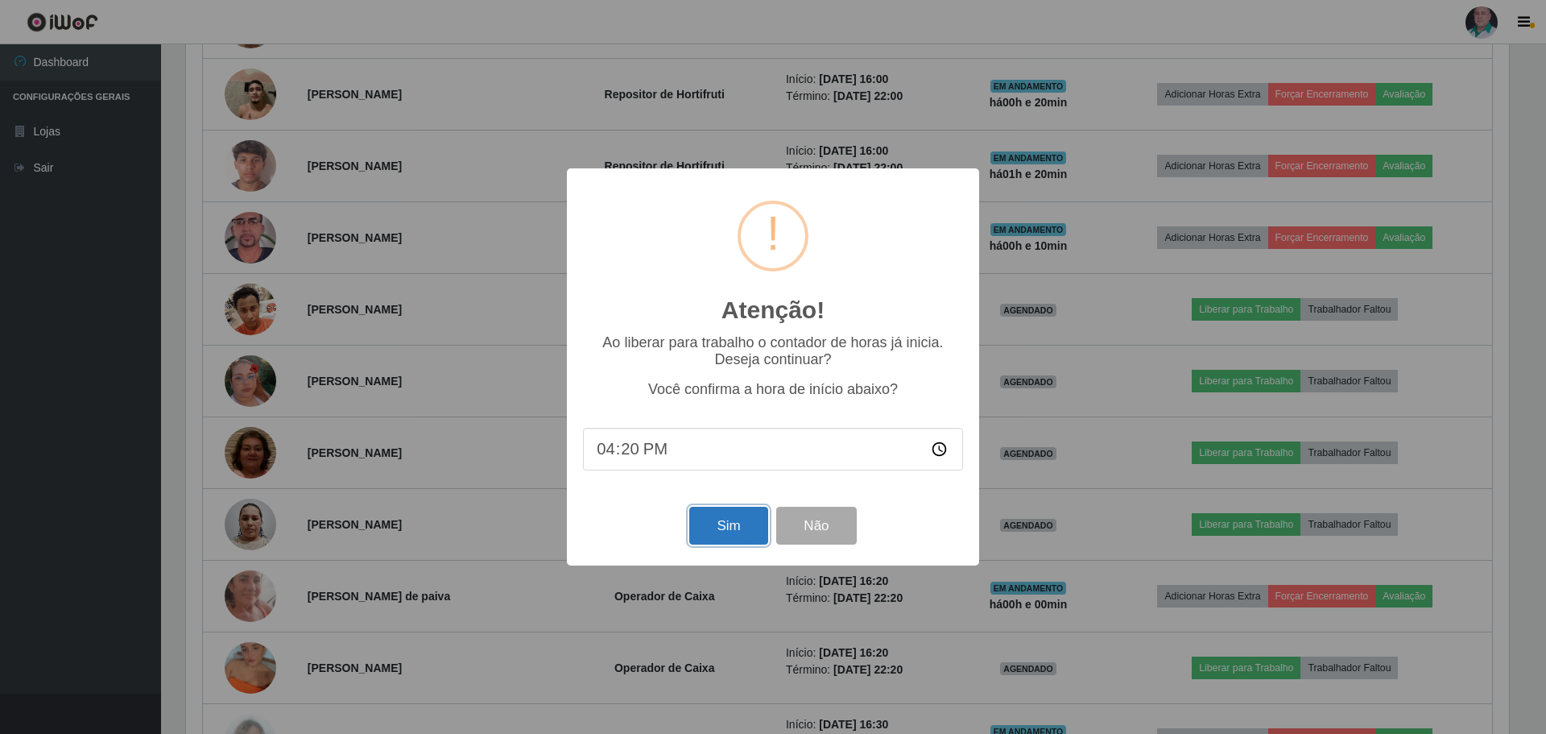
click at [714, 539] on button "Sim" at bounding box center [728, 526] width 78 height 38
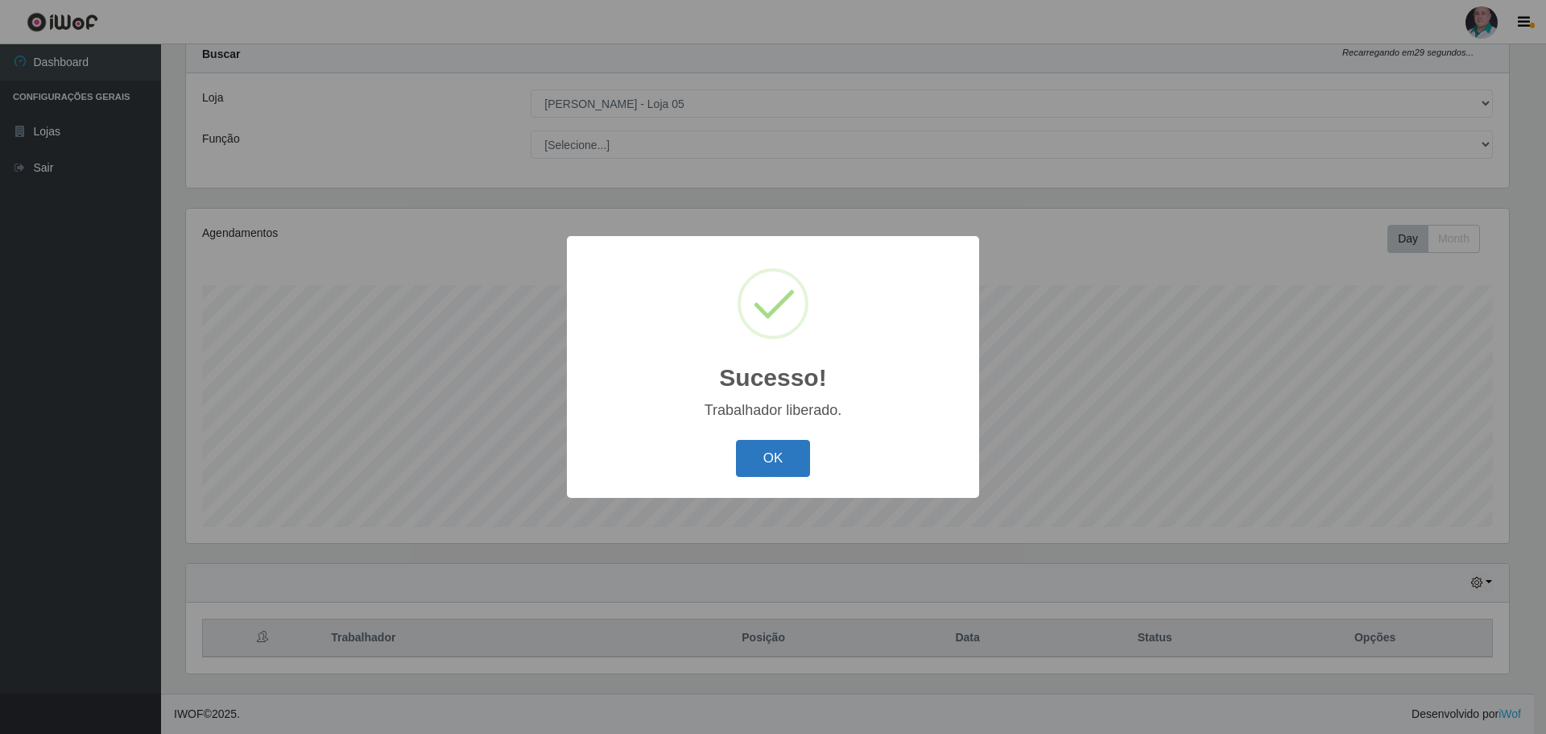
click at [761, 456] on button "OK" at bounding box center [773, 459] width 75 height 38
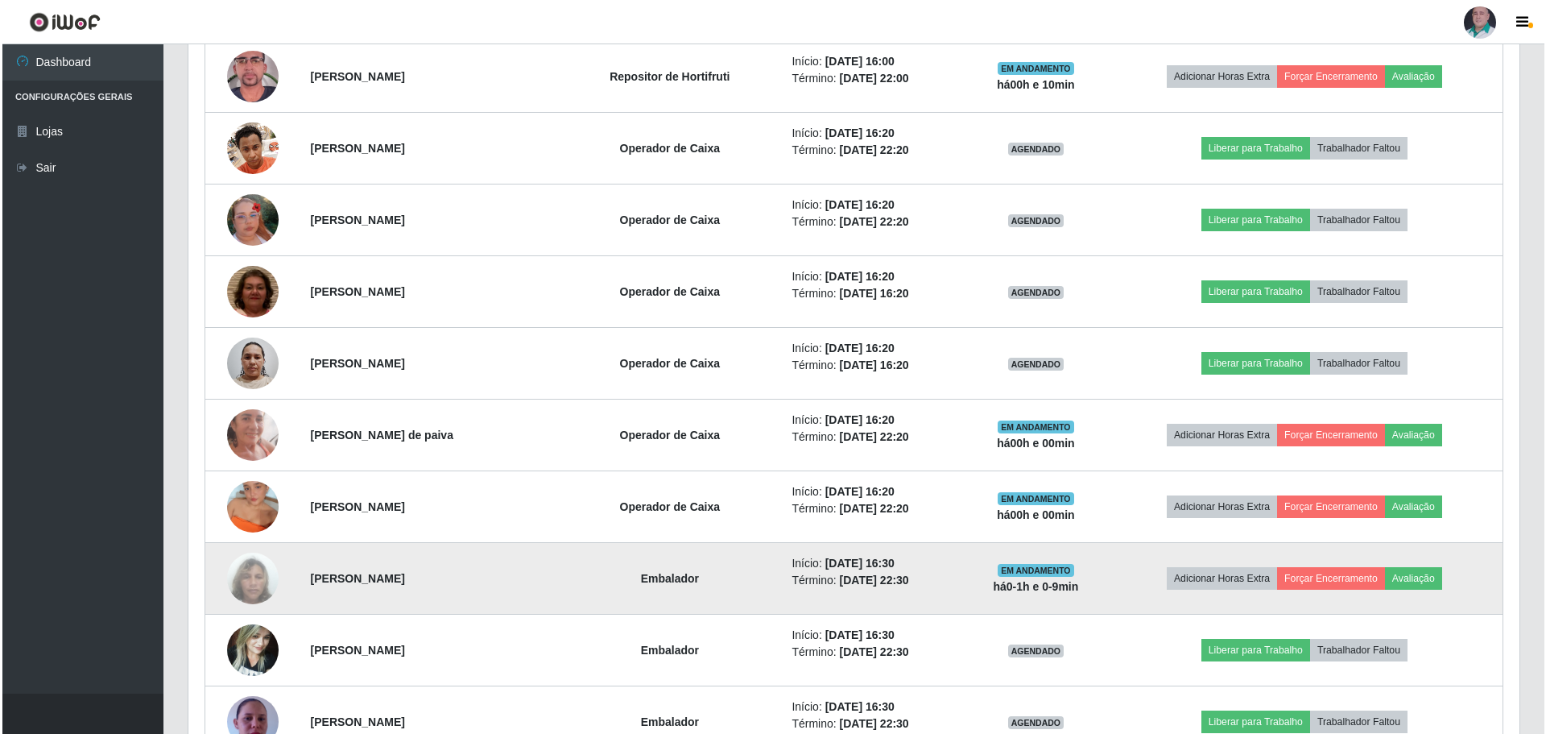
scroll to position [1821, 0]
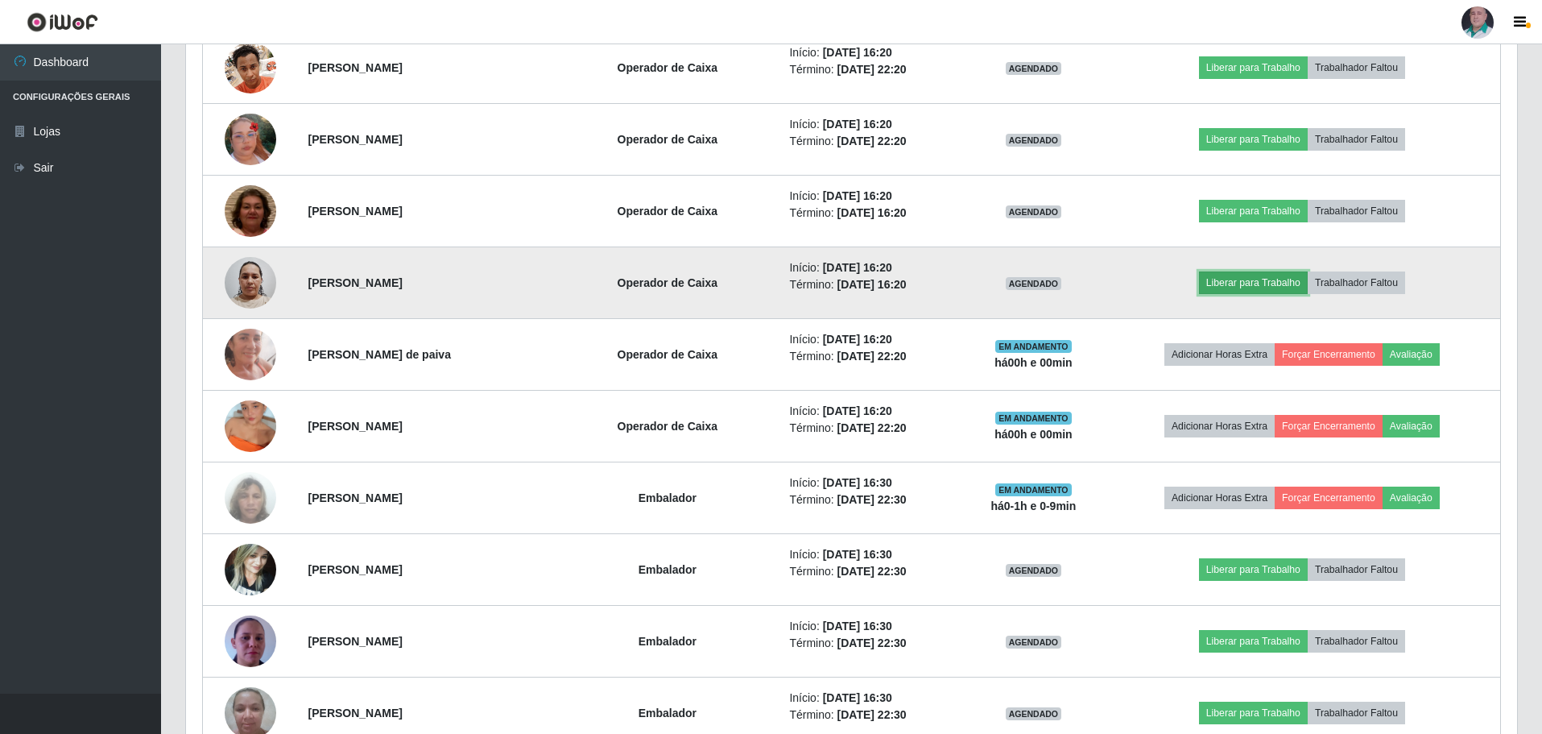
click at [1243, 287] on button "Liberar para Trabalho" at bounding box center [1253, 282] width 109 height 23
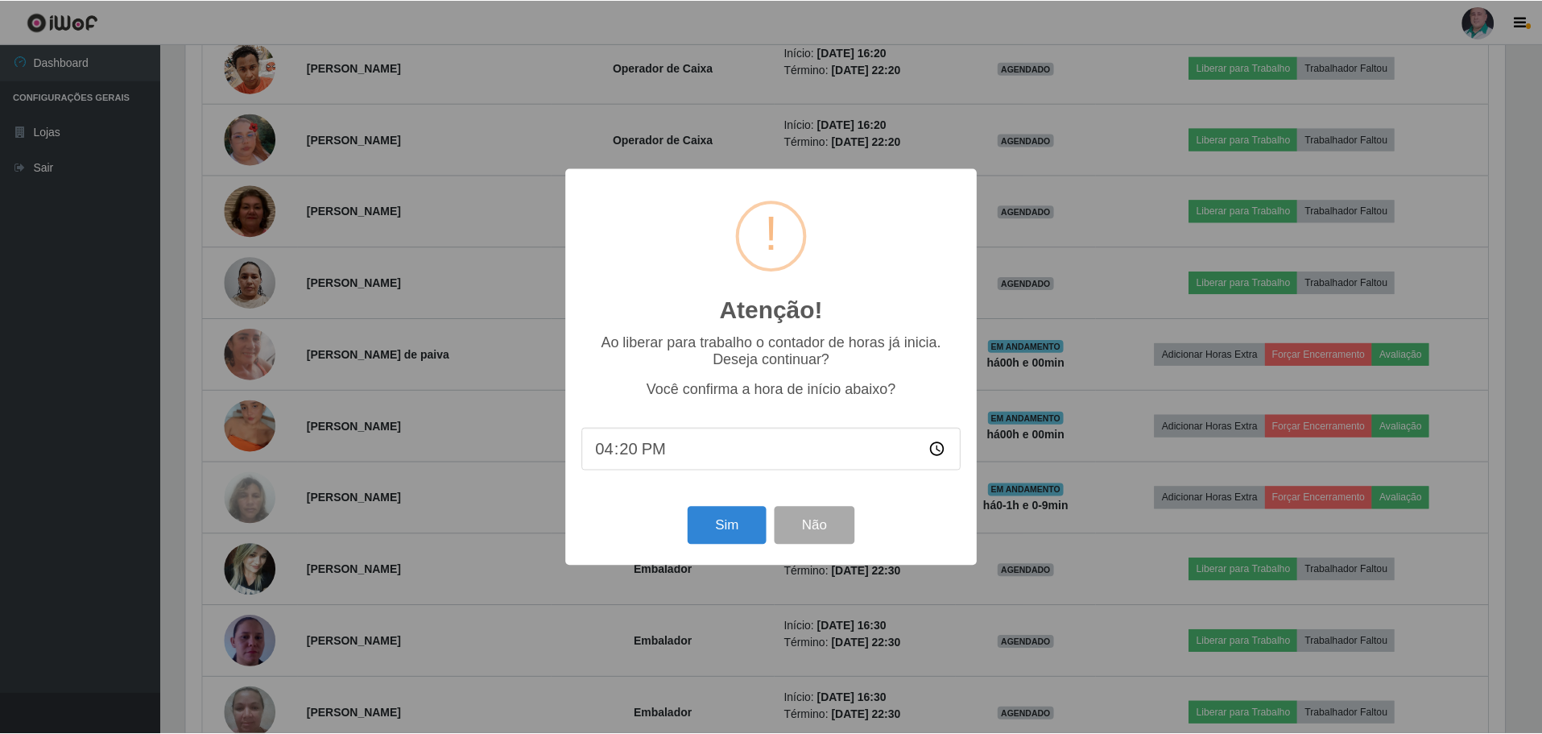
scroll to position [334, 1323]
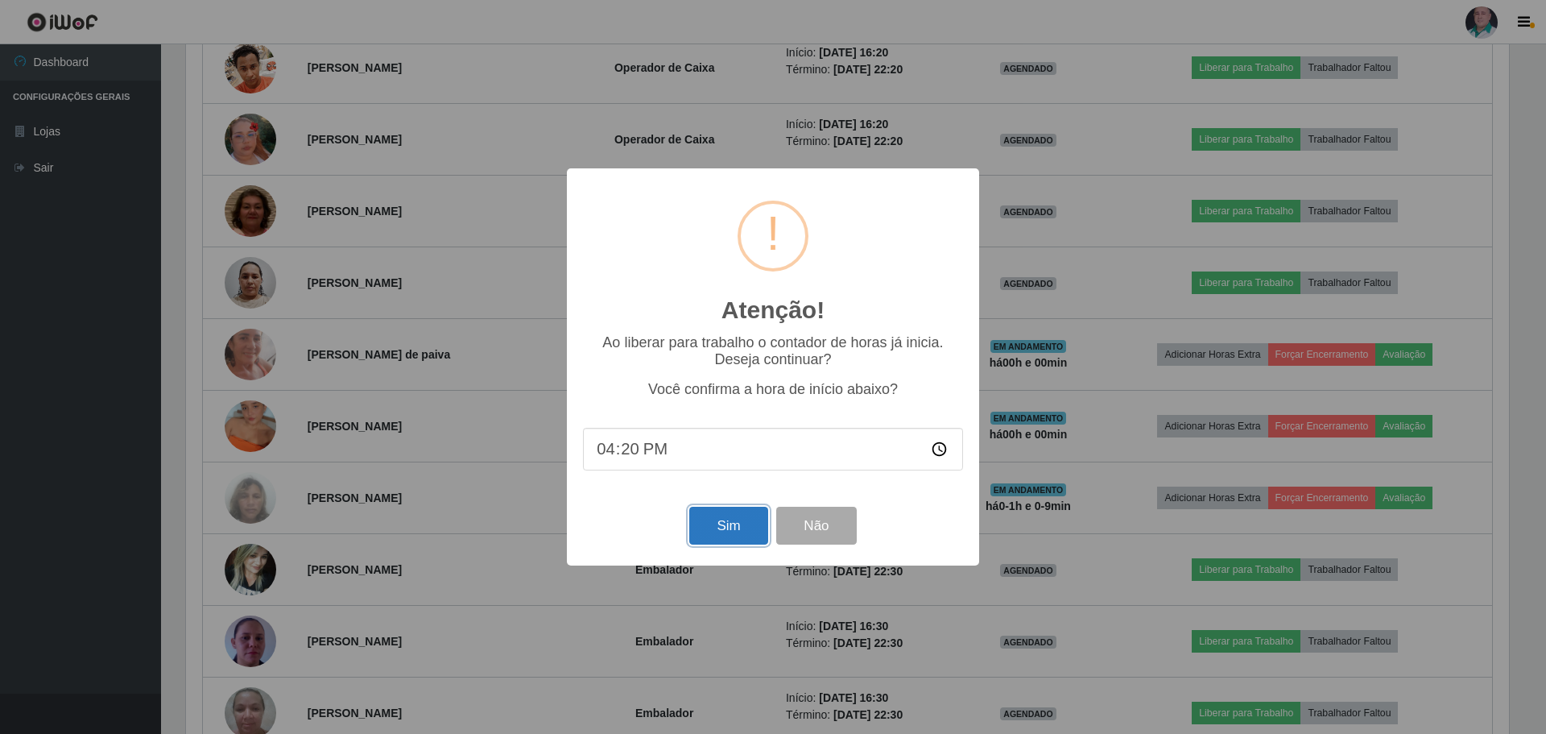
click at [745, 542] on button "Sim" at bounding box center [728, 526] width 78 height 38
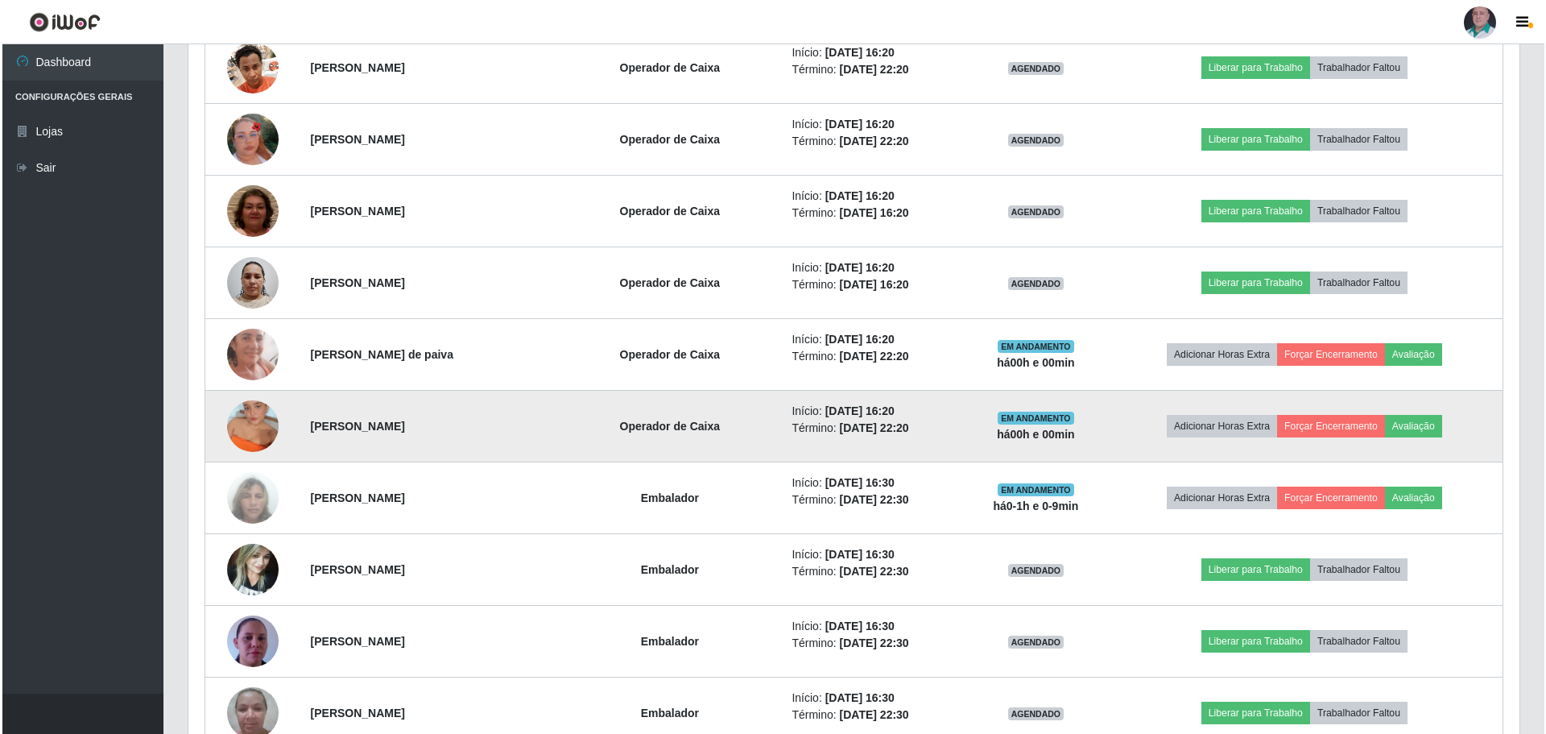
scroll to position [805076, 804087]
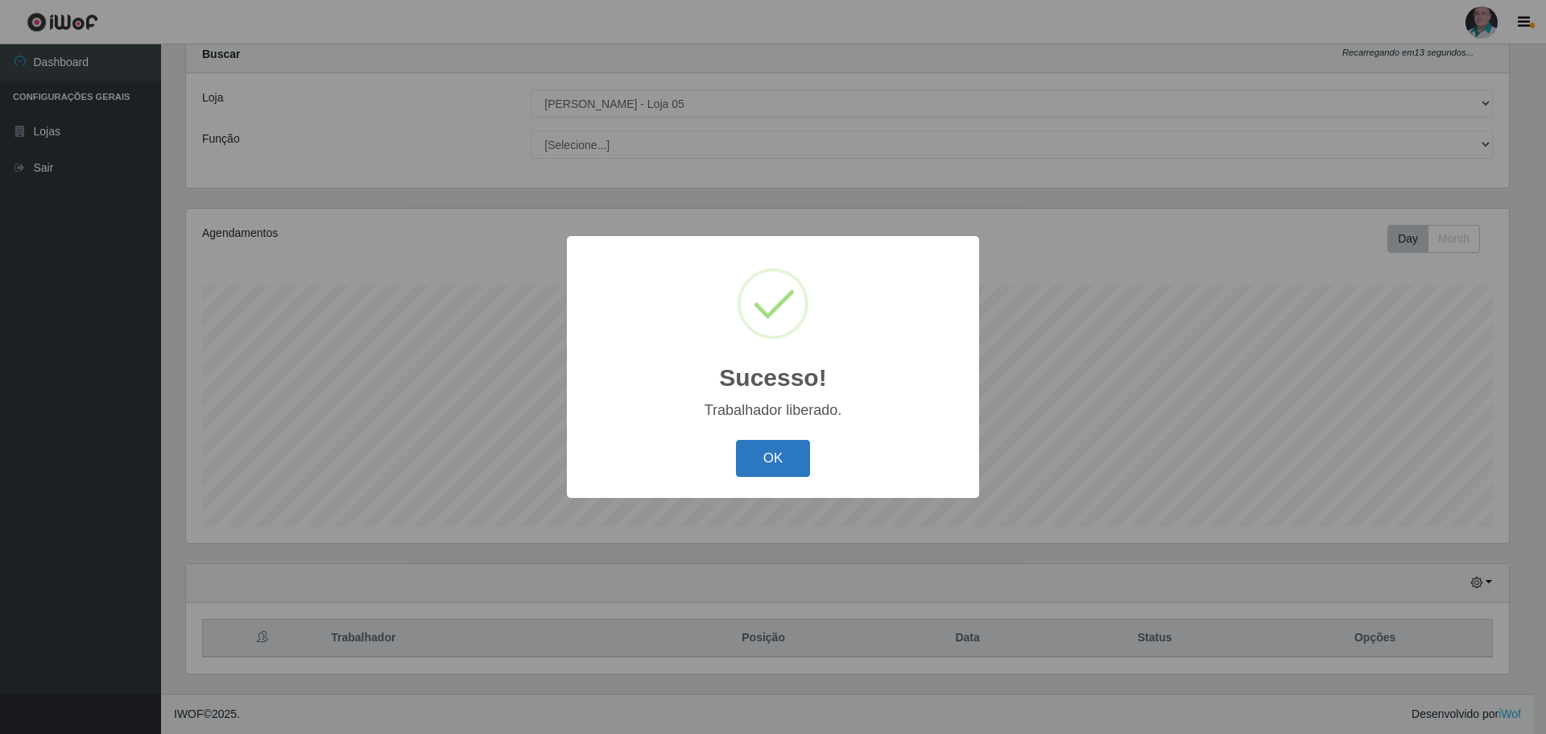
click at [759, 467] on button "OK" at bounding box center [773, 459] width 75 height 38
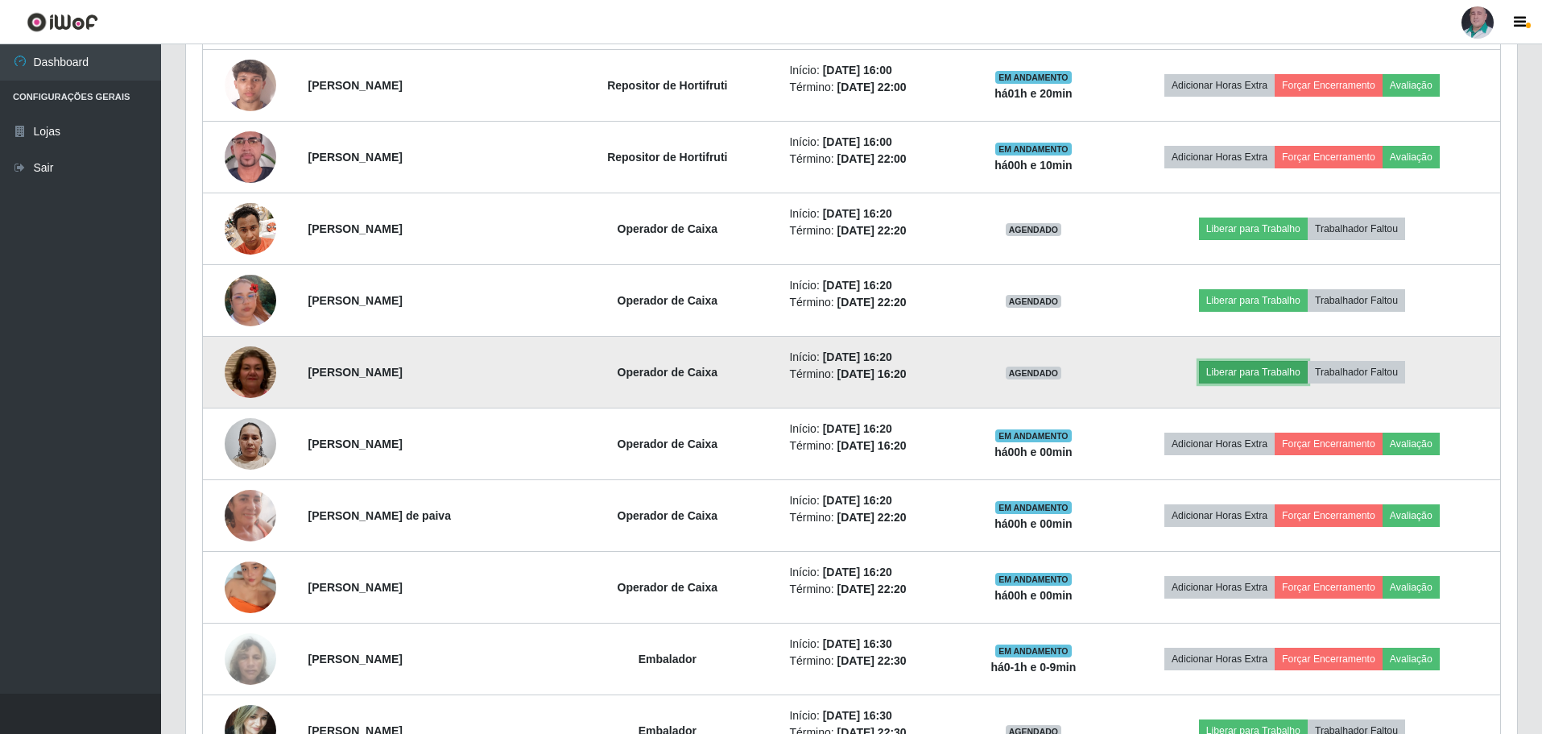
click at [1287, 369] on button "Liberar para Trabalho" at bounding box center [1253, 372] width 109 height 23
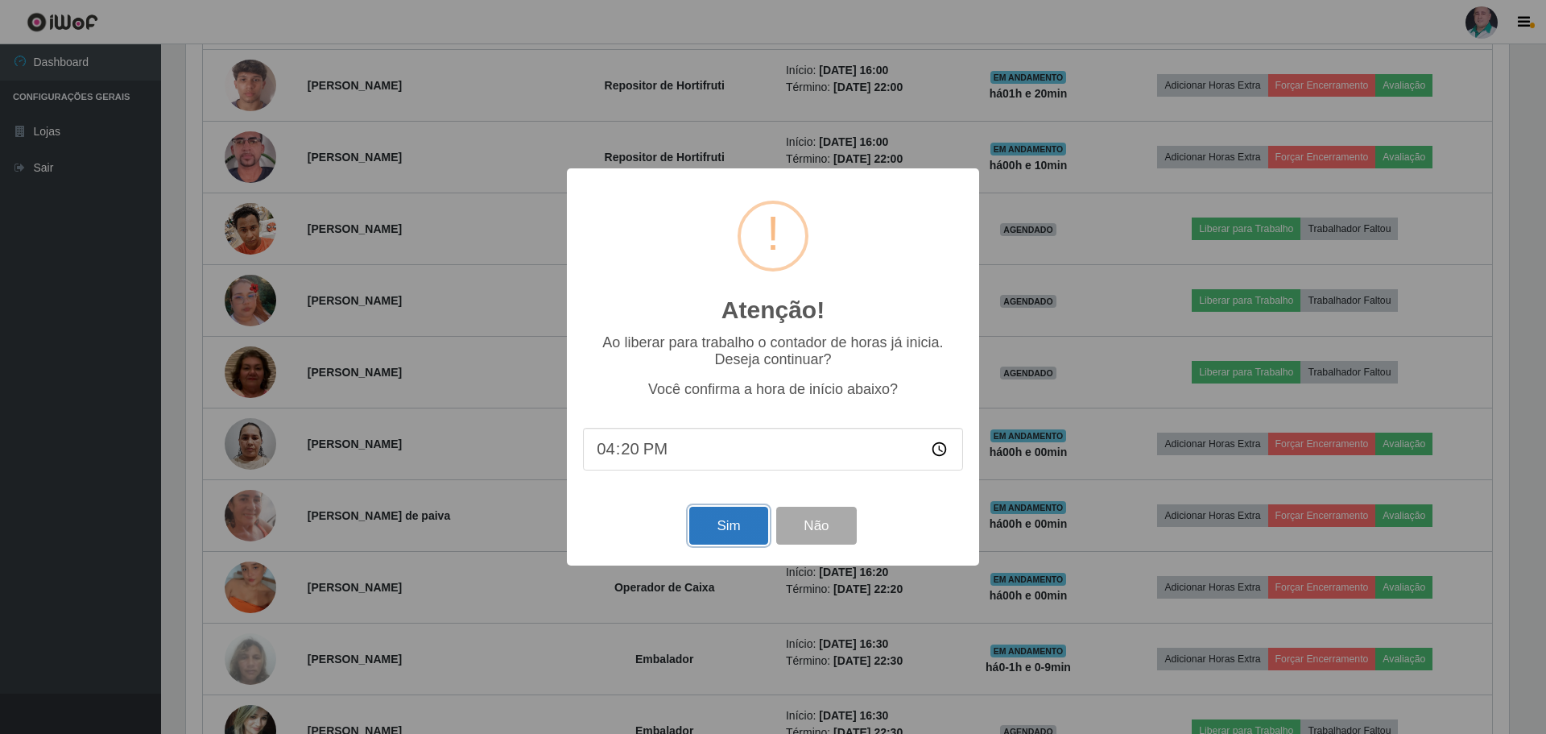
click at [744, 521] on button "Sim" at bounding box center [728, 526] width 78 height 38
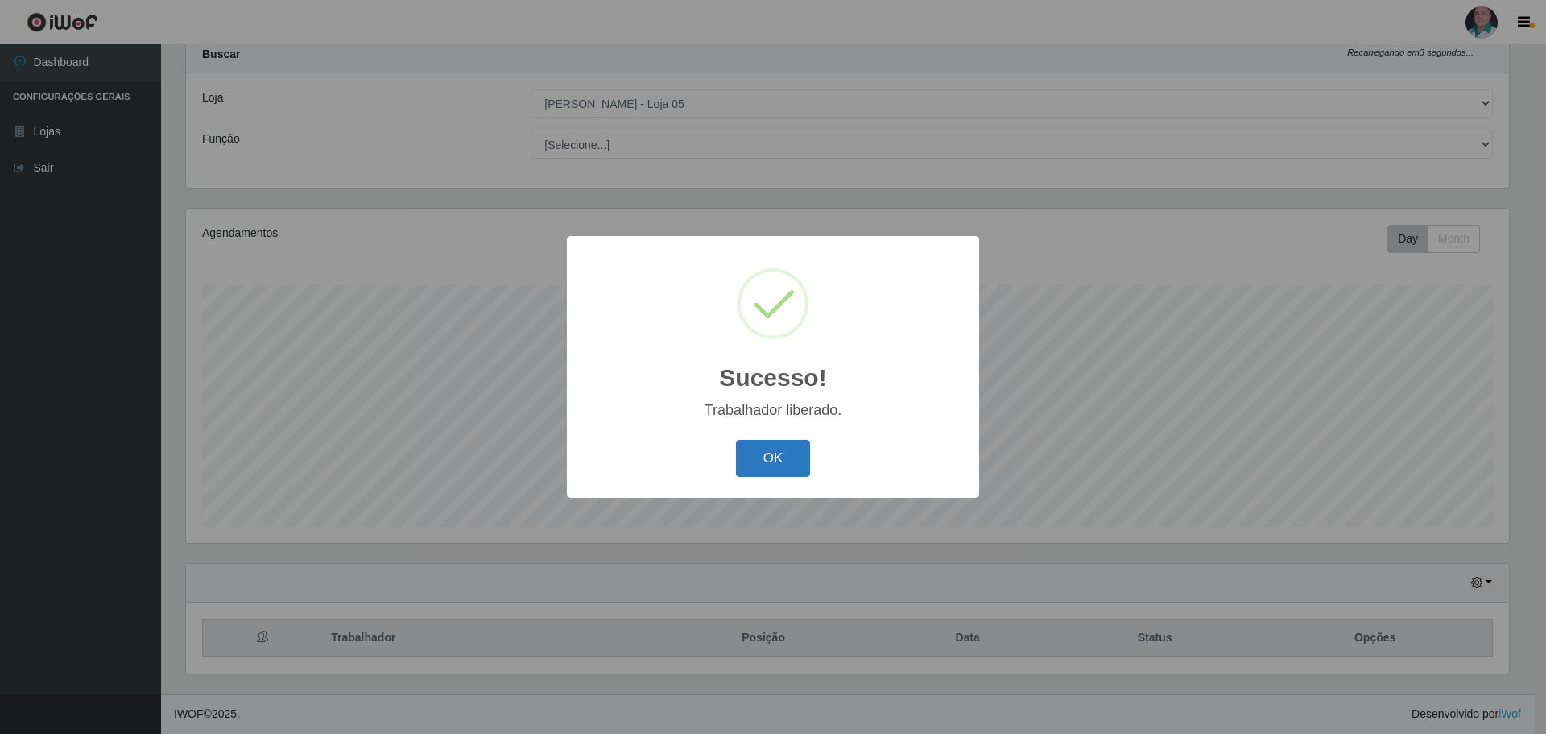
click at [764, 464] on button "OK" at bounding box center [773, 459] width 75 height 38
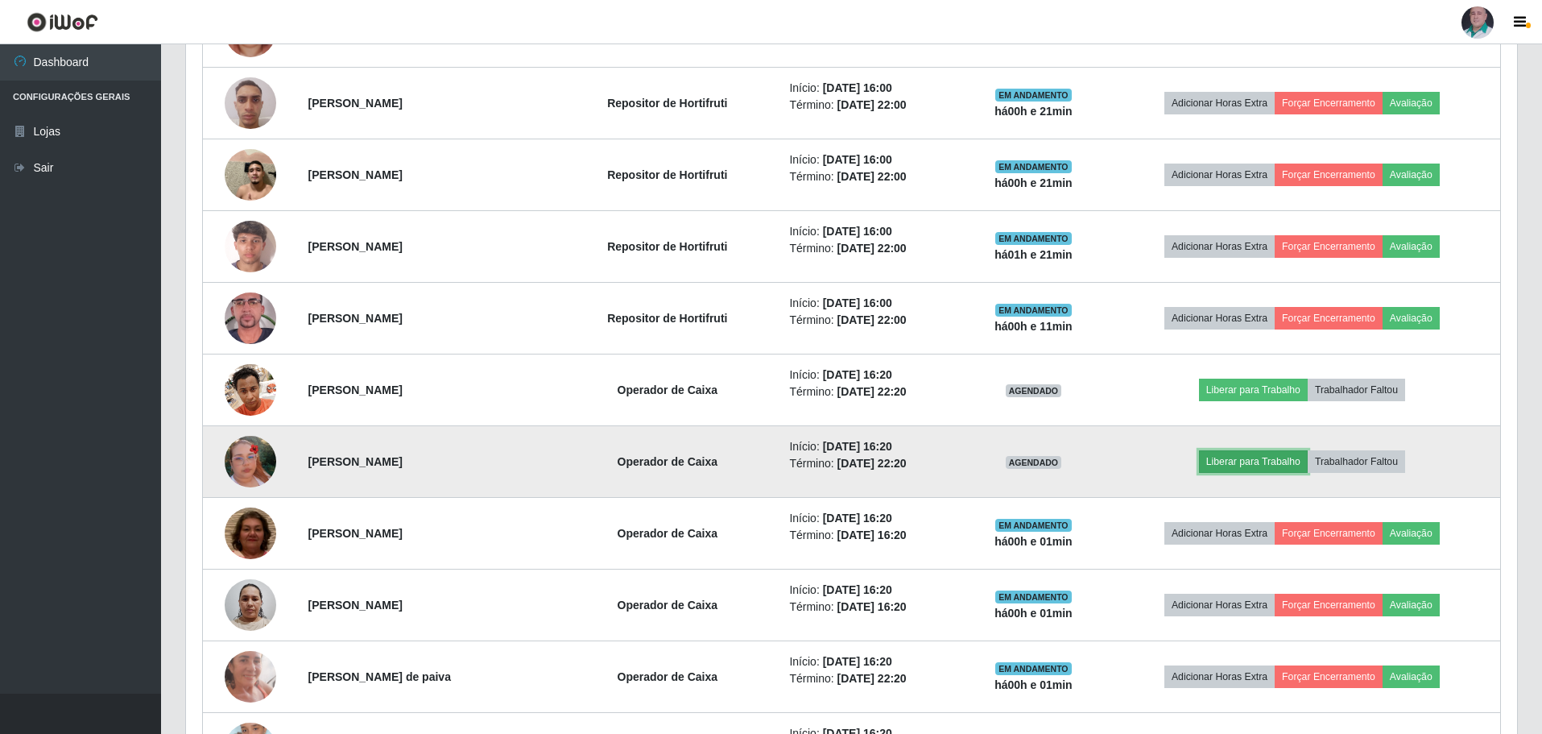
click at [1248, 462] on button "Liberar para Trabalho" at bounding box center [1253, 461] width 109 height 23
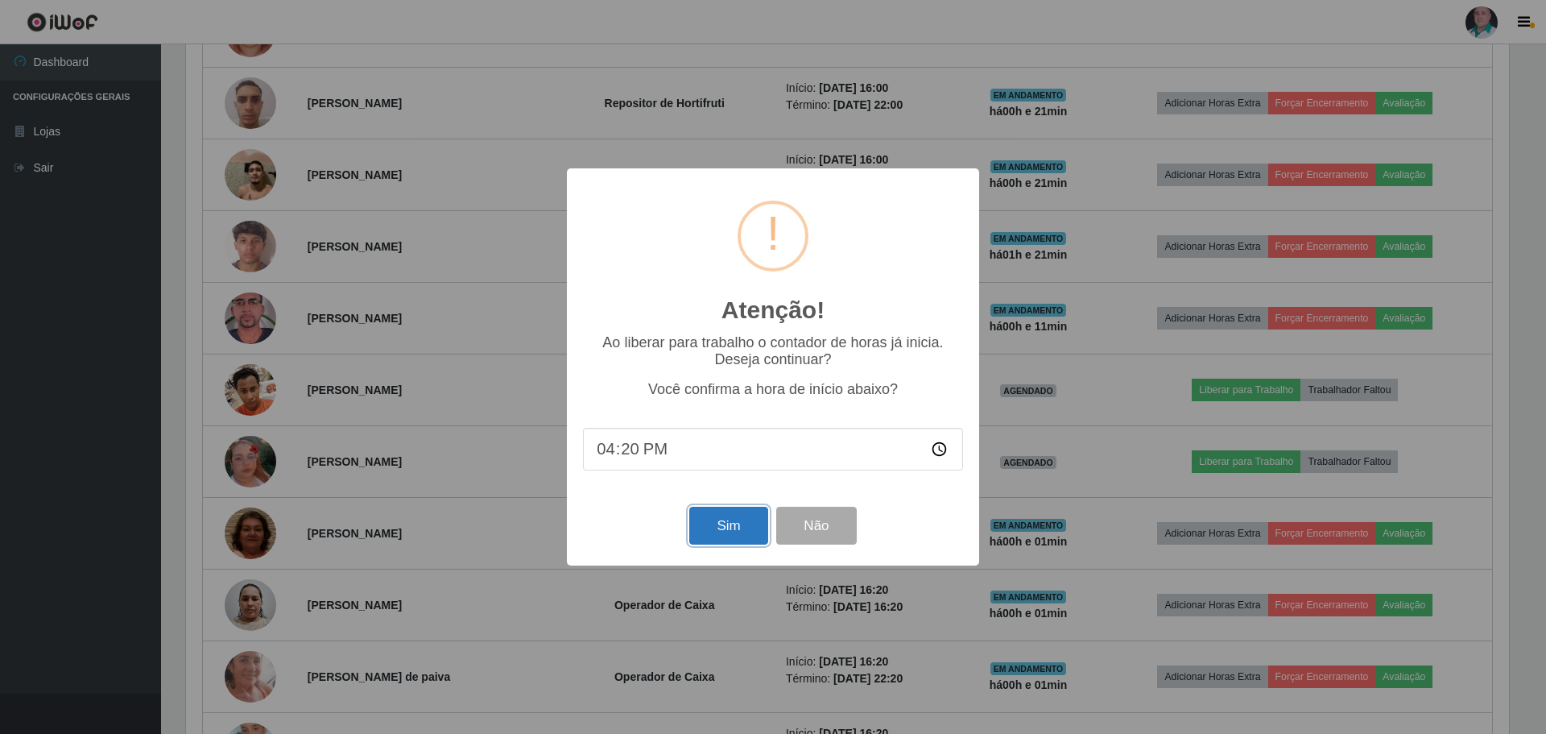
click at [742, 522] on button "Sim" at bounding box center [728, 526] width 78 height 38
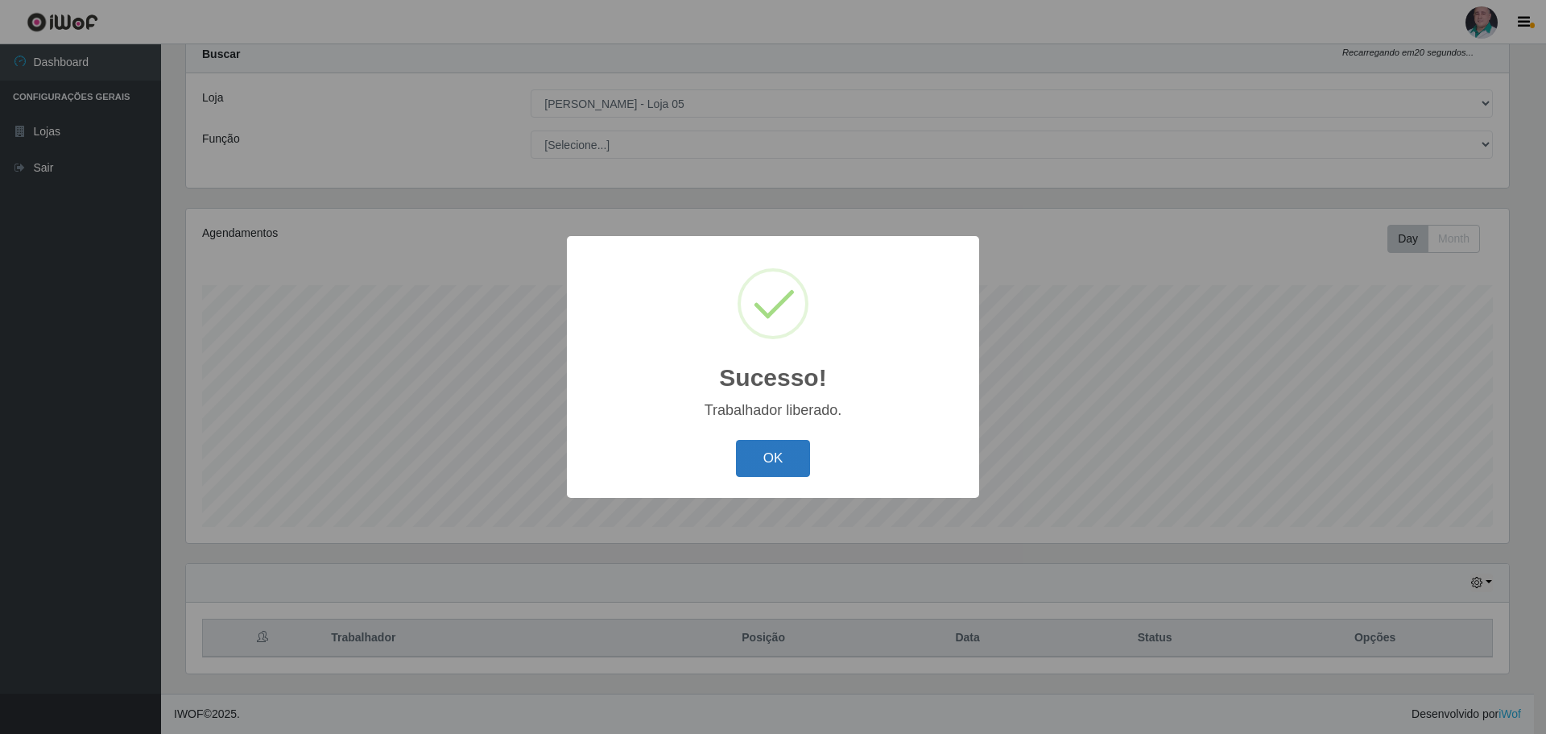
click at [795, 455] on button "OK" at bounding box center [773, 459] width 75 height 38
